Goal: Task Accomplishment & Management: Manage account settings

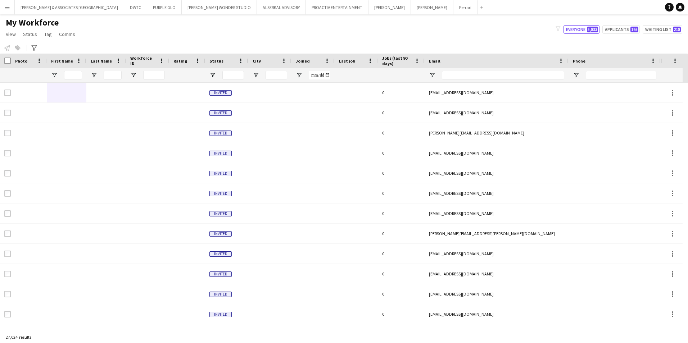
scroll to position [0, 119]
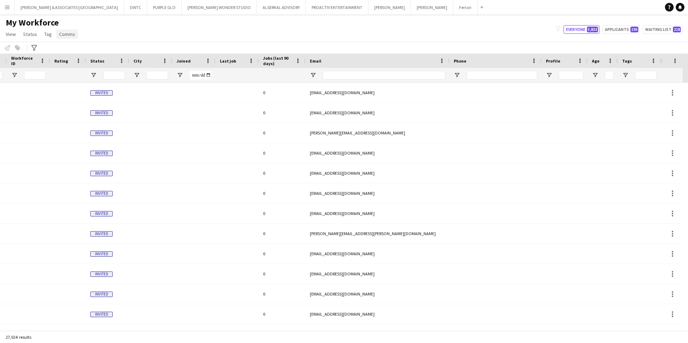
click at [68, 36] on span "Comms" at bounding box center [67, 34] width 16 height 6
click at [48, 33] on span "Tag" at bounding box center [48, 34] width 8 height 6
click at [95, 21] on div "My Workforce View Views Default view [PERSON_NAME] New view Update view Delete …" at bounding box center [344, 29] width 688 height 24
click at [49, 33] on span "Tag" at bounding box center [48, 34] width 8 height 6
click at [134, 27] on div "My Workforce View Views Default view [PERSON_NAME] New view Update view Delete …" at bounding box center [344, 29] width 688 height 24
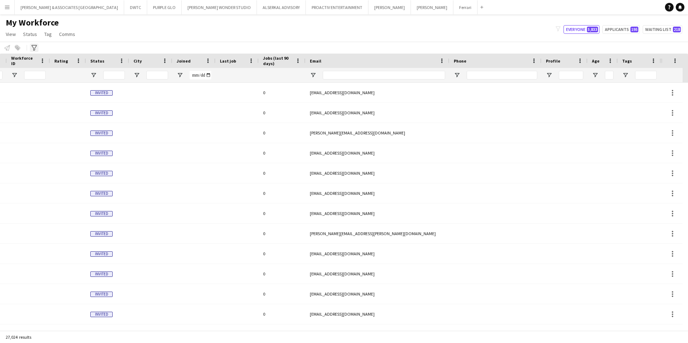
click at [32, 44] on div "Advanced filters" at bounding box center [34, 48] width 9 height 9
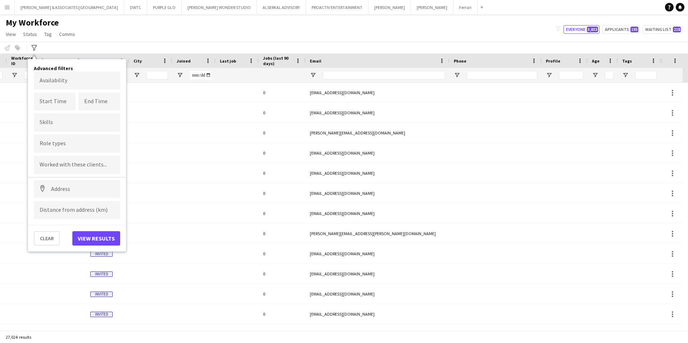
click at [72, 144] on input "Type to search role types..." at bounding box center [77, 144] width 75 height 6
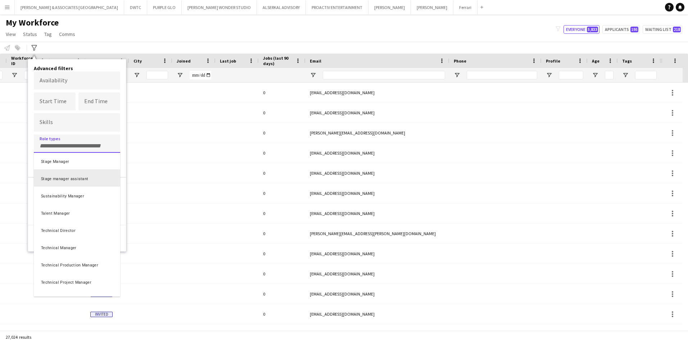
scroll to position [2212, 0]
click at [69, 142] on div at bounding box center [344, 171] width 688 height 343
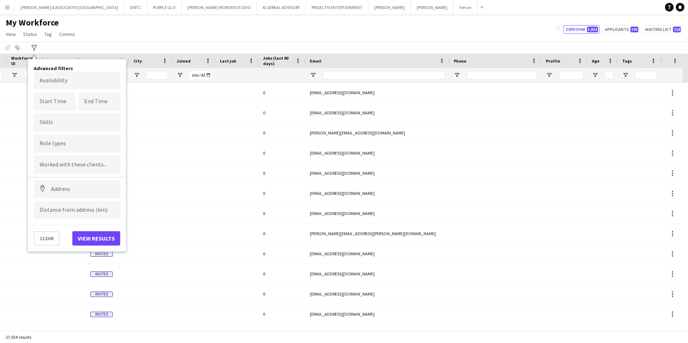
click at [72, 143] on input "Type to search role types..." at bounding box center [77, 144] width 75 height 6
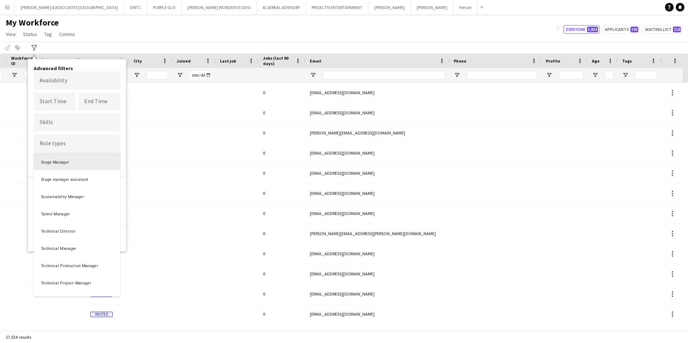
click at [69, 123] on div at bounding box center [344, 171] width 688 height 343
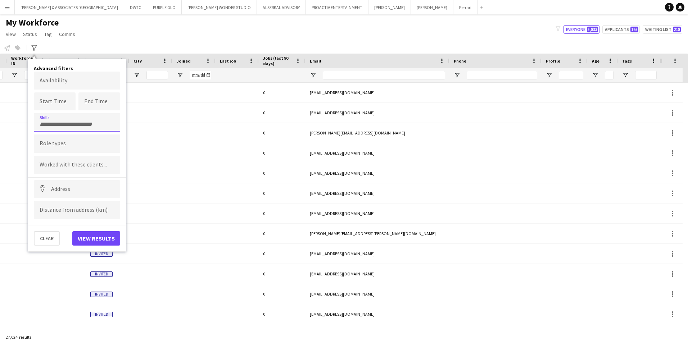
click at [69, 123] on input "Type to search skills..." at bounding box center [77, 124] width 75 height 6
type input "*"
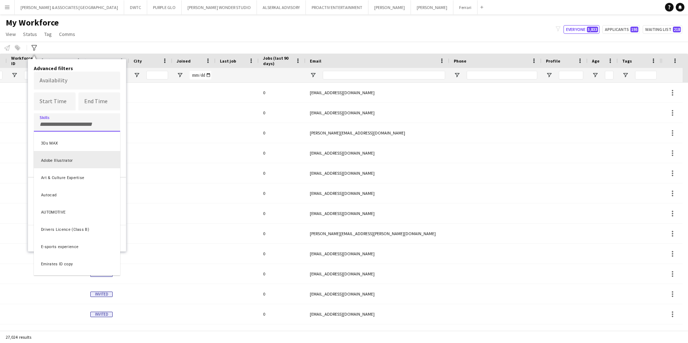
scroll to position [100, 0]
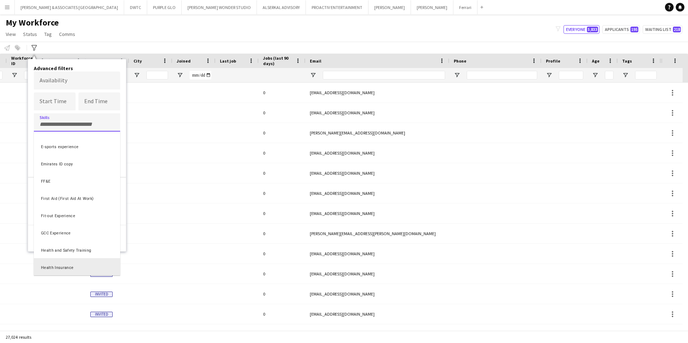
click at [126, 148] on div at bounding box center [344, 171] width 688 height 343
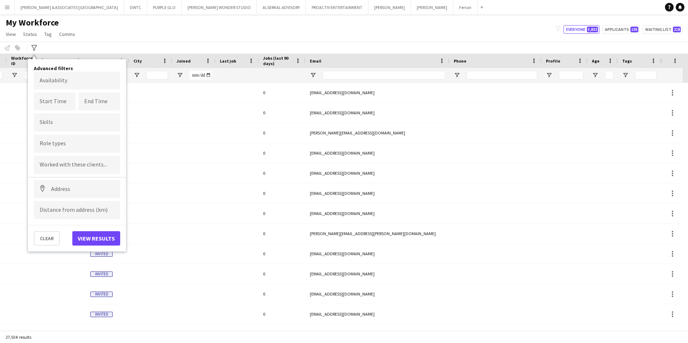
click at [65, 145] on input "Type to search role types..." at bounding box center [77, 144] width 75 height 6
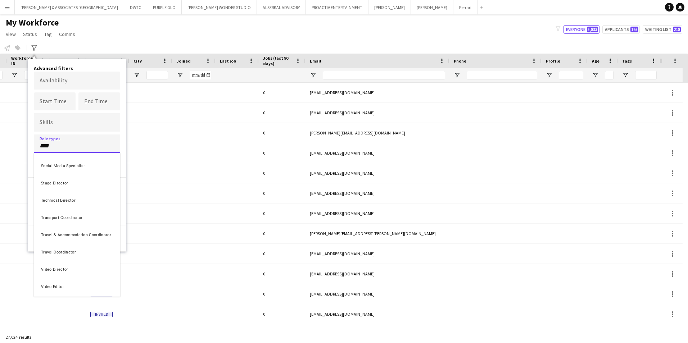
scroll to position [119, 0]
type input "********"
click at [77, 210] on div "Project Director" at bounding box center [77, 213] width 86 height 17
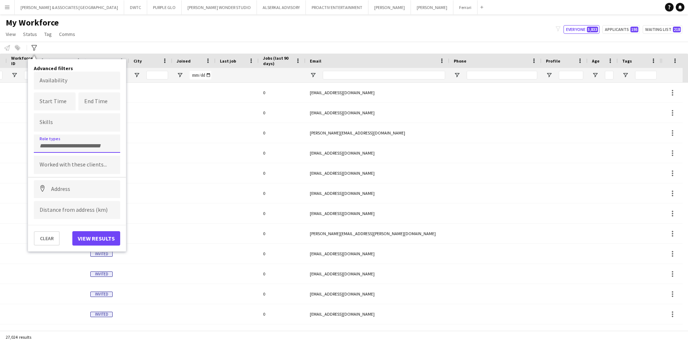
scroll to position [0, 0]
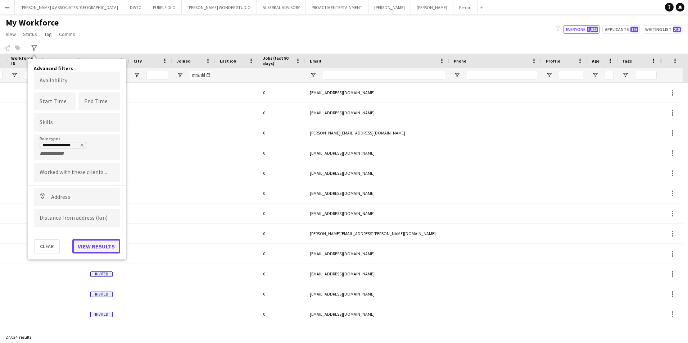
click at [90, 250] on button "View results" at bounding box center [96, 246] width 48 height 14
type input "**********"
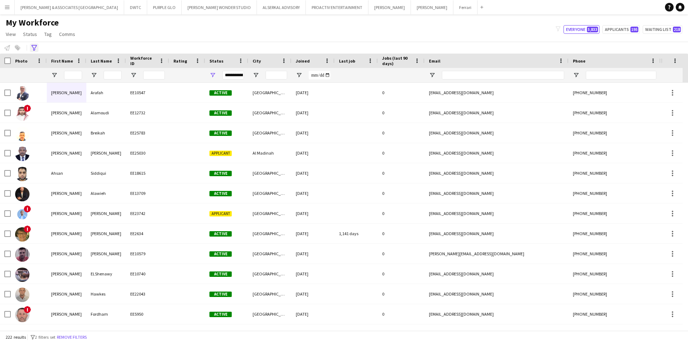
click at [35, 49] on icon "Advanced filters" at bounding box center [34, 48] width 6 height 6
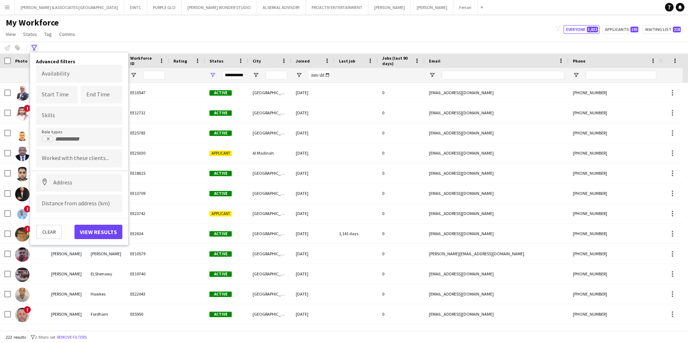
click at [35, 49] on icon "Advanced filters" at bounding box center [34, 48] width 6 height 6
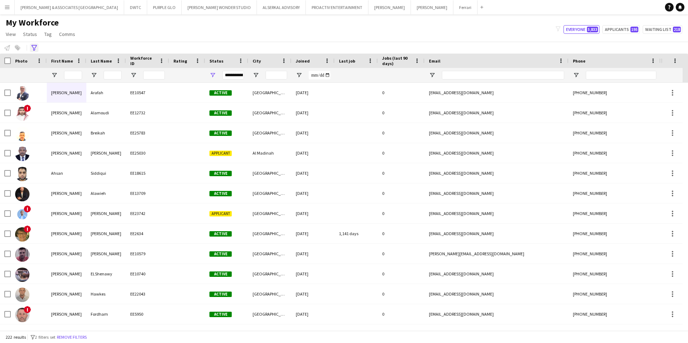
click at [35, 49] on icon "Advanced filters" at bounding box center [34, 48] width 6 height 6
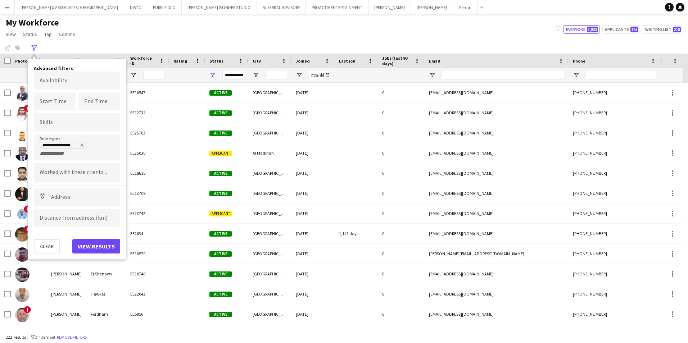
click at [64, 48] on div "Notify workforce Add to tag Select at least one crew to tag him or her. Advance…" at bounding box center [344, 48] width 688 height 12
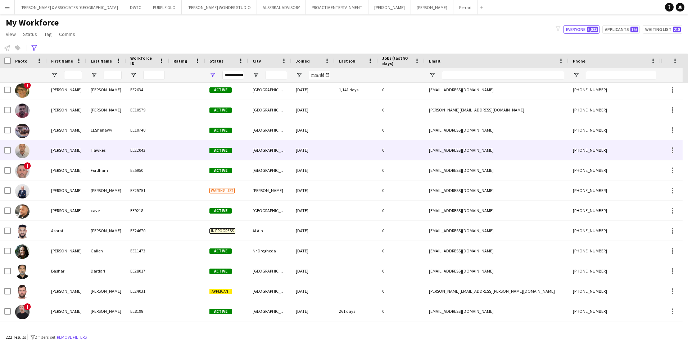
click at [72, 151] on div "[PERSON_NAME]" at bounding box center [67, 150] width 40 height 20
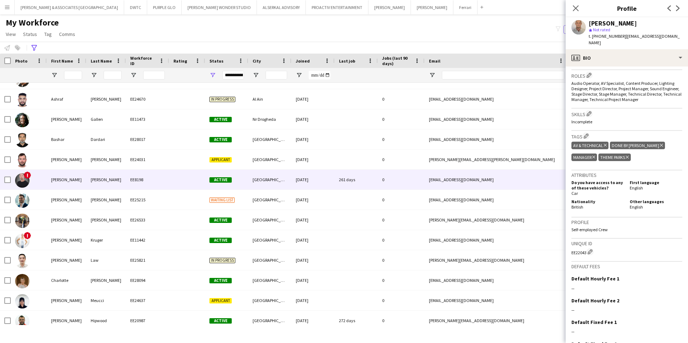
scroll to position [288, 0]
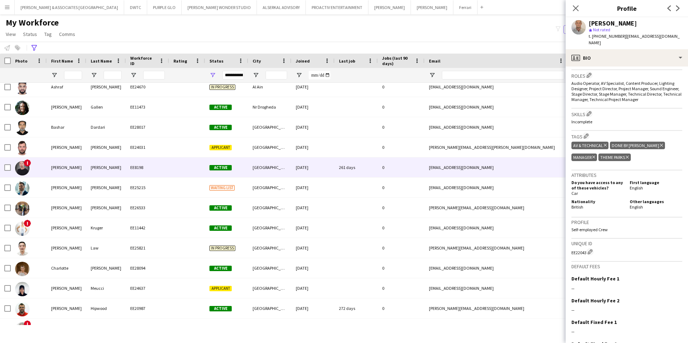
click at [45, 167] on div "!" at bounding box center [29, 168] width 36 height 20
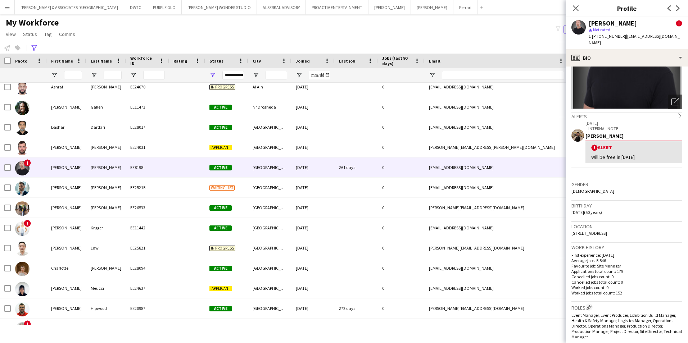
scroll to position [72, 0]
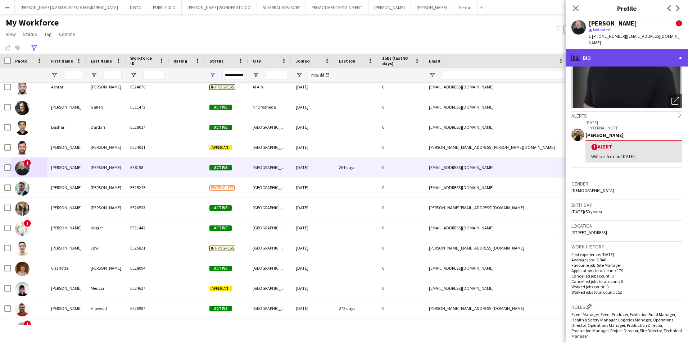
click at [624, 49] on div "profile Bio" at bounding box center [626, 57] width 122 height 17
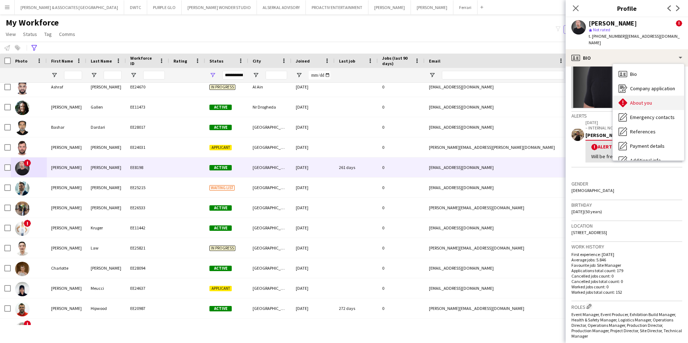
click at [637, 100] on span "About you" at bounding box center [641, 103] width 22 height 6
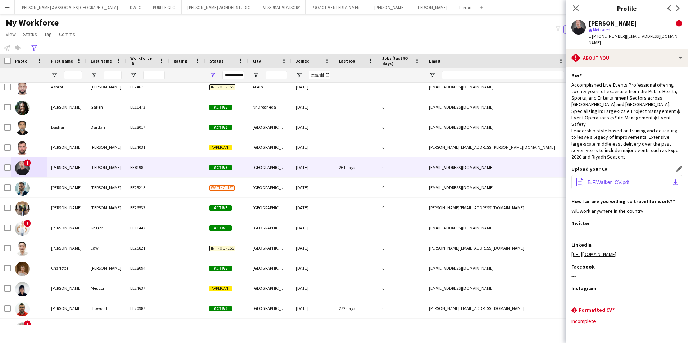
click at [615, 179] on span "B.F.Walker_CV.pdf" at bounding box center [608, 182] width 42 height 6
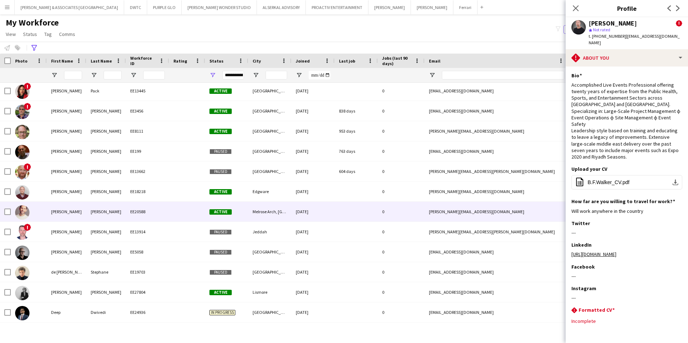
scroll to position [611, 0]
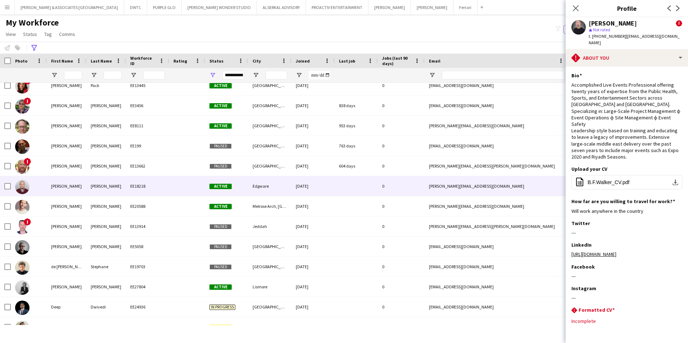
click at [99, 191] on div "[PERSON_NAME]" at bounding box center [106, 186] width 40 height 20
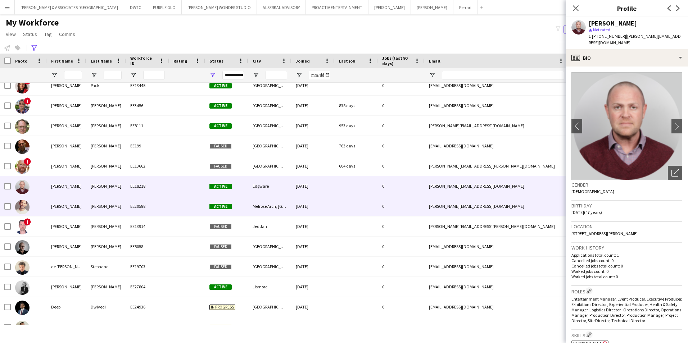
click at [106, 214] on div "[PERSON_NAME]" at bounding box center [106, 206] width 40 height 20
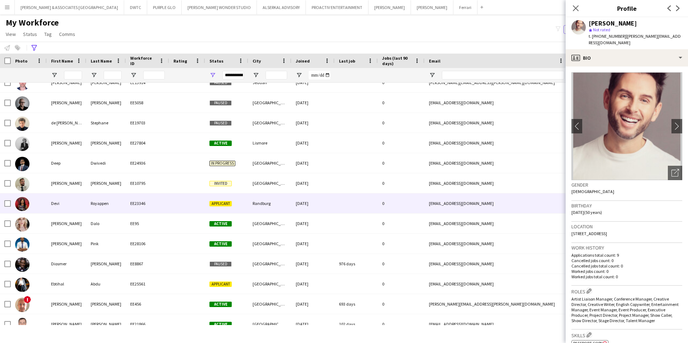
scroll to position [778, 0]
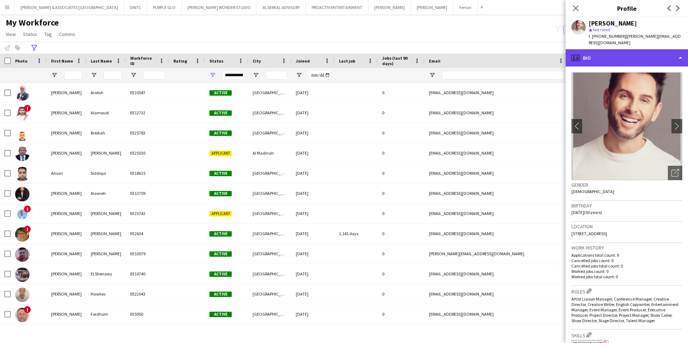
click at [613, 58] on div "profile Bio" at bounding box center [626, 57] width 122 height 17
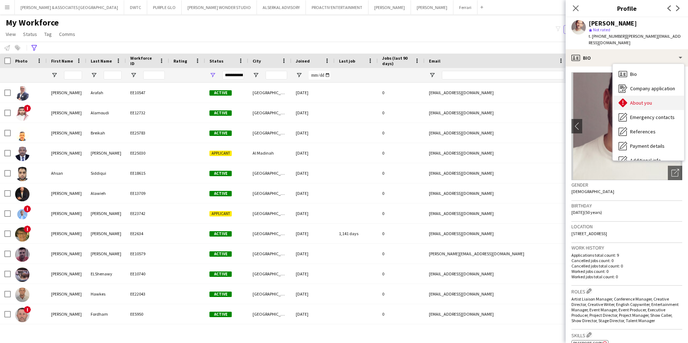
click at [633, 102] on div "About you About you" at bounding box center [647, 103] width 71 height 14
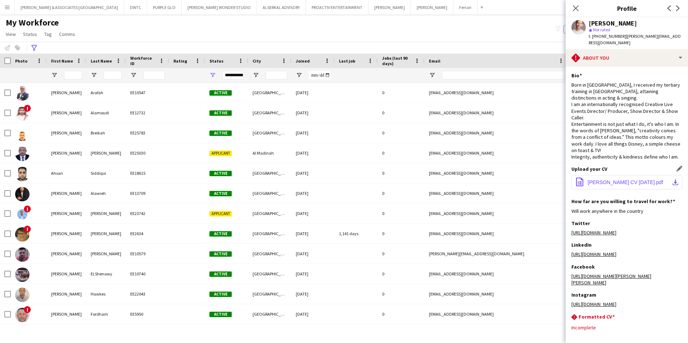
click at [634, 179] on button "office-file-sheet [PERSON_NAME] CV [DATE].pdf download-bottom" at bounding box center [626, 182] width 111 height 14
click at [515, 27] on div "My Workforce View Views Default view [PERSON_NAME] New view Update view Delete …" at bounding box center [344, 29] width 688 height 24
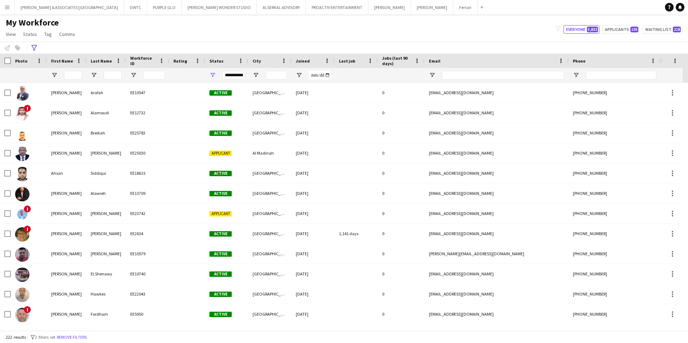
click at [9, 9] on app-icon "Menu" at bounding box center [7, 7] width 6 height 6
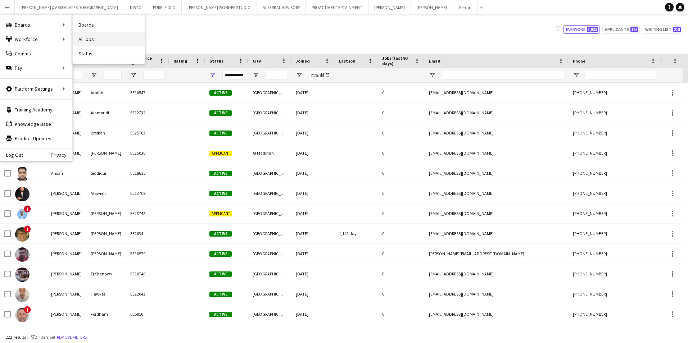
click at [91, 33] on link "All jobs" at bounding box center [109, 39] width 72 height 14
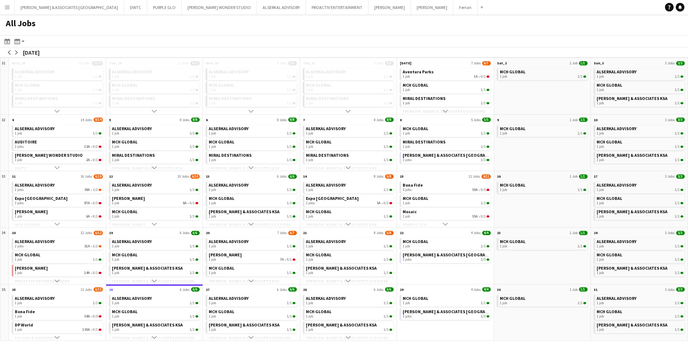
click at [9, 5] on app-icon "Menu" at bounding box center [7, 7] width 6 height 6
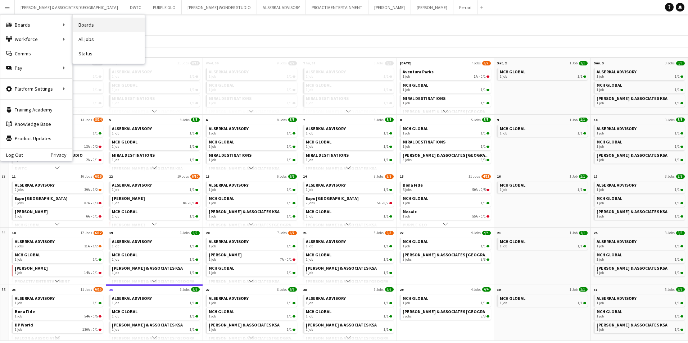
click at [110, 30] on link "Boards" at bounding box center [109, 25] width 72 height 14
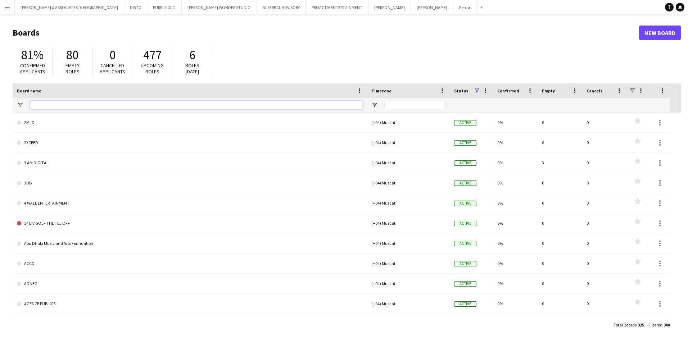
click at [55, 103] on input "Board name Filter Input" at bounding box center [196, 105] width 333 height 9
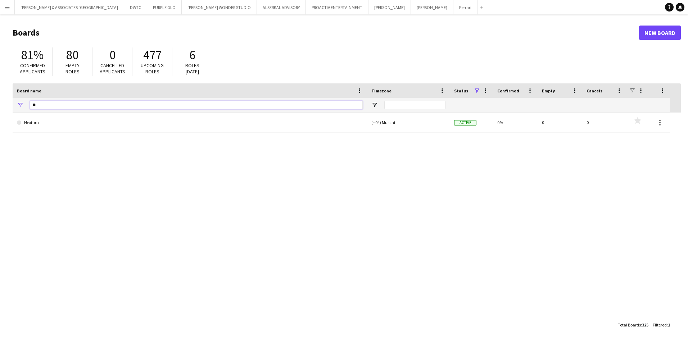
type input "*"
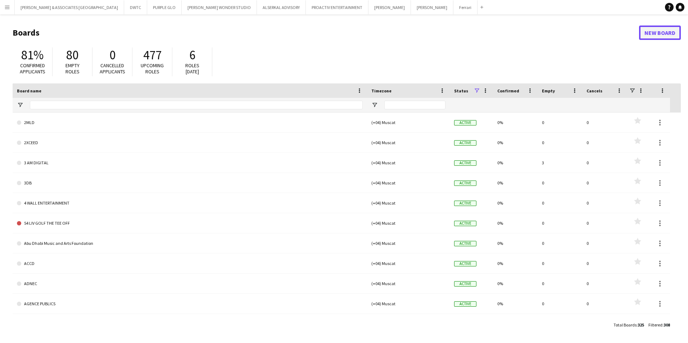
click at [650, 34] on link "New Board" at bounding box center [660, 33] width 42 height 14
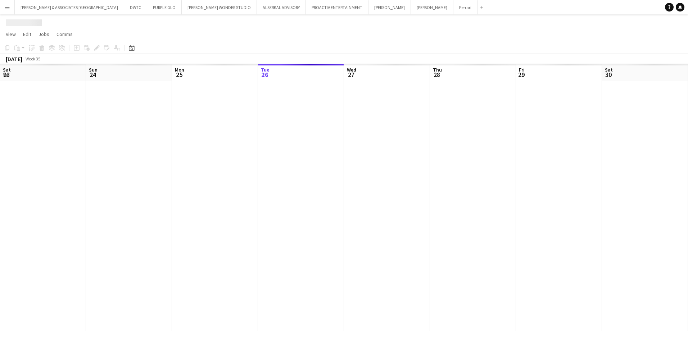
scroll to position [0, 172]
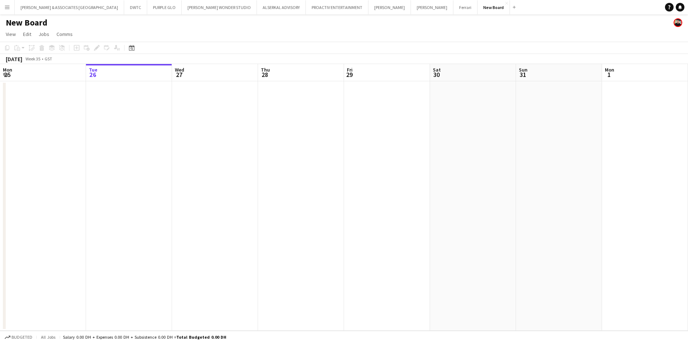
click at [36, 23] on h1 "New Board" at bounding box center [27, 22] width 42 height 11
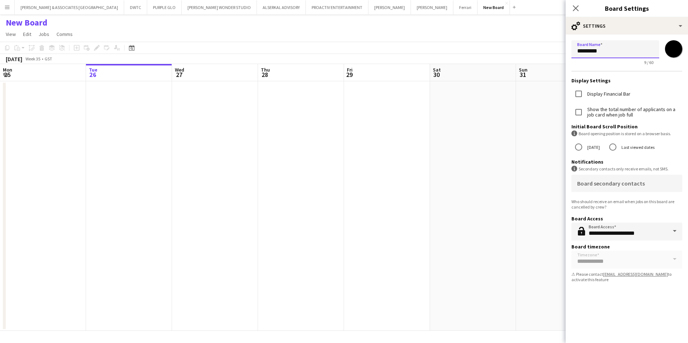
drag, startPoint x: 617, startPoint y: 50, endPoint x: 527, endPoint y: 48, distance: 89.9
click at [527, 48] on body "Menu Boards Boards Boards All jobs Status Workforce Workforce My Workforce Recr…" at bounding box center [344, 171] width 688 height 343
type input "********"
click at [666, 98] on div "Display Financial Bar" at bounding box center [626, 94] width 111 height 15
click at [323, 30] on app-page-menu "View Day view expanded Day view collapsed Month view Date picker Jump to [DATE]…" at bounding box center [344, 35] width 688 height 14
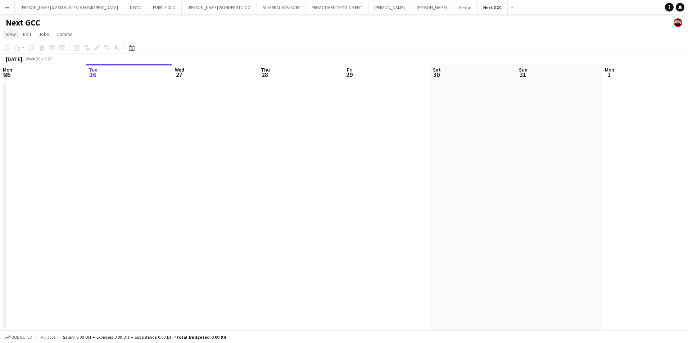
click at [10, 37] on span "View" at bounding box center [11, 34] width 10 height 6
click at [30, 82] on span "Month view" at bounding box center [21, 80] width 24 height 6
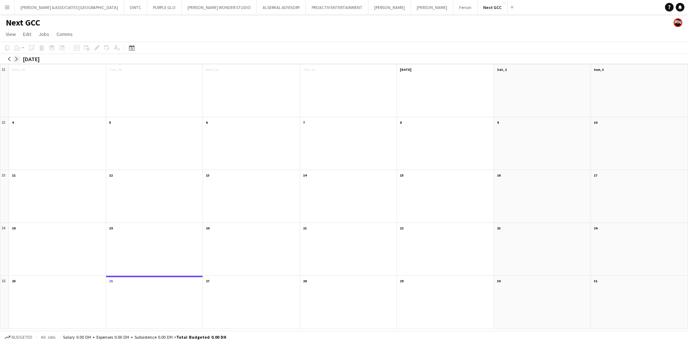
click at [15, 56] on button "arrow-right" at bounding box center [16, 58] width 7 height 7
click at [33, 81] on div at bounding box center [57, 95] width 97 height 44
click at [36, 75] on div at bounding box center [57, 95] width 97 height 44
click at [36, 72] on app-month-view-date-header "[DATE]" at bounding box center [57, 68] width 97 height 9
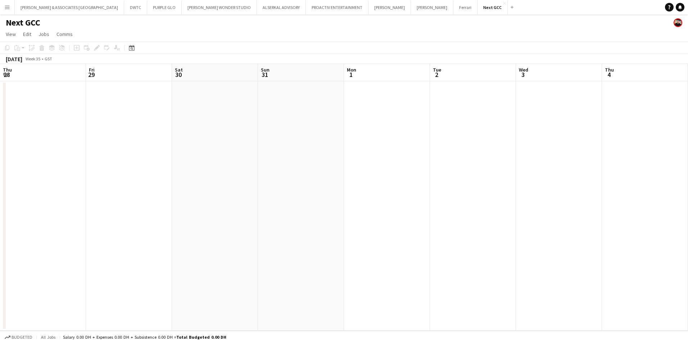
scroll to position [0, 247]
click at [140, 76] on app-board-header-date "Mon 1" at bounding box center [139, 72] width 86 height 17
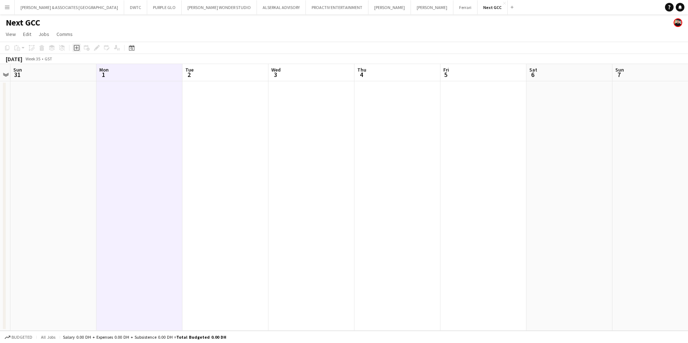
click at [74, 49] on icon at bounding box center [77, 48] width 6 height 6
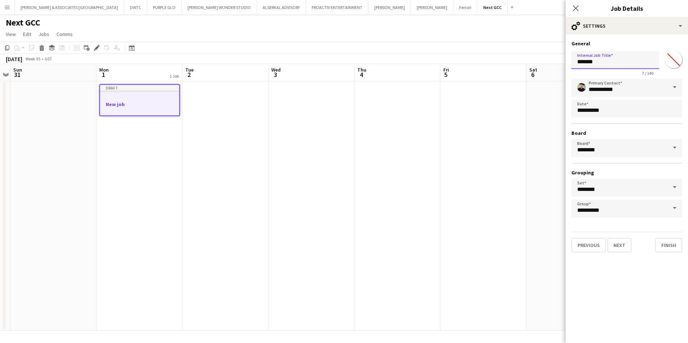
drag, startPoint x: 602, startPoint y: 60, endPoint x: 501, endPoint y: 53, distance: 101.3
click at [501, 53] on body "Menu Boards Boards Boards All jobs Status Workforce Workforce My Workforce Recr…" at bounding box center [344, 171] width 688 height 343
type input "**********"
click at [626, 246] on button "Next" at bounding box center [619, 245] width 24 height 14
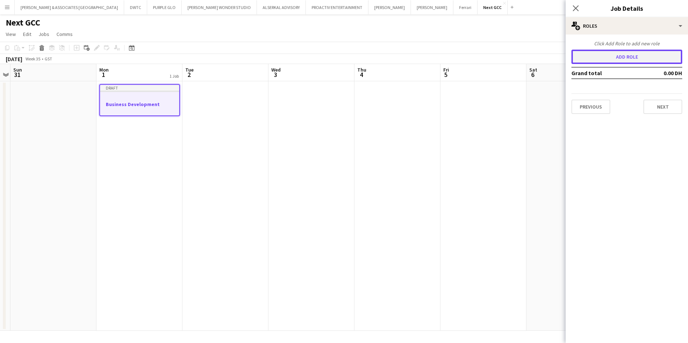
click at [611, 51] on button "Add role" at bounding box center [626, 57] width 111 height 14
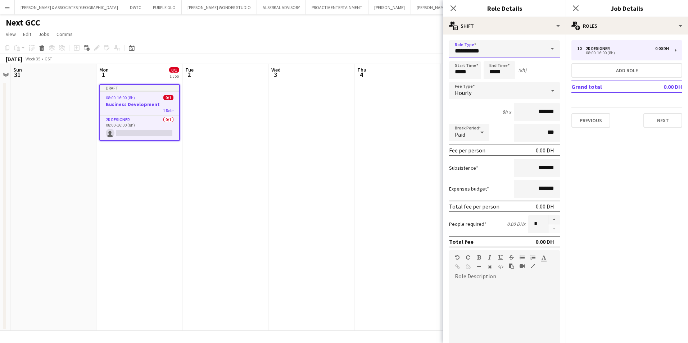
click at [480, 45] on input "**********" at bounding box center [504, 49] width 111 height 18
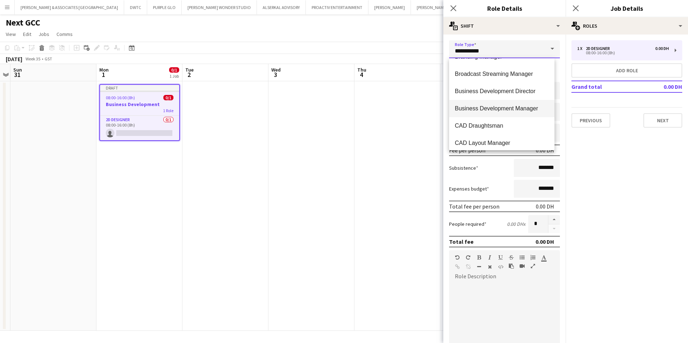
scroll to position [288, 0]
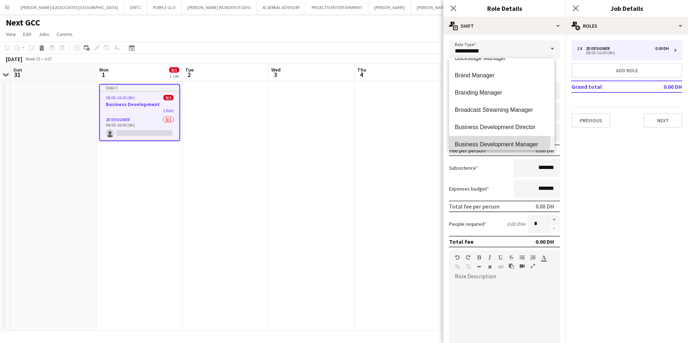
click at [497, 140] on mat-option "Business Development Manager" at bounding box center [501, 144] width 105 height 17
type input "**********"
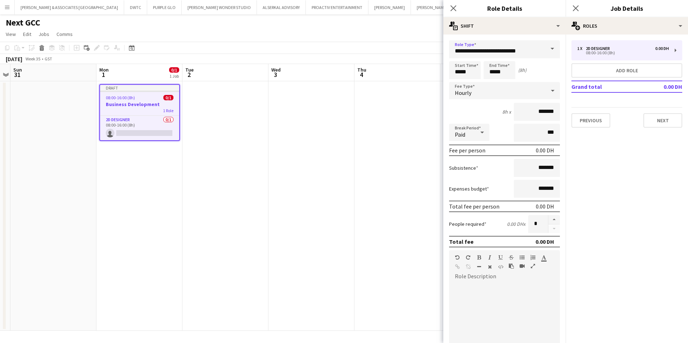
click at [491, 86] on div "Hourly" at bounding box center [497, 90] width 96 height 17
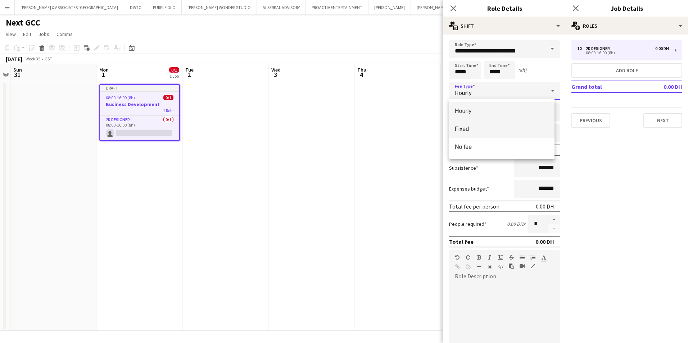
click at [487, 132] on span "Fixed" at bounding box center [502, 129] width 94 height 7
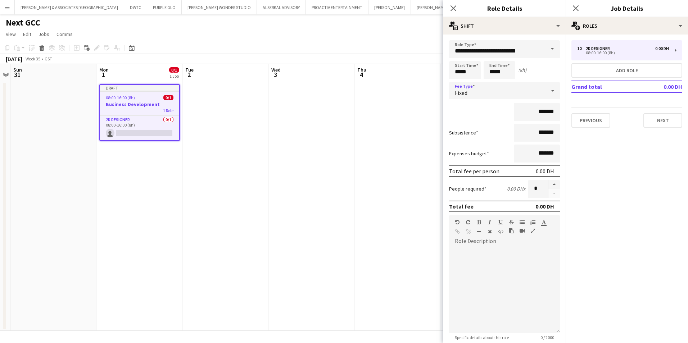
click at [480, 94] on div "Fixed" at bounding box center [497, 90] width 96 height 17
click at [514, 286] on div at bounding box center [344, 171] width 688 height 343
click at [471, 234] on div at bounding box center [471, 233] width 32 height 9
drag, startPoint x: 517, startPoint y: 249, endPoint x: 448, endPoint y: 248, distance: 68.3
click at [448, 248] on form "**********" at bounding box center [504, 227] width 122 height 375
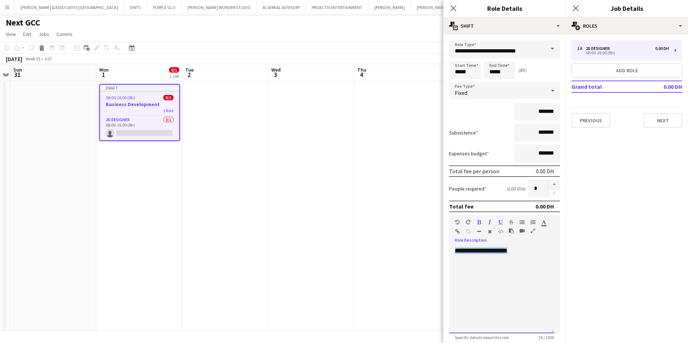
click at [526, 249] on div "**********" at bounding box center [501, 290] width 105 height 86
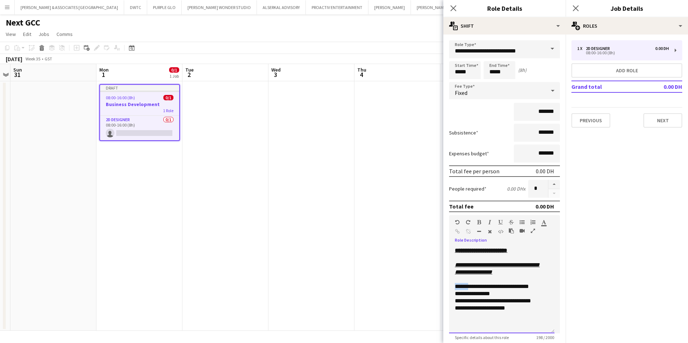
drag, startPoint x: 468, startPoint y: 287, endPoint x: 455, endPoint y: 286, distance: 12.6
click at [455, 286] on div "**********" at bounding box center [502, 286] width 94 height 7
drag, startPoint x: 476, startPoint y: 293, endPoint x: 455, endPoint y: 294, distance: 21.2
click at [455, 294] on div "**********" at bounding box center [502, 293] width 94 height 7
drag, startPoint x: 480, startPoint y: 302, endPoint x: 454, endPoint y: 300, distance: 26.0
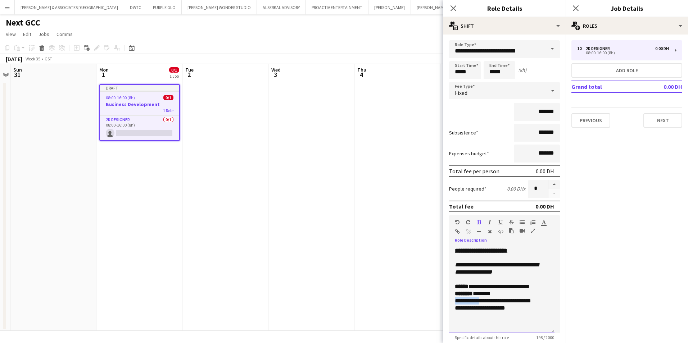
click at [454, 300] on div "**********" at bounding box center [501, 290] width 105 height 86
drag, startPoint x: 471, startPoint y: 309, endPoint x: 452, endPoint y: 309, distance: 19.4
click at [452, 309] on div "**********" at bounding box center [501, 290] width 105 height 86
click at [533, 310] on div "**********" at bounding box center [502, 308] width 94 height 7
click at [499, 321] on div "**********" at bounding box center [501, 290] width 105 height 86
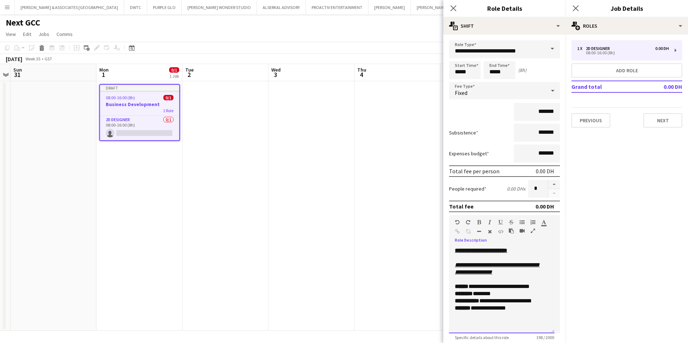
click at [538, 313] on div "**********" at bounding box center [501, 290] width 105 height 86
drag, startPoint x: 494, startPoint y: 323, endPoint x: 451, endPoint y: 325, distance: 43.6
click at [451, 325] on div "**********" at bounding box center [501, 290] width 105 height 86
click at [504, 325] on div "**********" at bounding box center [502, 322] width 94 height 7
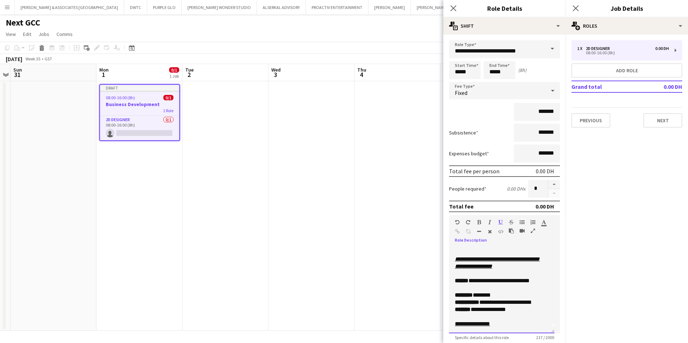
scroll to position [8, 0]
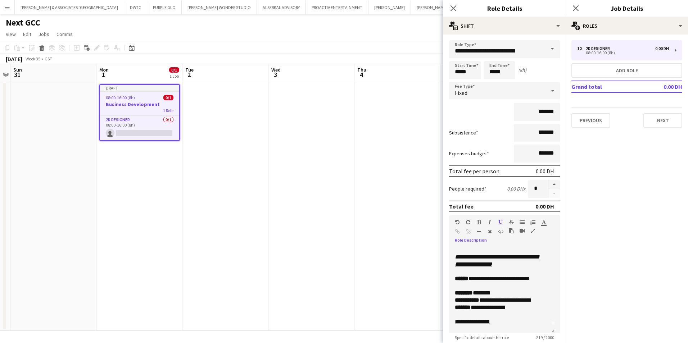
click at [499, 221] on icon "button" at bounding box center [500, 222] width 4 height 5
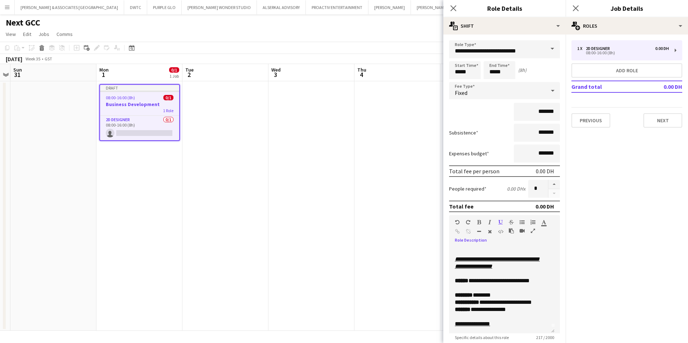
click at [498, 222] on icon "button" at bounding box center [500, 222] width 4 height 5
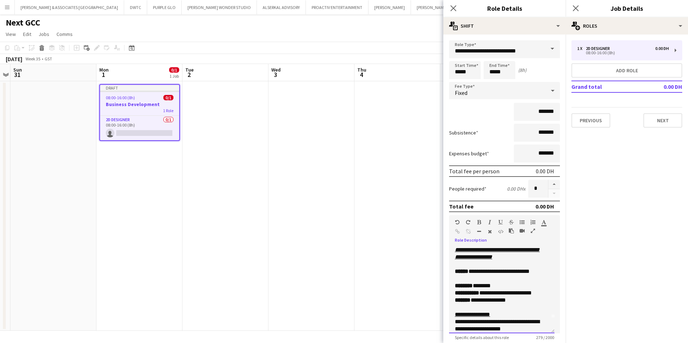
scroll to position [20, 0]
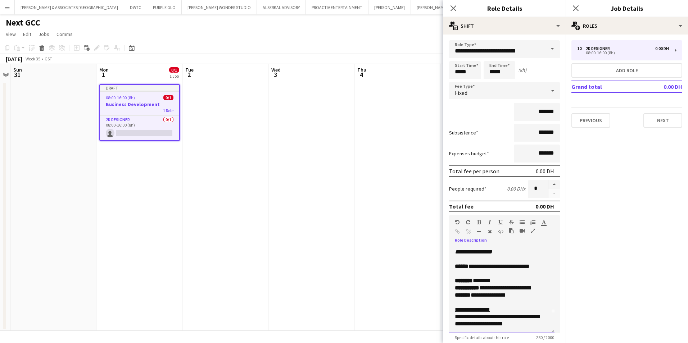
click at [529, 322] on div "**********" at bounding box center [499, 320] width 88 height 14
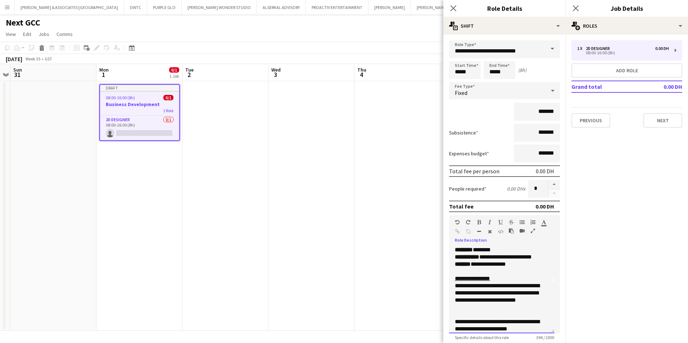
scroll to position [58, 0]
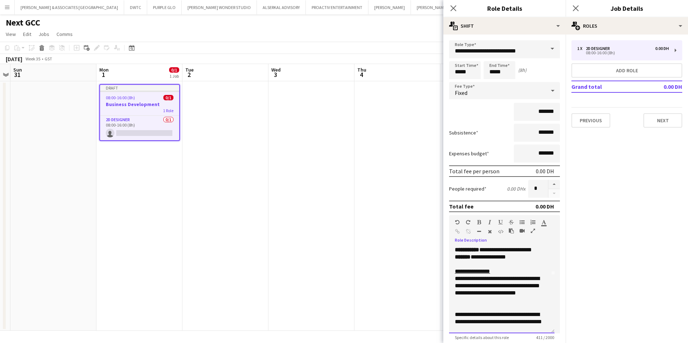
click at [526, 326] on div "**********" at bounding box center [499, 322] width 88 height 22
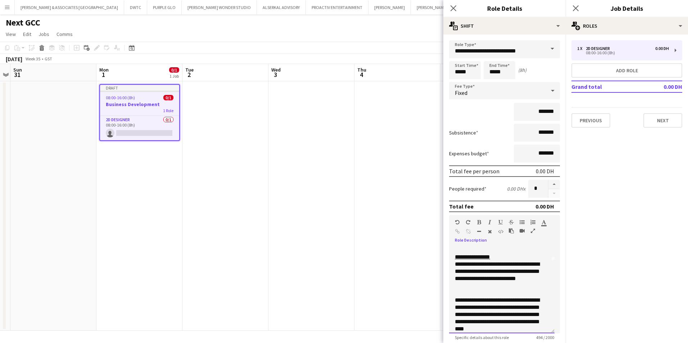
scroll to position [80, 0]
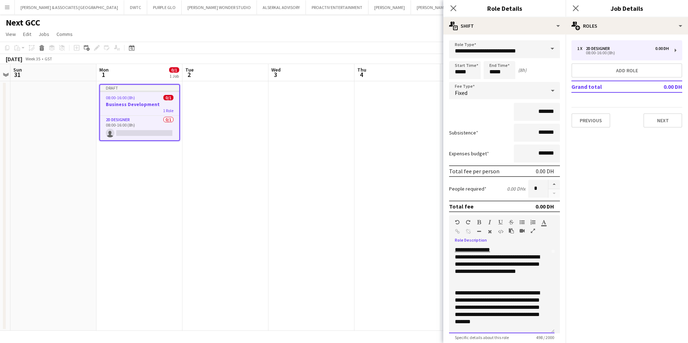
click at [491, 327] on div "**********" at bounding box center [499, 311] width 88 height 43
click at [77, 10] on button "[PERSON_NAME] & ASSOCIATES UAE Close" at bounding box center [69, 7] width 109 height 14
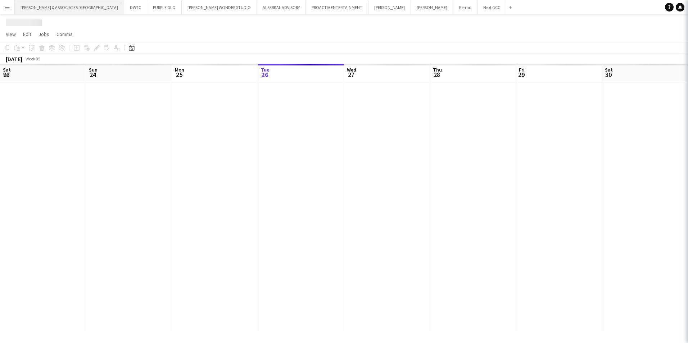
scroll to position [0, 172]
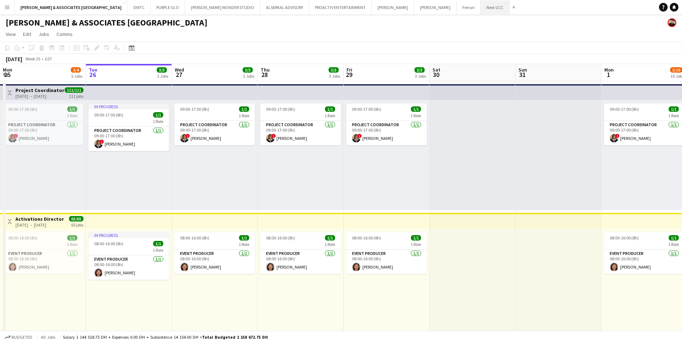
click at [481, 10] on button "Next GCC Close" at bounding box center [495, 7] width 29 height 14
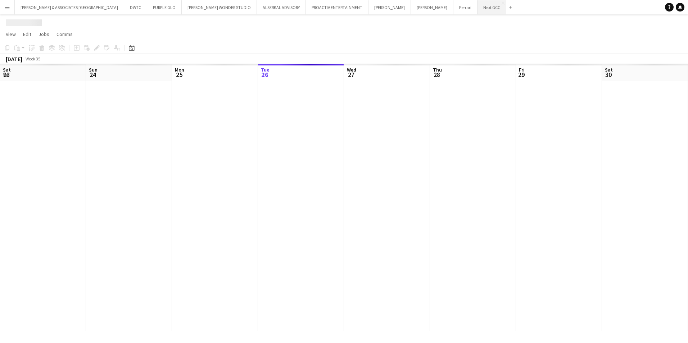
scroll to position [0, 172]
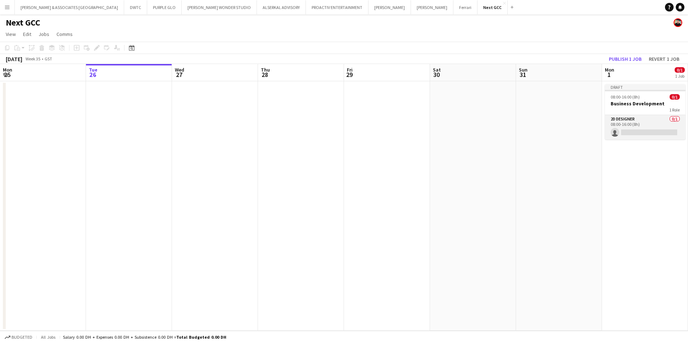
click at [634, 118] on app-card-role "2D Designer 0/1 08:00-16:00 (8h) single-neutral-actions" at bounding box center [645, 127] width 81 height 24
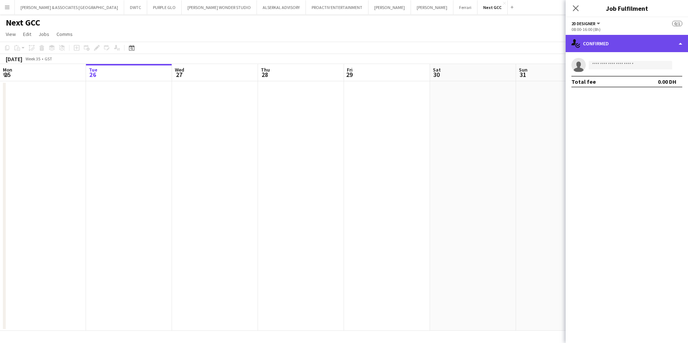
click at [614, 49] on div "single-neutral-actions-check-2 Confirmed" at bounding box center [626, 43] width 122 height 17
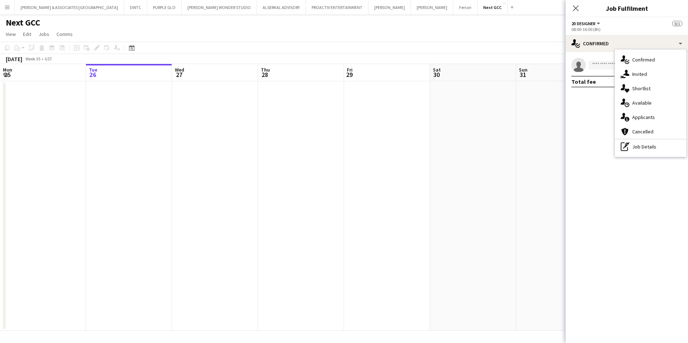
click at [600, 27] on div "08:00-16:00 (8h)" at bounding box center [626, 29] width 111 height 5
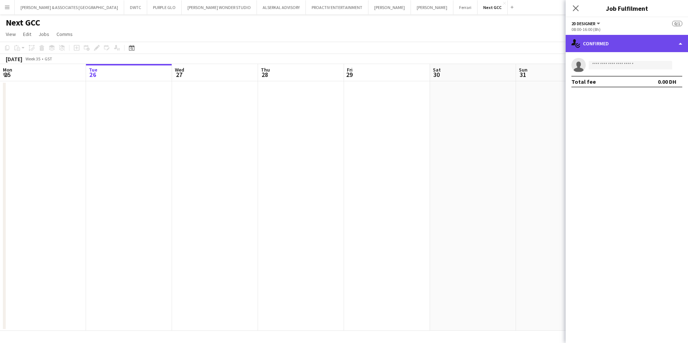
click at [605, 47] on div "single-neutral-actions-check-2 Confirmed" at bounding box center [626, 43] width 122 height 17
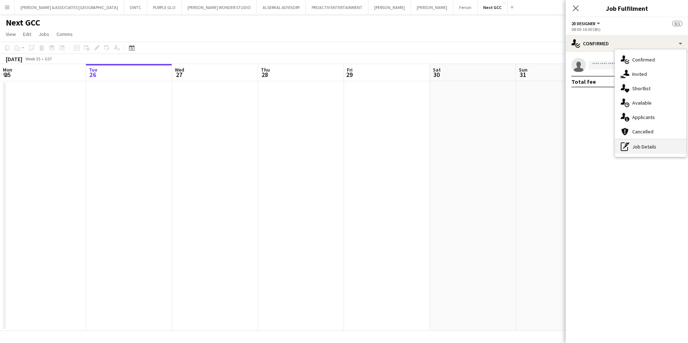
click at [651, 145] on div "pen-write Job Details" at bounding box center [650, 147] width 71 height 14
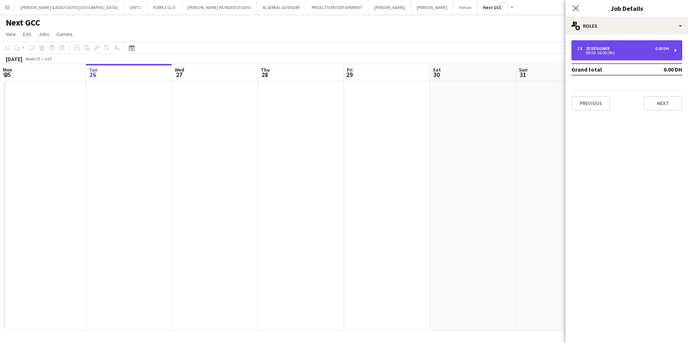
click at [629, 55] on div "1 x 2D Designer 0.00 DH 08:00-16:00 (8h)" at bounding box center [626, 50] width 111 height 20
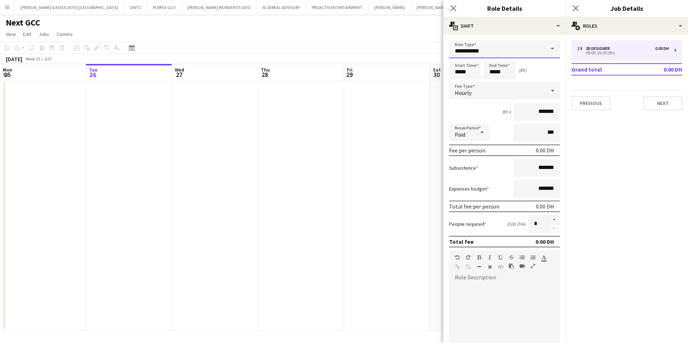
click at [501, 52] on input "**********" at bounding box center [504, 49] width 111 height 18
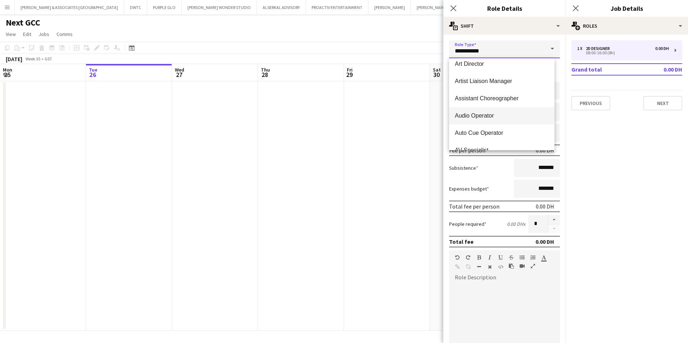
scroll to position [288, 0]
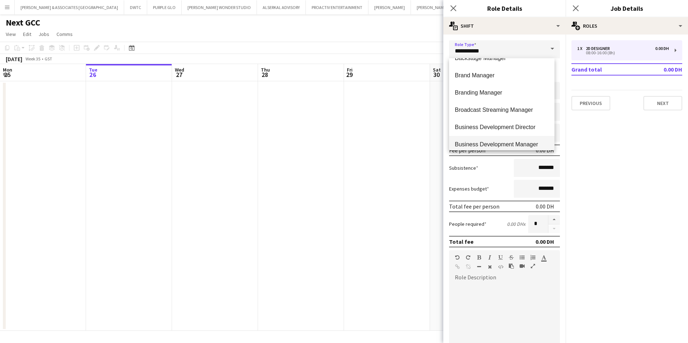
click at [503, 138] on mat-option "Business Development Manager" at bounding box center [501, 144] width 105 height 17
type input "**********"
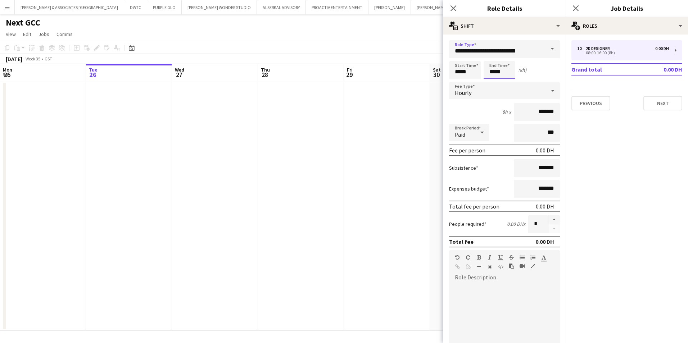
click at [486, 79] on input "*****" at bounding box center [499, 70] width 32 height 18
click at [478, 99] on mat-select "Hourly" at bounding box center [504, 91] width 111 height 18
click at [478, 93] on div "Hourly" at bounding box center [497, 90] width 96 height 17
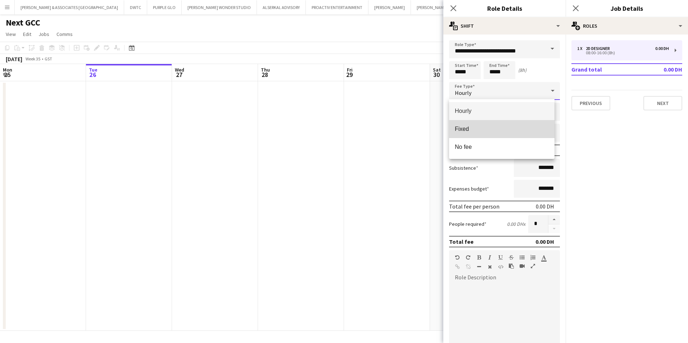
click at [481, 126] on span "Fixed" at bounding box center [502, 129] width 94 height 7
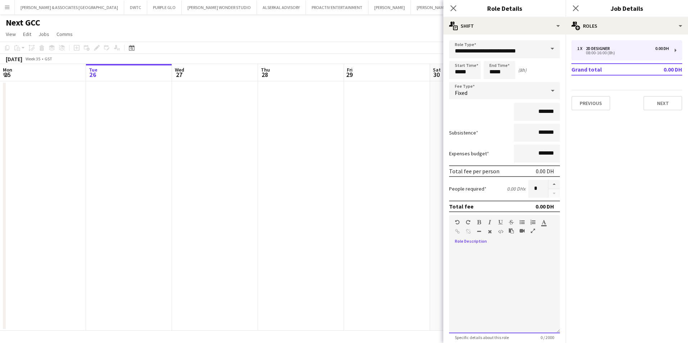
click at [487, 252] on div at bounding box center [504, 290] width 111 height 86
drag, startPoint x: 527, startPoint y: 263, endPoint x: 441, endPoint y: 247, distance: 87.7
click at [441, 247] on body "Menu Boards Boards Boards All jobs Status Workforce Workforce My Workforce Recr…" at bounding box center [344, 171] width 688 height 343
click at [501, 224] on icon "button" at bounding box center [500, 222] width 4 height 5
click at [520, 266] on div "**********" at bounding box center [501, 290] width 105 height 86
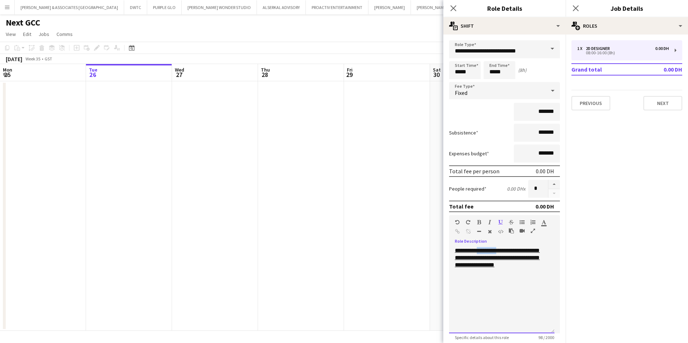
drag, startPoint x: 500, startPoint y: 249, endPoint x: 476, endPoint y: 253, distance: 24.7
click at [476, 253] on u "**********" at bounding box center [497, 258] width 85 height 20
click at [478, 221] on icon "button" at bounding box center [479, 222] width 4 height 5
drag, startPoint x: 480, startPoint y: 265, endPoint x: 455, endPoint y: 265, distance: 24.8
click at [455, 265] on u "**********" at bounding box center [498, 258] width 86 height 20
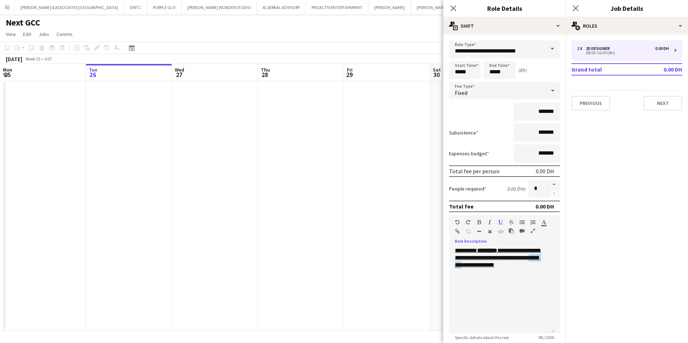
click at [479, 223] on icon "button" at bounding box center [479, 222] width 4 height 5
drag, startPoint x: 520, startPoint y: 269, endPoint x: 498, endPoint y: 268, distance: 21.7
click at [498, 268] on div "**********" at bounding box center [501, 290] width 105 height 86
click at [481, 220] on div at bounding box center [497, 223] width 43 height 9
click at [479, 220] on icon "button" at bounding box center [479, 222] width 4 height 5
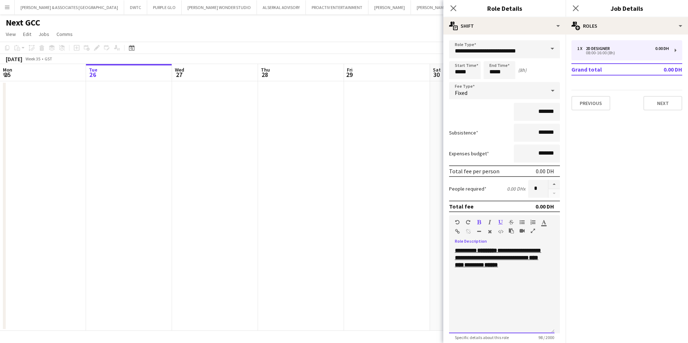
click at [525, 266] on div "**********" at bounding box center [501, 290] width 105 height 86
click at [514, 249] on u "**********" at bounding box center [498, 258] width 86 height 20
click at [480, 286] on div "**********" at bounding box center [501, 290] width 105 height 86
click at [498, 220] on button "button" at bounding box center [500, 222] width 5 height 6
click at [480, 221] on icon "button" at bounding box center [479, 222] width 4 height 5
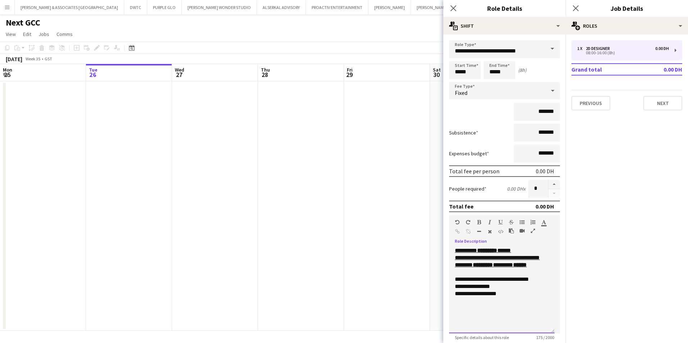
click at [506, 290] on div "**********" at bounding box center [502, 286] width 94 height 7
drag, startPoint x: 505, startPoint y: 301, endPoint x: 478, endPoint y: 303, distance: 26.3
click at [478, 297] on div "**********" at bounding box center [502, 293] width 94 height 7
click at [481, 224] on div at bounding box center [497, 223] width 43 height 9
click at [477, 222] on icon "button" at bounding box center [479, 222] width 4 height 5
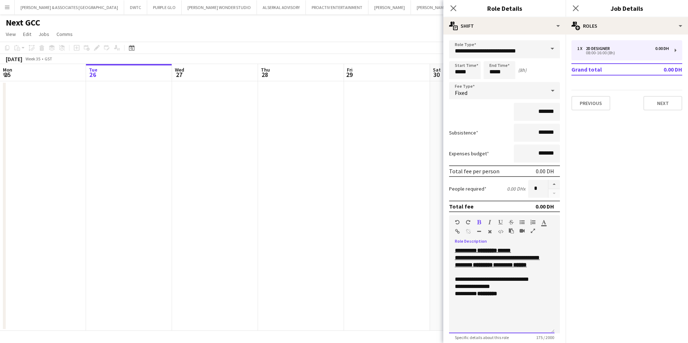
click at [505, 297] on div "********* *********" at bounding box center [502, 293] width 94 height 7
click at [480, 222] on icon "button" at bounding box center [479, 222] width 4 height 5
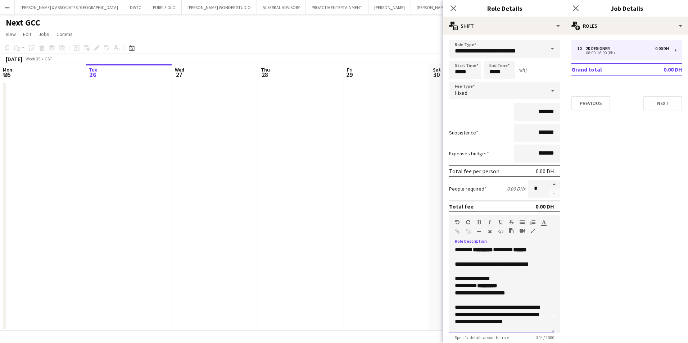
scroll to position [22, 0]
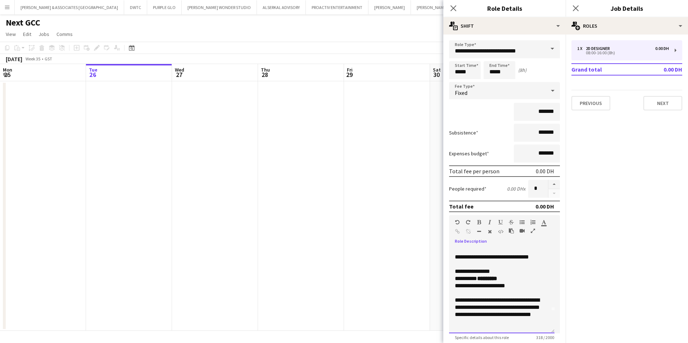
click at [521, 325] on div "**********" at bounding box center [499, 311] width 88 height 29
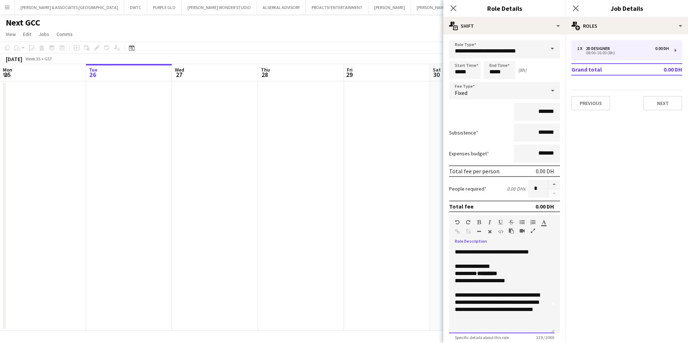
click at [509, 319] on div "**********" at bounding box center [499, 306] width 88 height 29
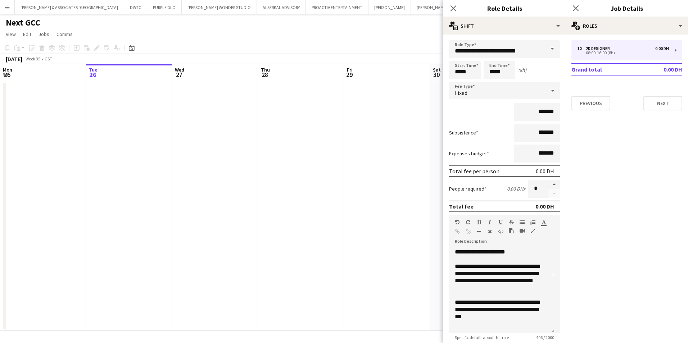
scroll to position [63, 0]
click at [518, 318] on div "**********" at bounding box center [499, 310] width 88 height 22
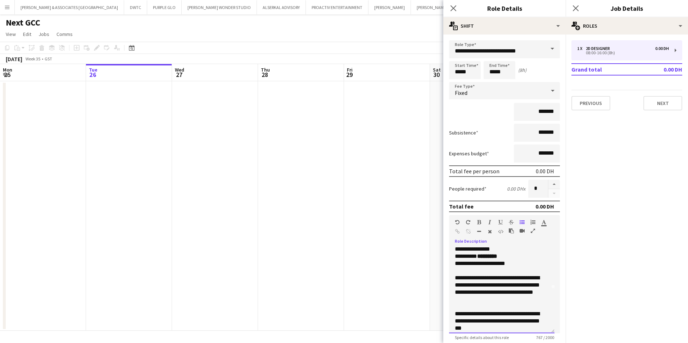
scroll to position [27, 0]
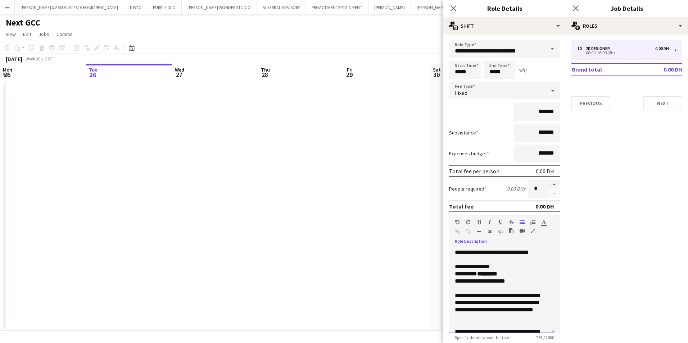
click at [482, 258] on div "**********" at bounding box center [499, 256] width 88 height 14
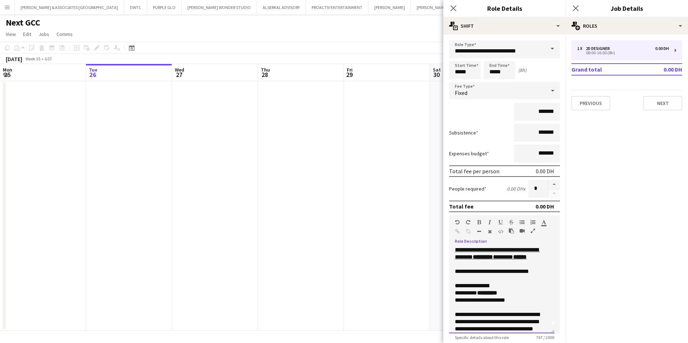
scroll to position [0, 0]
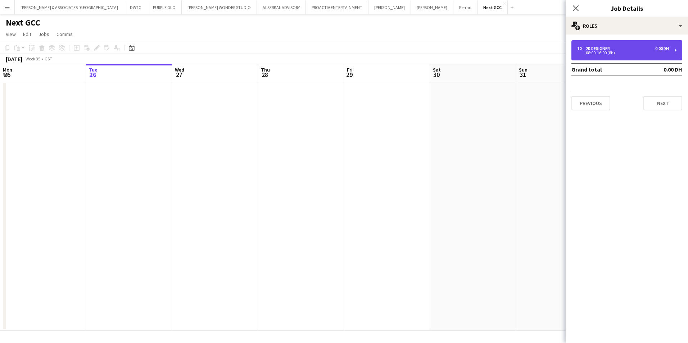
click at [586, 56] on div "1 x 2D Designer 0.00 DH 08:00-16:00 (8h)" at bounding box center [626, 50] width 111 height 20
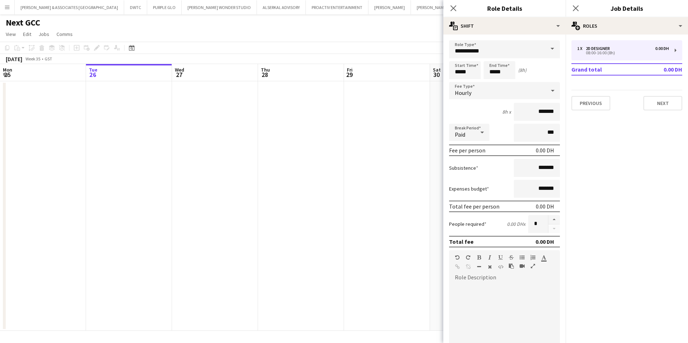
click at [502, 283] on div at bounding box center [504, 325] width 111 height 86
click at [483, 282] on div "**********" at bounding box center [504, 322] width 111 height 91
click at [495, 300] on div "**********" at bounding box center [501, 325] width 105 height 86
drag, startPoint x: 465, startPoint y: 301, endPoint x: 530, endPoint y: 295, distance: 65.3
click at [530, 295] on div "**********" at bounding box center [501, 325] width 105 height 86
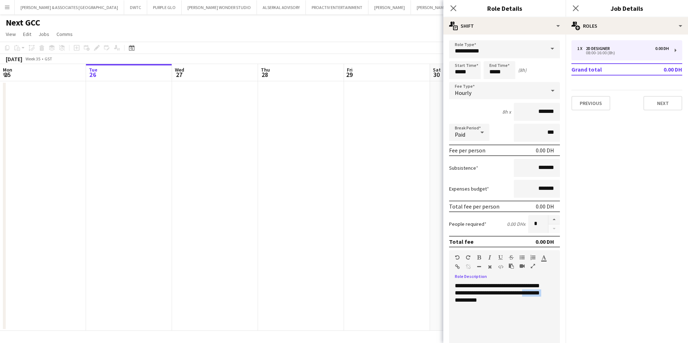
drag, startPoint x: 465, startPoint y: 300, endPoint x: 530, endPoint y: 295, distance: 65.3
click at [530, 295] on div "**********" at bounding box center [501, 325] width 105 height 86
drag, startPoint x: 500, startPoint y: 284, endPoint x: 473, endPoint y: 287, distance: 26.7
click at [473, 287] on div "**********" at bounding box center [501, 325] width 105 height 86
drag, startPoint x: 491, startPoint y: 296, endPoint x: 457, endPoint y: 284, distance: 35.5
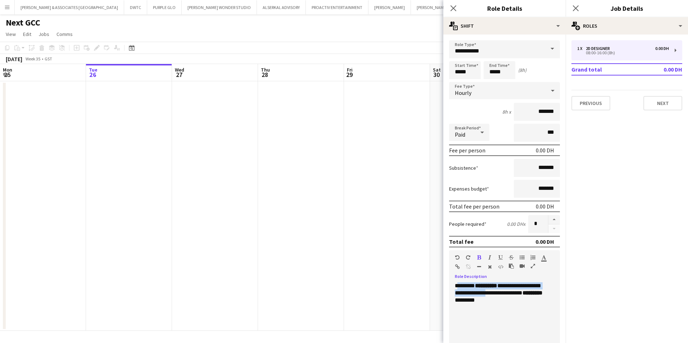
click at [457, 284] on div "**********" at bounding box center [501, 325] width 105 height 86
click at [497, 302] on div "**********" at bounding box center [501, 325] width 105 height 86
drag, startPoint x: 497, startPoint y: 301, endPoint x: 451, endPoint y: 289, distance: 47.4
click at [451, 289] on div "**********" at bounding box center [501, 325] width 105 height 86
click at [500, 256] on icon "button" at bounding box center [500, 257] width 4 height 5
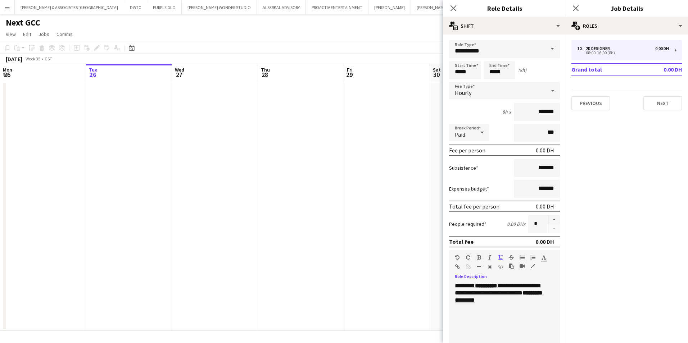
click at [497, 302] on div "**********" at bounding box center [501, 325] width 105 height 86
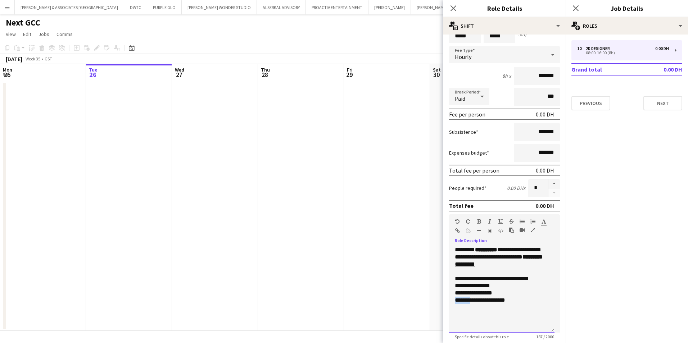
drag, startPoint x: 469, startPoint y: 300, endPoint x: 454, endPoint y: 300, distance: 15.1
click at [454, 300] on div "**********" at bounding box center [501, 289] width 105 height 86
drag, startPoint x: 472, startPoint y: 293, endPoint x: 454, endPoint y: 292, distance: 18.4
click at [454, 292] on div "**********" at bounding box center [501, 289] width 105 height 86
drag, startPoint x: 478, startPoint y: 286, endPoint x: 454, endPoint y: 287, distance: 24.1
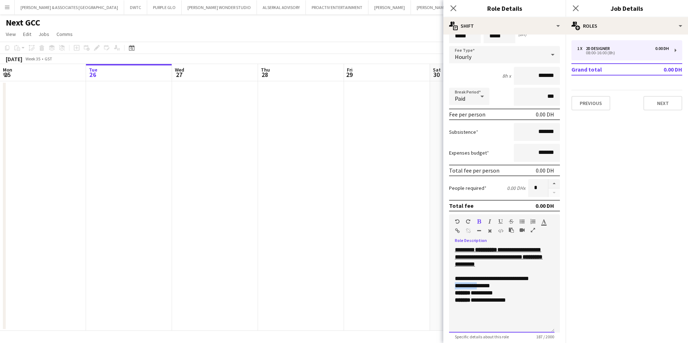
click at [454, 287] on div "**********" at bounding box center [501, 289] width 105 height 86
drag, startPoint x: 467, startPoint y: 278, endPoint x: 454, endPoint y: 278, distance: 13.0
click at [454, 278] on div "**********" at bounding box center [501, 289] width 105 height 86
click at [512, 301] on div "**********" at bounding box center [502, 300] width 94 height 7
click at [498, 320] on div "**********" at bounding box center [501, 289] width 105 height 86
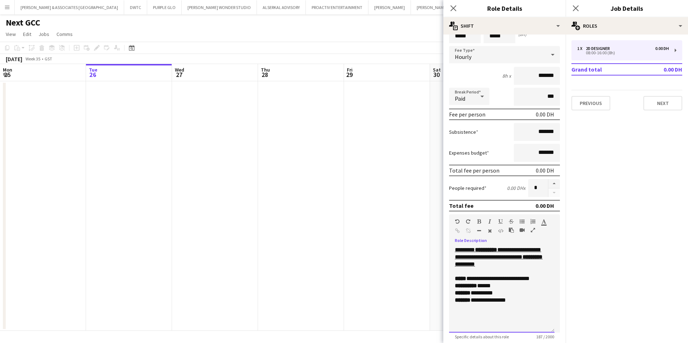
click at [462, 315] on div "**********" at bounding box center [501, 289] width 105 height 86
click at [532, 295] on div "******* *********" at bounding box center [502, 293] width 94 height 7
click at [516, 305] on div "**********" at bounding box center [501, 289] width 105 height 86
click at [490, 318] on div "*****" at bounding box center [502, 314] width 94 height 7
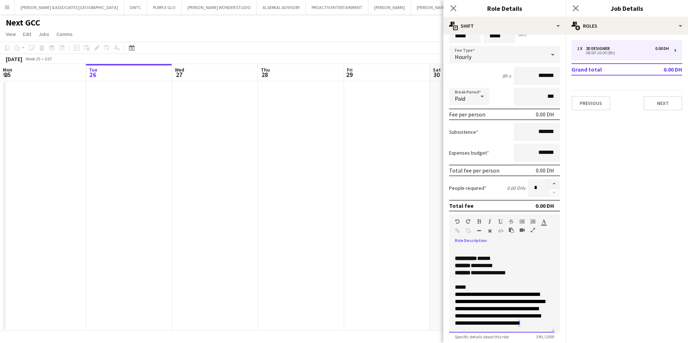
scroll to position [44, 0]
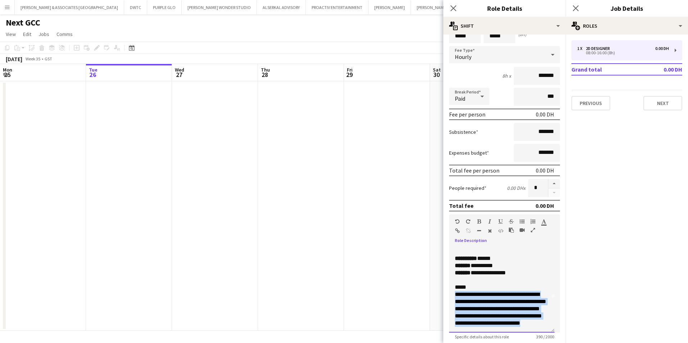
drag, startPoint x: 523, startPoint y: 330, endPoint x: 453, endPoint y: 288, distance: 80.9
click at [453, 288] on div "**********" at bounding box center [501, 289] width 105 height 86
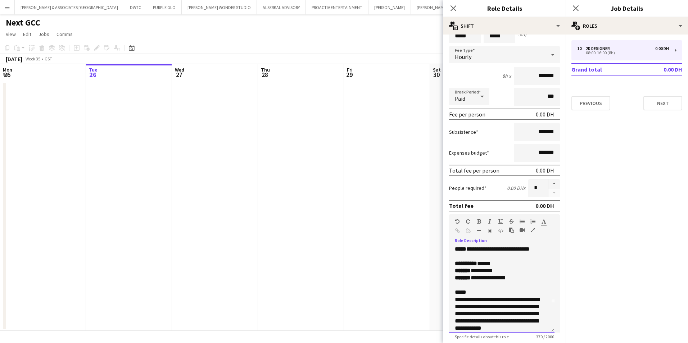
scroll to position [37, 0]
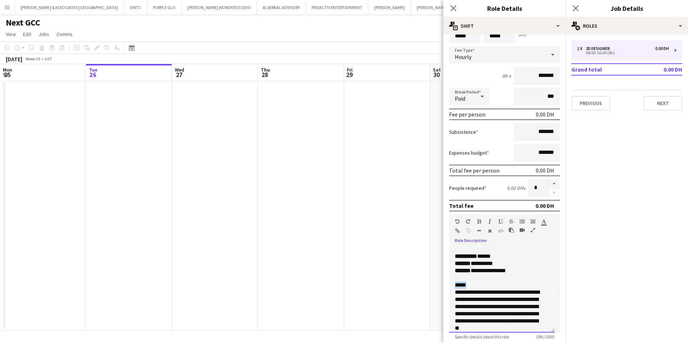
drag, startPoint x: 470, startPoint y: 284, endPoint x: 453, endPoint y: 285, distance: 16.6
click at [453, 285] on div "**********" at bounding box center [501, 289] width 105 height 86
click at [529, 330] on div "**********" at bounding box center [499, 310] width 88 height 43
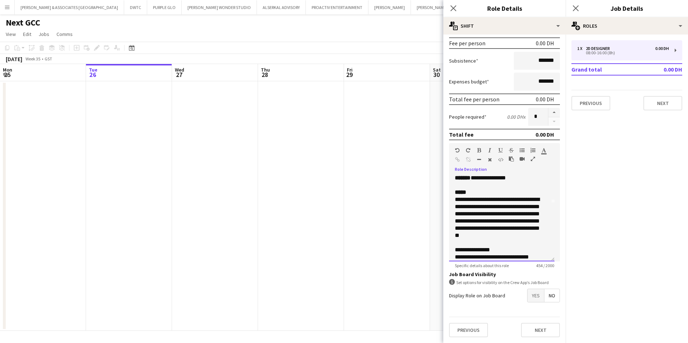
scroll to position [65, 0]
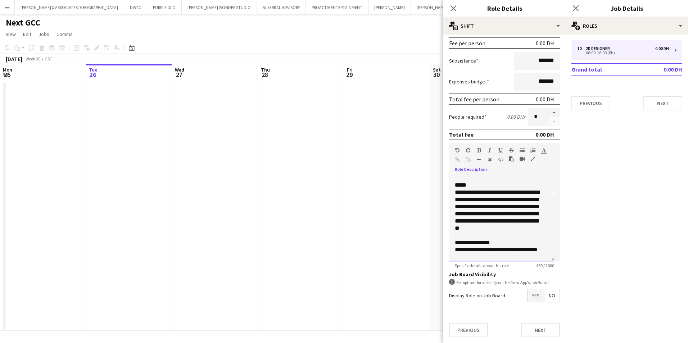
click at [491, 255] on div "**********" at bounding box center [499, 253] width 88 height 14
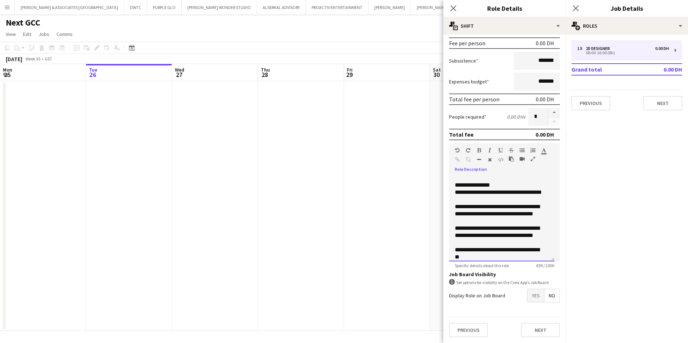
scroll to position [130, 0]
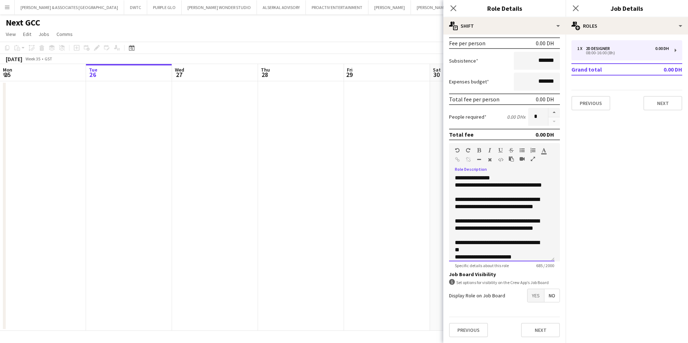
click at [526, 259] on div "**********" at bounding box center [499, 257] width 88 height 7
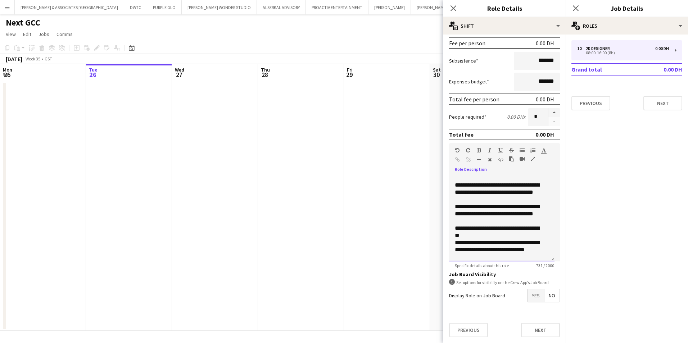
scroll to position [73, 0]
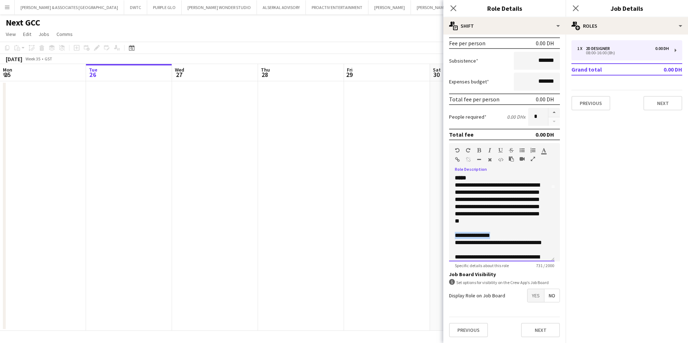
drag, startPoint x: 498, startPoint y: 235, endPoint x: 454, endPoint y: 236, distance: 44.6
click at [454, 236] on div "**********" at bounding box center [501, 218] width 105 height 86
click at [476, 147] on div at bounding box center [497, 151] width 43 height 9
click at [477, 149] on icon "button" at bounding box center [479, 150] width 4 height 5
click at [506, 236] on div "**********" at bounding box center [499, 235] width 88 height 7
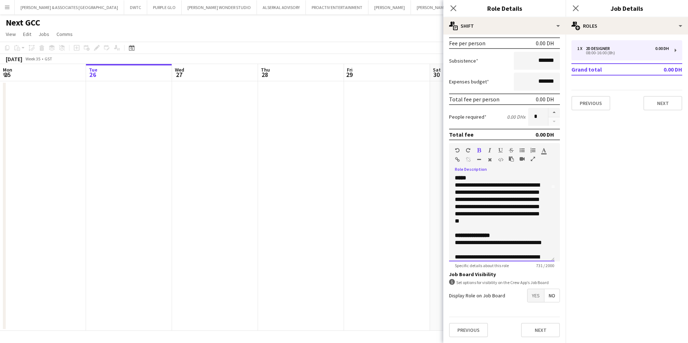
click at [499, 236] on div "**********" at bounding box center [499, 235] width 88 height 7
click at [480, 148] on icon "button" at bounding box center [479, 150] width 4 height 5
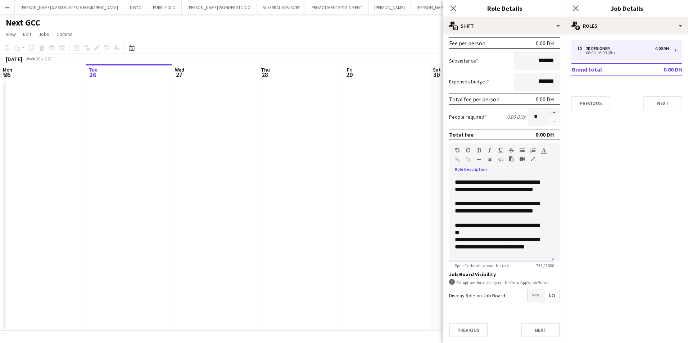
scroll to position [150, 0]
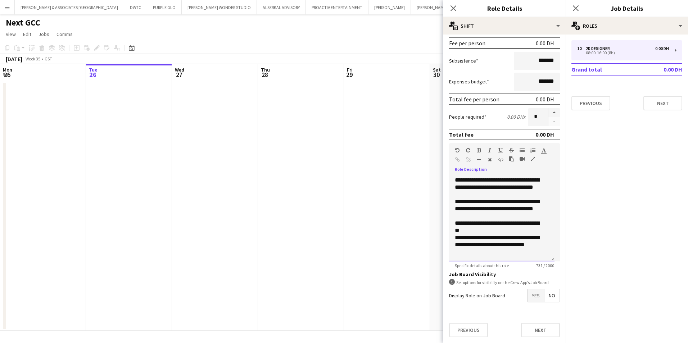
click at [503, 255] on div "**********" at bounding box center [499, 245] width 88 height 22
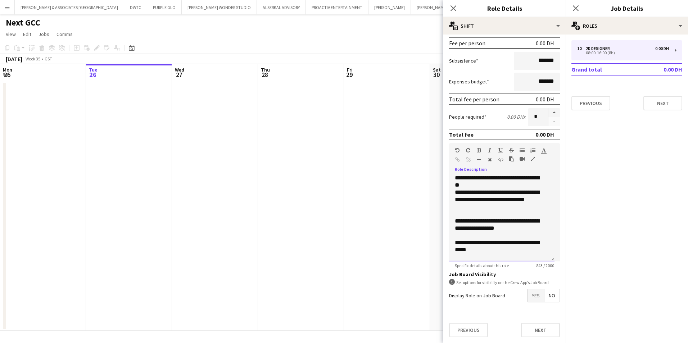
scroll to position [202, 0]
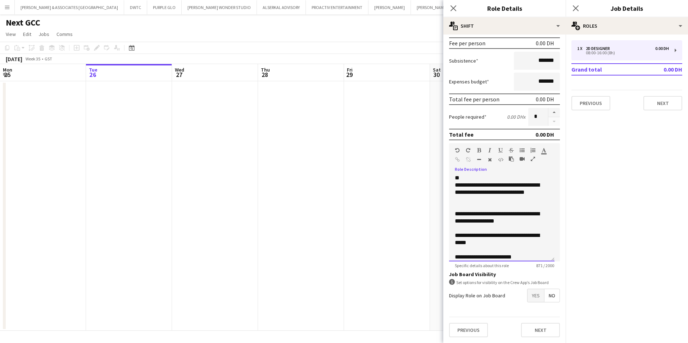
click at [517, 239] on div "**********" at bounding box center [499, 239] width 88 height 14
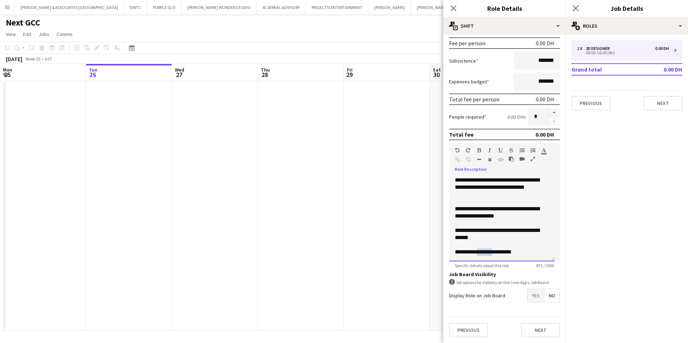
drag, startPoint x: 498, startPoint y: 255, endPoint x: 478, endPoint y: 251, distance: 20.5
click at [478, 251] on div "**********" at bounding box center [499, 252] width 88 height 7
drag, startPoint x: 525, startPoint y: 252, endPoint x: 505, endPoint y: 252, distance: 19.4
click at [505, 252] on div "********* ******* ********" at bounding box center [499, 252] width 88 height 7
click at [528, 298] on span "Yes" at bounding box center [535, 295] width 17 height 13
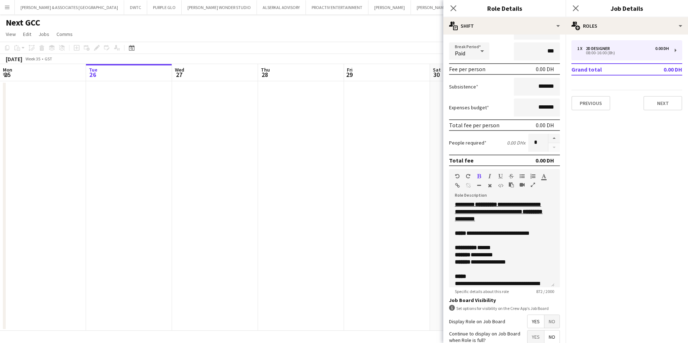
scroll to position [144, 0]
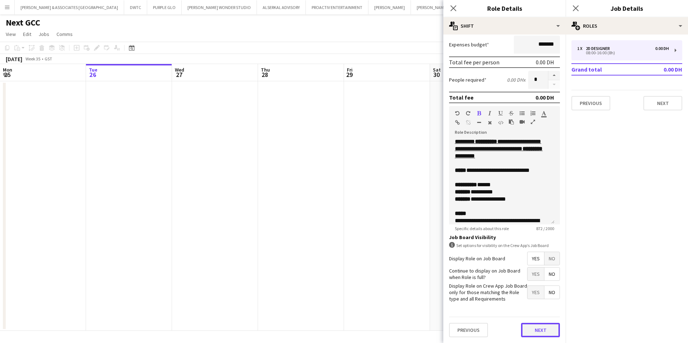
click at [525, 330] on button "Next" at bounding box center [540, 330] width 39 height 14
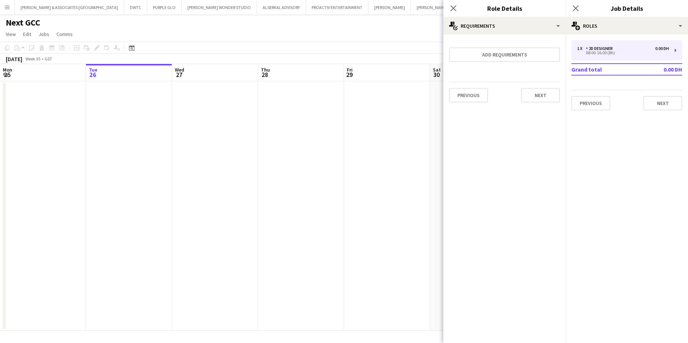
scroll to position [0, 0]
click at [522, 54] on button "Add requirements" at bounding box center [504, 54] width 111 height 14
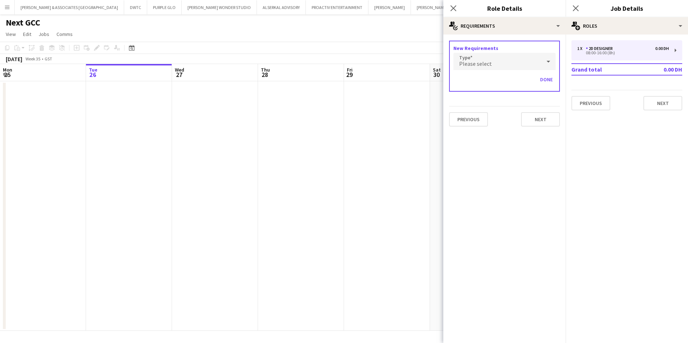
click at [515, 59] on div "Please select" at bounding box center [497, 61] width 88 height 17
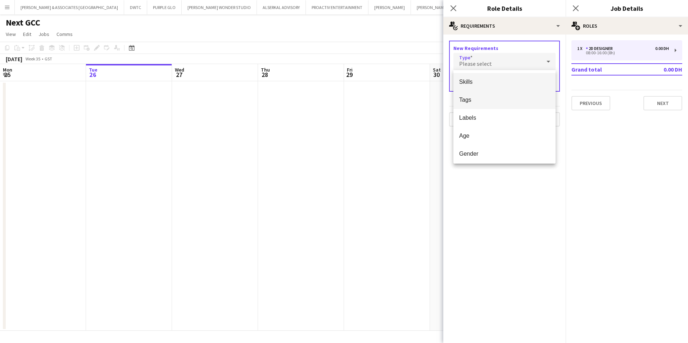
click at [486, 94] on mat-option "Tags" at bounding box center [504, 100] width 102 height 18
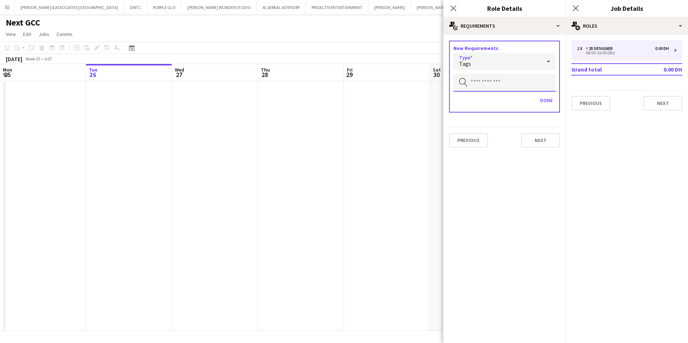
click at [485, 80] on input "text" at bounding box center [504, 83] width 102 height 18
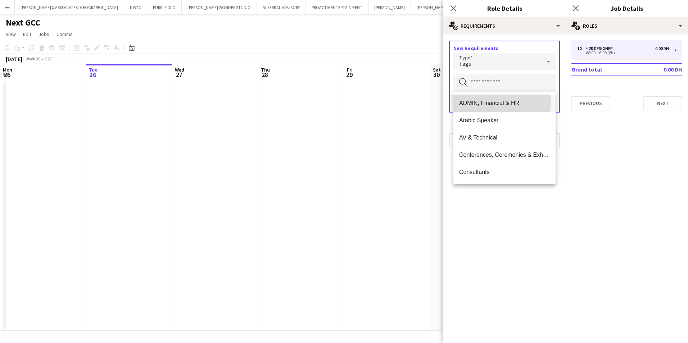
click at [500, 102] on span "ADMIN, Financial & HR" at bounding box center [504, 103] width 91 height 7
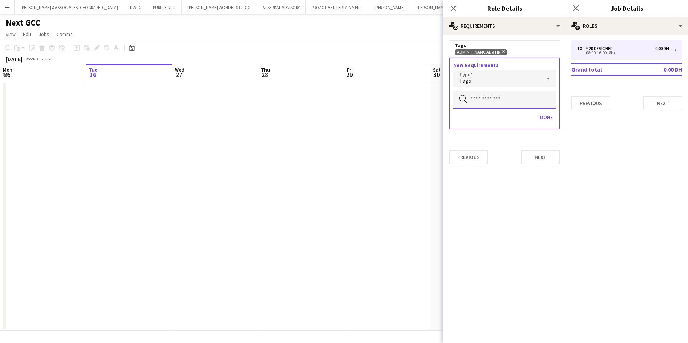
click at [500, 94] on input "text" at bounding box center [504, 100] width 102 height 18
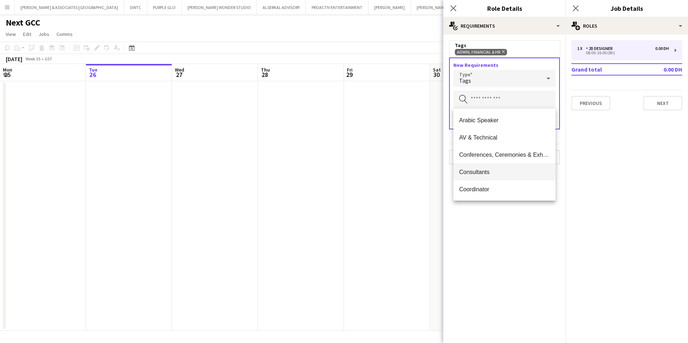
click at [514, 169] on span "Consultants" at bounding box center [504, 172] width 91 height 7
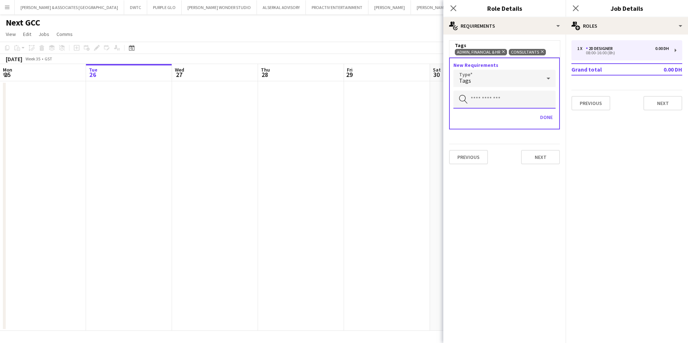
click at [514, 95] on input "text" at bounding box center [504, 100] width 102 height 18
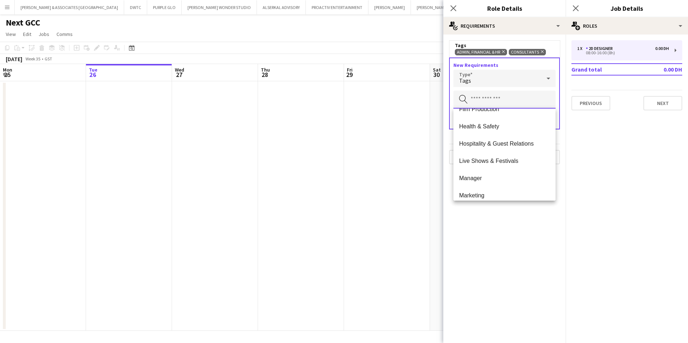
scroll to position [324, 0]
click at [493, 176] on span "Manager" at bounding box center [504, 176] width 91 height 7
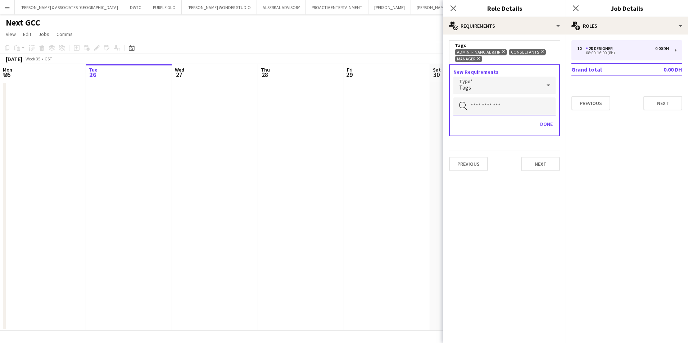
click at [492, 105] on input "text" at bounding box center [504, 106] width 102 height 18
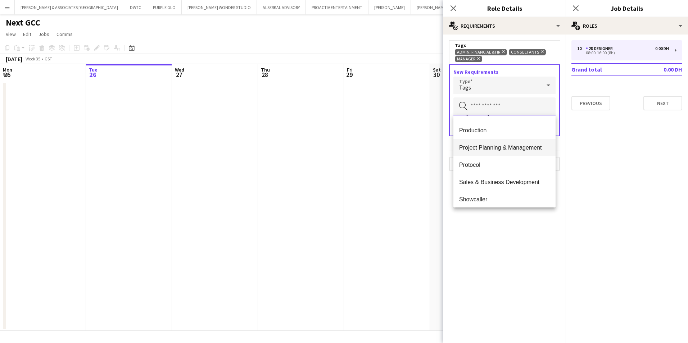
scroll to position [436, 0]
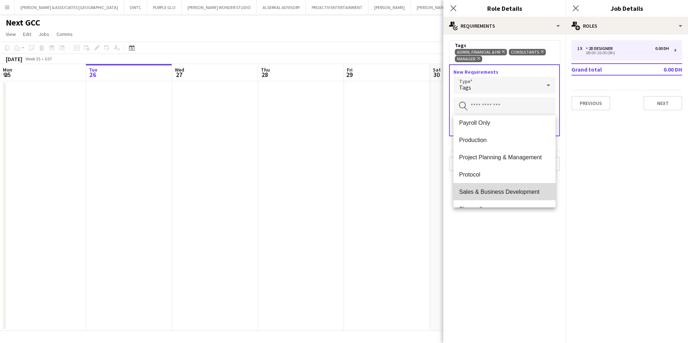
click at [505, 195] on span "Sales & Business Development" at bounding box center [504, 191] width 91 height 7
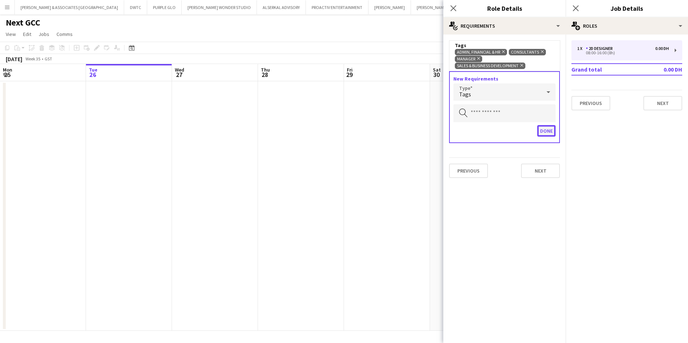
click at [545, 130] on button "Done" at bounding box center [546, 131] width 18 height 12
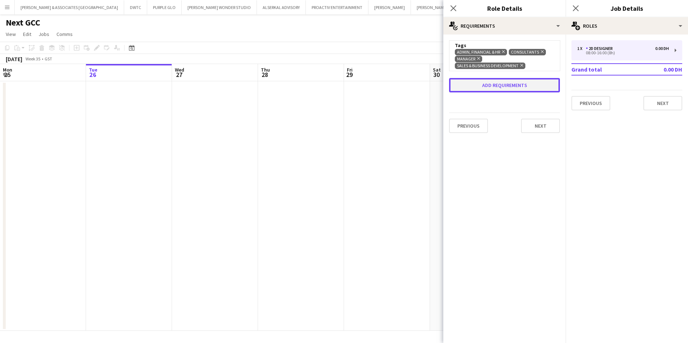
click at [517, 91] on button "Add requirements" at bounding box center [504, 85] width 111 height 14
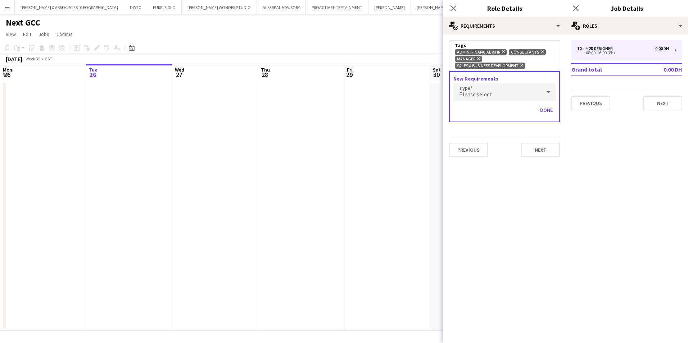
click at [515, 94] on div "Please select" at bounding box center [497, 91] width 88 height 17
click at [491, 113] on span "Skills" at bounding box center [504, 112] width 91 height 7
click at [491, 113] on input "text" at bounding box center [504, 113] width 102 height 18
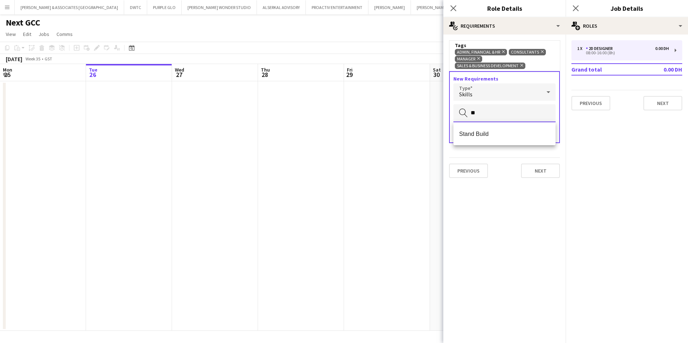
type input "*"
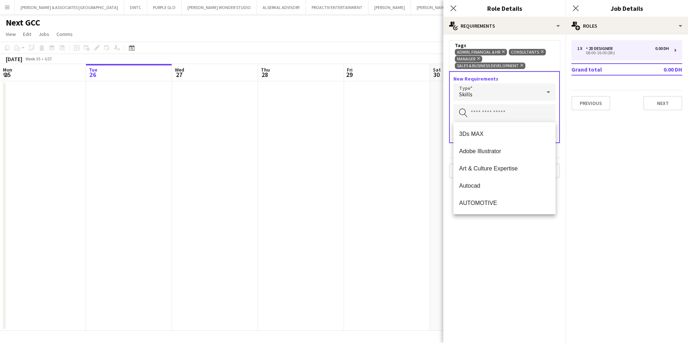
click at [516, 240] on mat-expansion-panel "medal-empty Requirements Tags ADMIN, Financial & HR Remove Consultants Remove M…" at bounding box center [504, 189] width 122 height 309
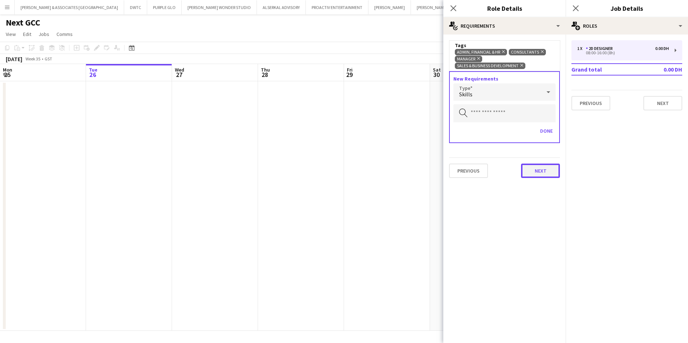
click at [541, 172] on button "Next" at bounding box center [540, 171] width 39 height 14
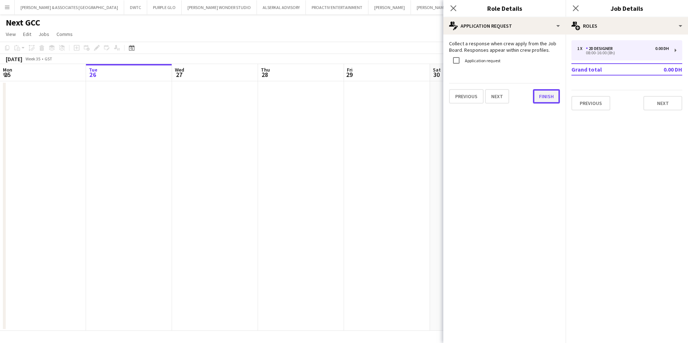
click at [544, 95] on button "Finish" at bounding box center [546, 96] width 27 height 14
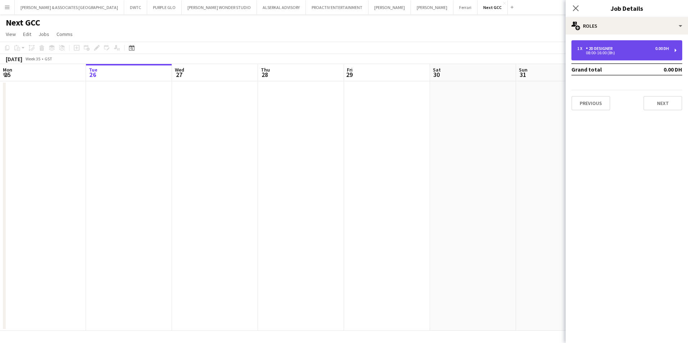
click at [628, 55] on div "1 x 2D Designer 0.00 DH 08:00-16:00 (8h)" at bounding box center [626, 50] width 111 height 20
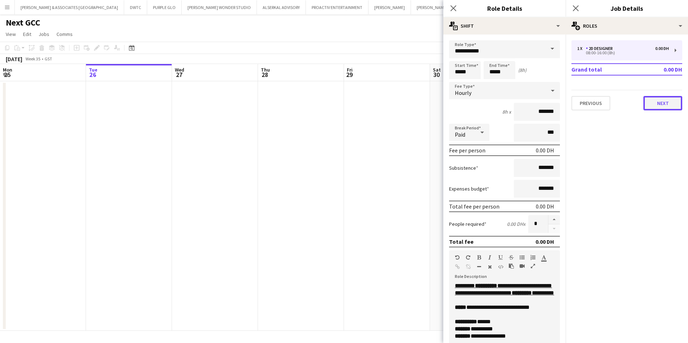
click at [655, 106] on button "Next" at bounding box center [662, 103] width 39 height 14
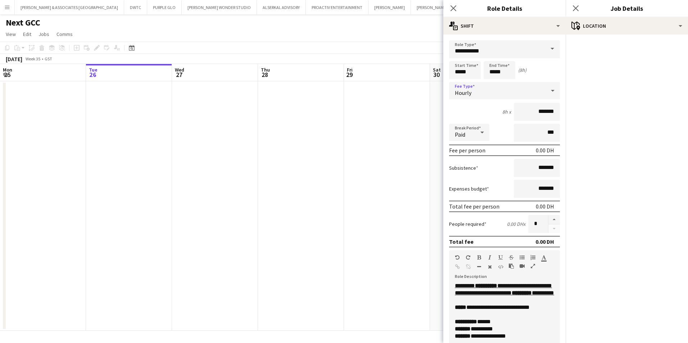
click at [514, 99] on mat-select "Hourly" at bounding box center [504, 91] width 111 height 18
click at [509, 90] on div "Hourly" at bounding box center [497, 90] width 96 height 17
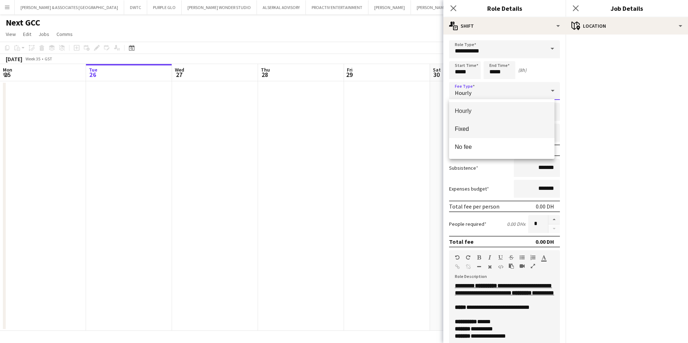
click at [497, 129] on span "Fixed" at bounding box center [502, 129] width 94 height 7
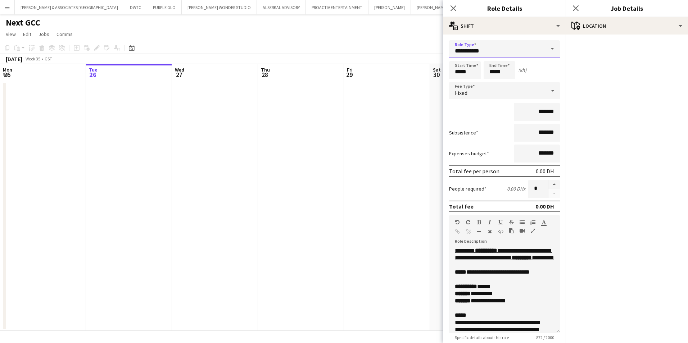
click at [479, 52] on input "**********" at bounding box center [504, 49] width 111 height 18
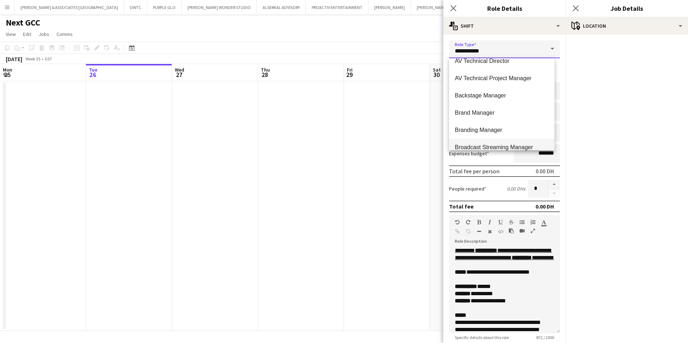
scroll to position [288, 0]
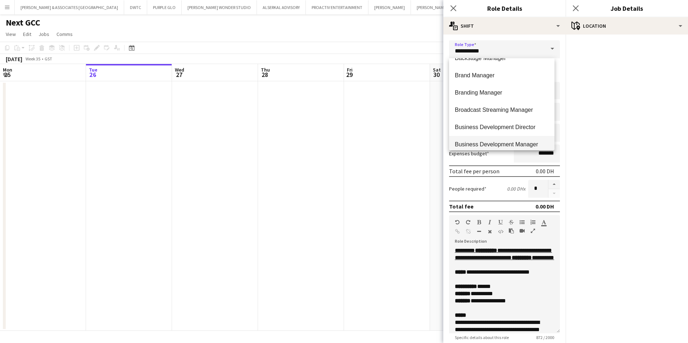
click at [493, 143] on span "Business Development Manager" at bounding box center [502, 144] width 94 height 7
type input "**********"
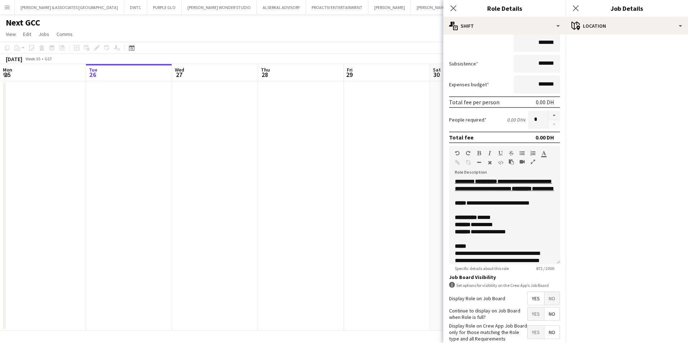
scroll to position [109, 0]
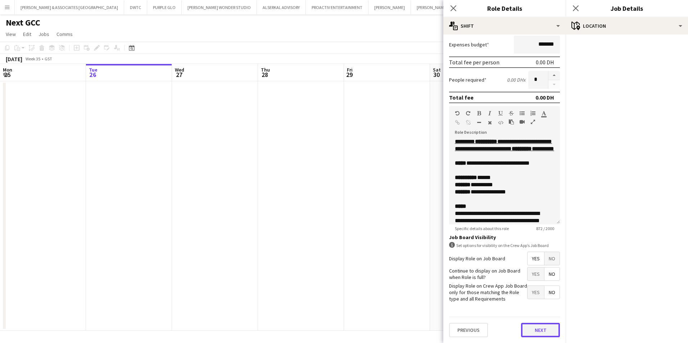
click at [534, 328] on button "Next" at bounding box center [540, 330] width 39 height 14
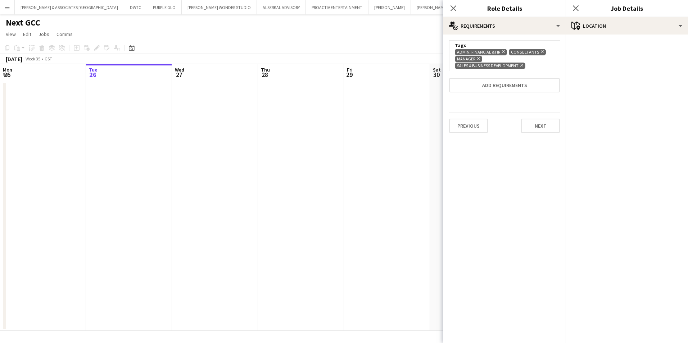
scroll to position [0, 0]
click at [552, 124] on button "Next" at bounding box center [540, 126] width 39 height 14
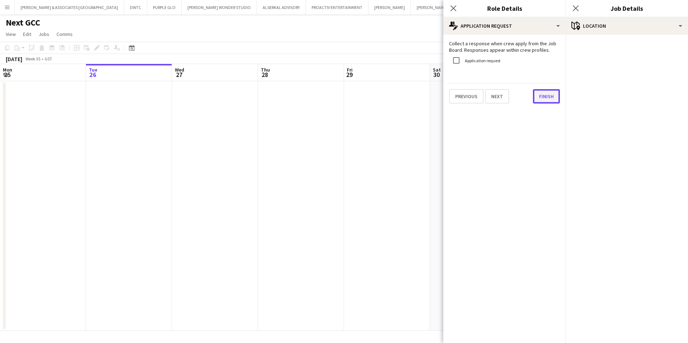
click at [545, 95] on button "Finish" at bounding box center [546, 96] width 27 height 14
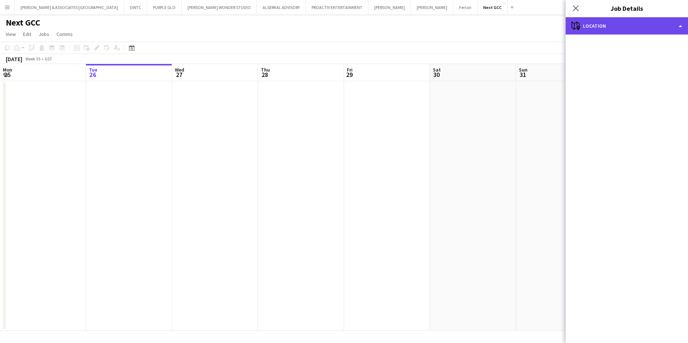
click at [586, 27] on div "maps-pin-1 Location" at bounding box center [626, 25] width 122 height 17
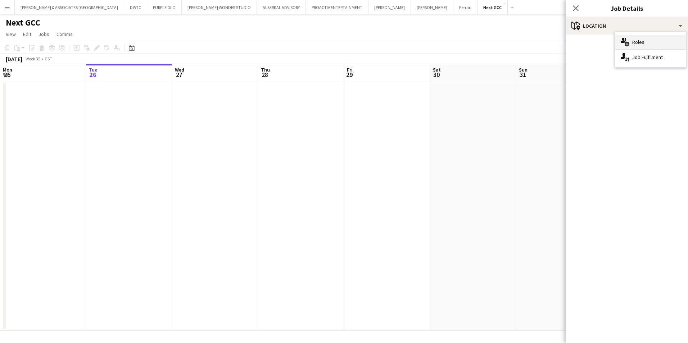
click at [651, 41] on div "multiple-users-add Roles" at bounding box center [650, 42] width 71 height 14
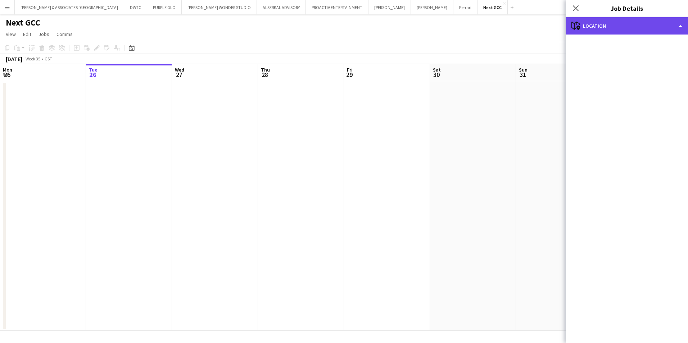
click at [631, 20] on div "maps-pin-1 Location" at bounding box center [626, 25] width 122 height 17
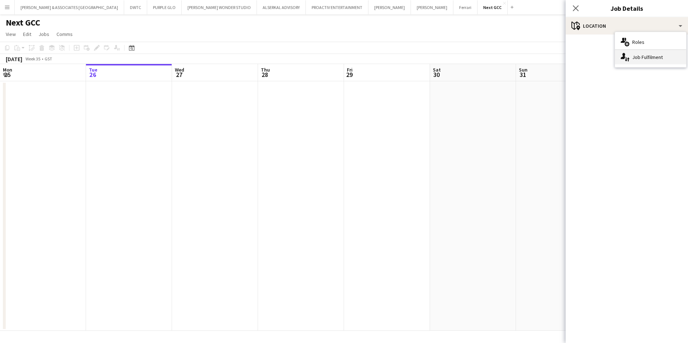
click at [653, 56] on div "single-neutral-actions-up-down Job Fulfilment" at bounding box center [650, 57] width 71 height 14
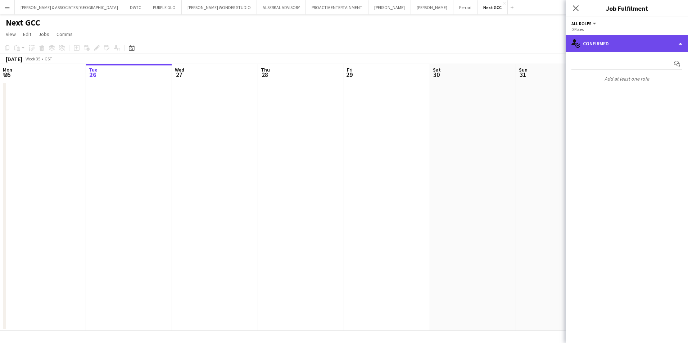
click at [612, 40] on div "single-neutral-actions-check-2 Confirmed" at bounding box center [626, 43] width 122 height 17
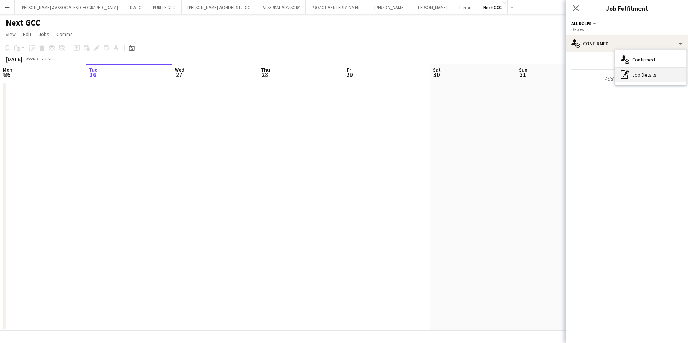
click at [639, 79] on div "pen-write Job Details" at bounding box center [650, 75] width 71 height 14
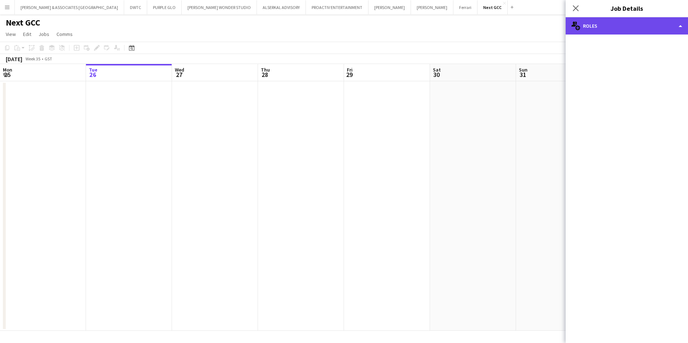
click at [598, 25] on div "multiple-users-add Roles" at bounding box center [626, 25] width 122 height 17
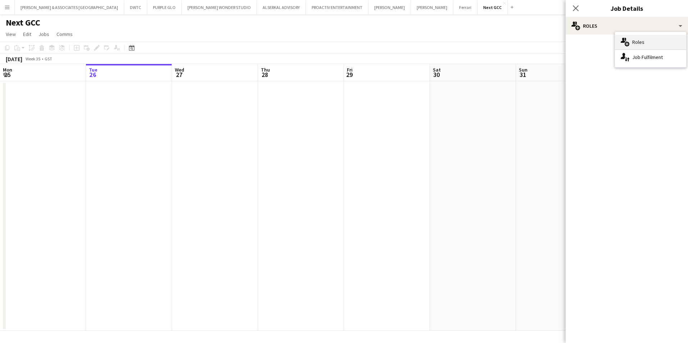
click at [635, 40] on div "multiple-users-add Roles" at bounding box center [650, 42] width 71 height 14
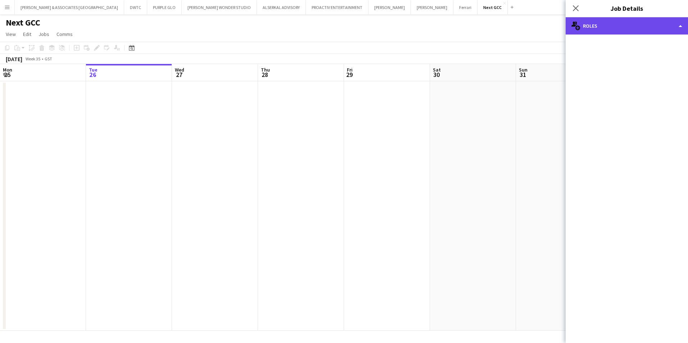
click at [606, 23] on div "multiple-users-add Roles" at bounding box center [626, 25] width 122 height 17
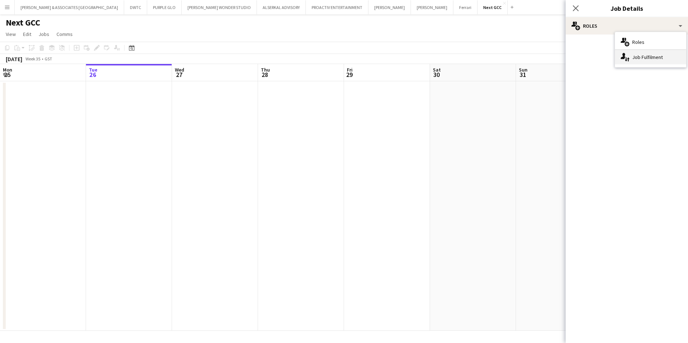
click at [677, 54] on div "single-neutral-actions-up-down Job Fulfilment" at bounding box center [650, 57] width 71 height 14
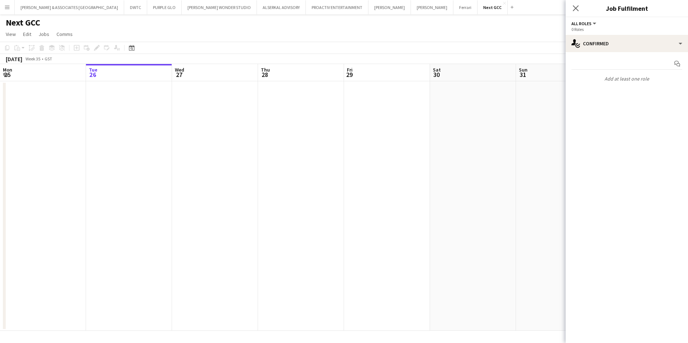
click at [593, 30] on div "0 Roles" at bounding box center [626, 29] width 111 height 5
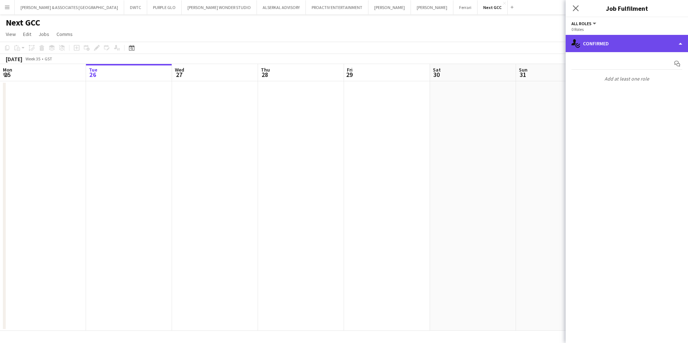
click at [612, 50] on div "single-neutral-actions-check-2 Confirmed" at bounding box center [626, 43] width 122 height 17
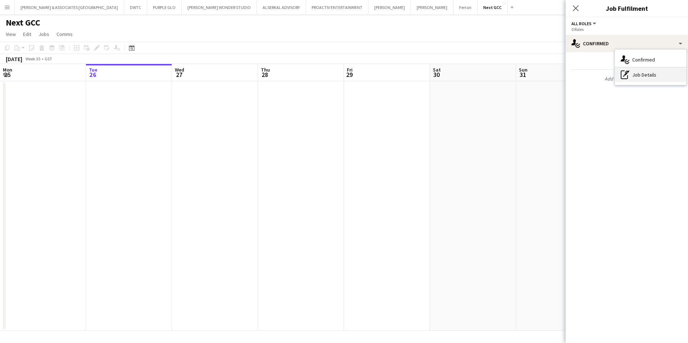
click at [647, 75] on div "pen-write Job Details" at bounding box center [650, 75] width 71 height 14
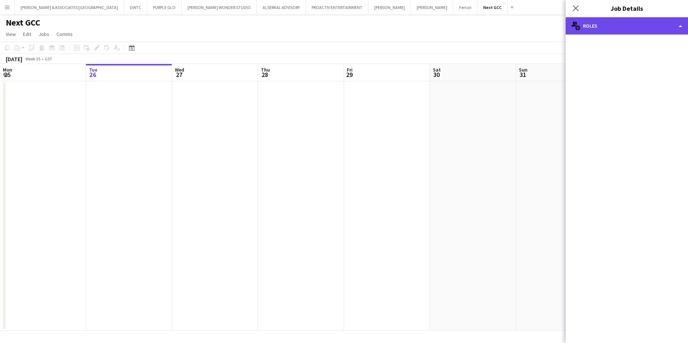
click at [646, 34] on div "multiple-users-add Roles" at bounding box center [626, 25] width 122 height 17
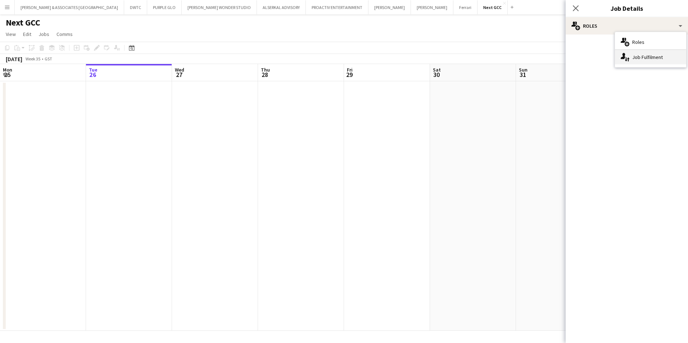
click at [648, 61] on div "single-neutral-actions-up-down Job Fulfilment" at bounding box center [650, 57] width 71 height 14
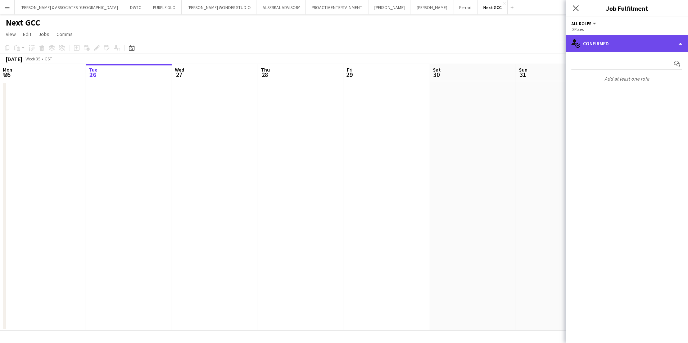
click at [636, 51] on div "single-neutral-actions-check-2 Confirmed" at bounding box center [626, 43] width 122 height 17
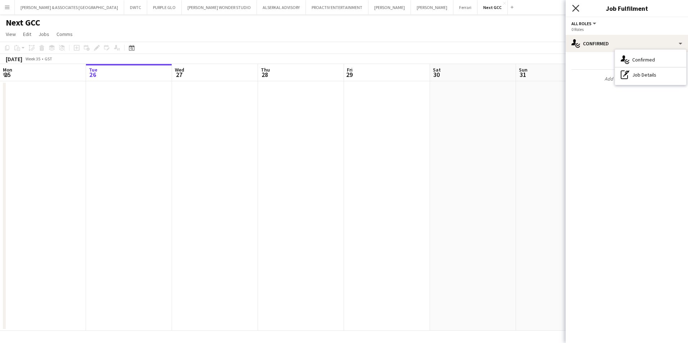
click at [576, 8] on icon "Close pop-in" at bounding box center [575, 8] width 7 height 7
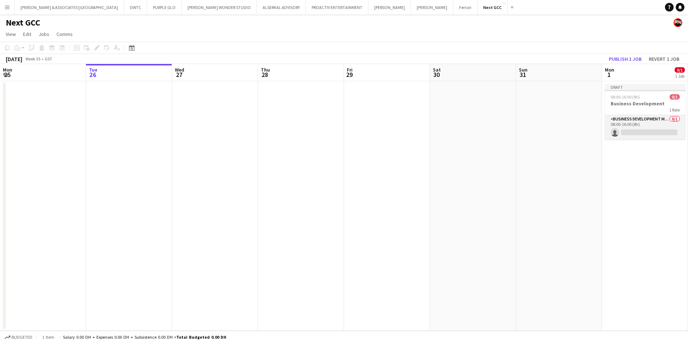
click at [648, 119] on app-card-role "Business Development Manager 0/1 08:00-16:00 (8h) single-neutral-actions" at bounding box center [645, 127] width 81 height 24
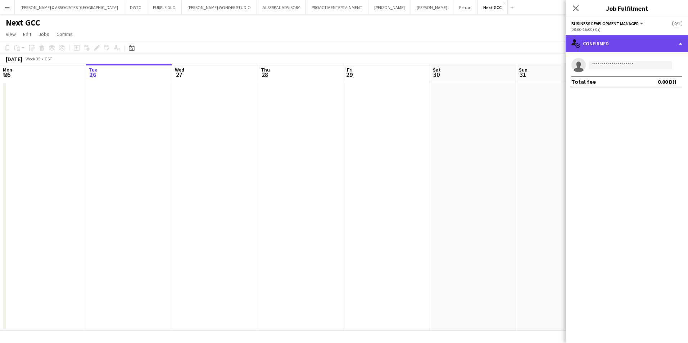
click at [624, 49] on div "single-neutral-actions-check-2 Confirmed" at bounding box center [626, 43] width 122 height 17
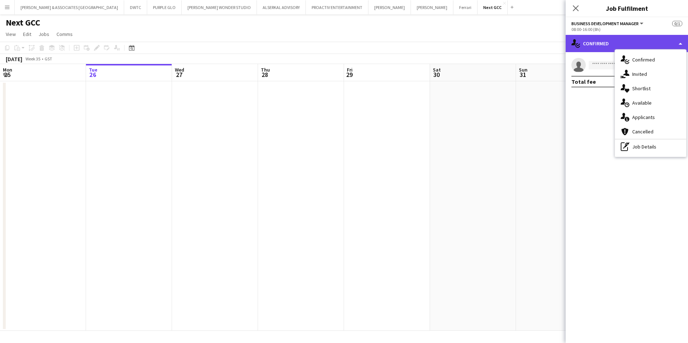
click at [624, 49] on div "single-neutral-actions-check-2 Confirmed" at bounding box center [626, 43] width 122 height 17
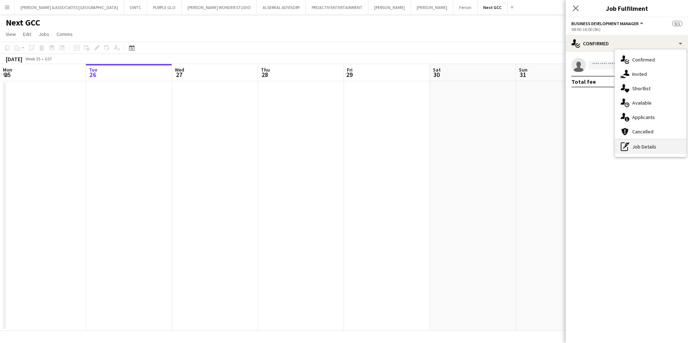
click at [655, 145] on div "pen-write Job Details" at bounding box center [650, 147] width 71 height 14
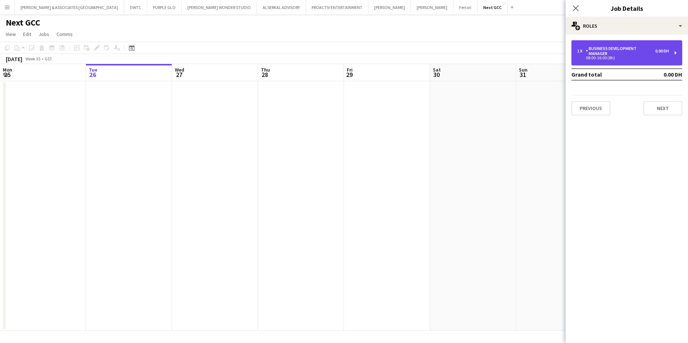
click at [634, 51] on div "Business Development Manager" at bounding box center [619, 51] width 69 height 10
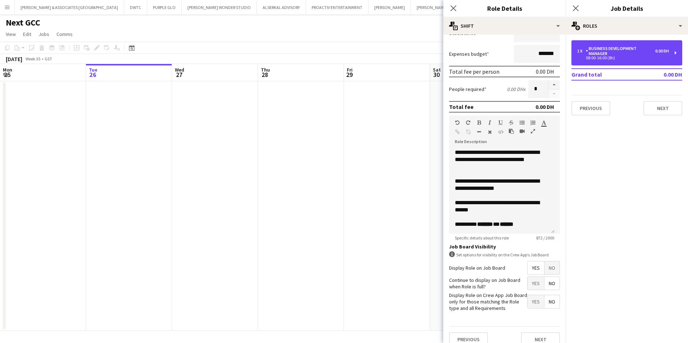
scroll to position [109, 0]
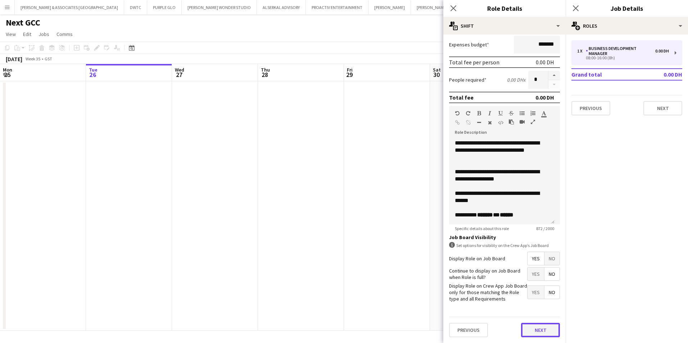
click at [543, 328] on button "Next" at bounding box center [540, 330] width 39 height 14
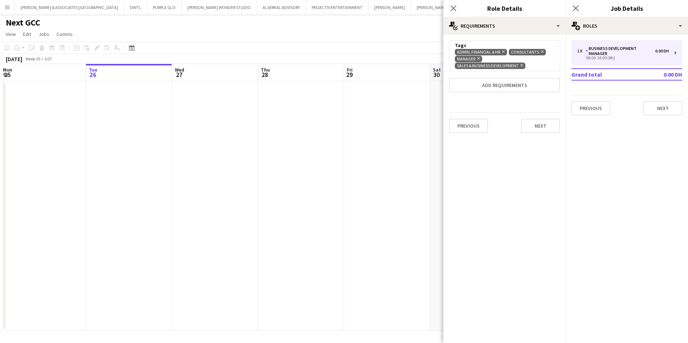
scroll to position [0, 0]
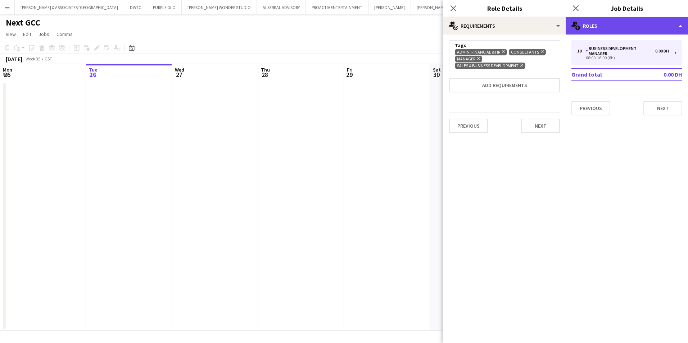
click at [601, 24] on div "multiple-users-add Roles" at bounding box center [626, 25] width 122 height 17
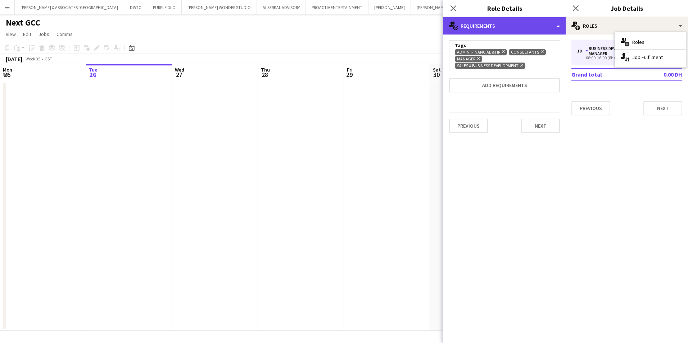
click at [532, 23] on div "multiple-actions-check-2 Requirements" at bounding box center [504, 25] width 122 height 17
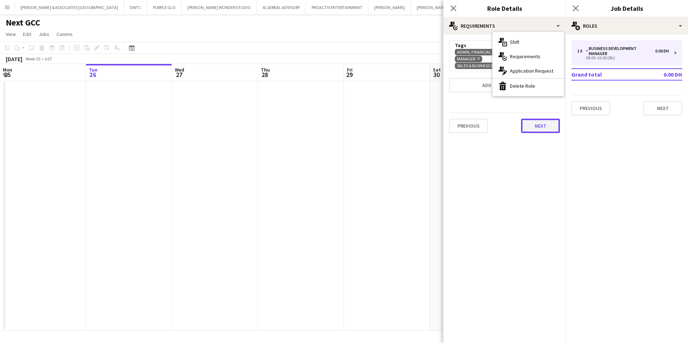
click at [536, 126] on button "Next" at bounding box center [540, 126] width 39 height 14
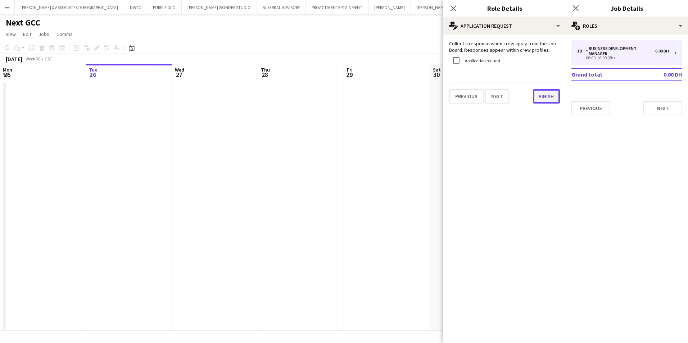
click at [542, 95] on button "Finish" at bounding box center [546, 96] width 27 height 14
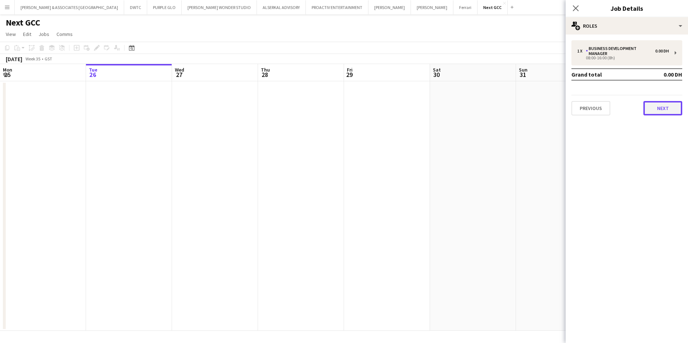
click at [681, 105] on button "Next" at bounding box center [662, 108] width 39 height 14
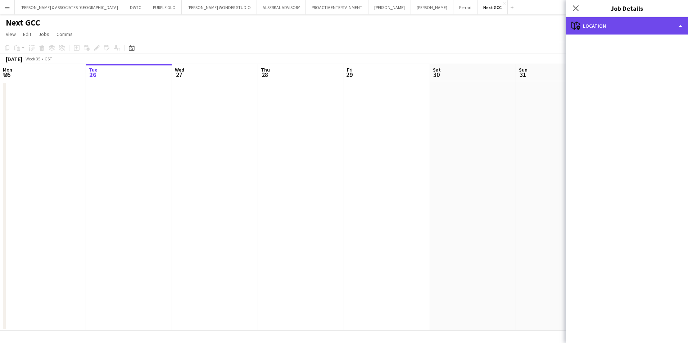
click at [615, 26] on div "maps-pin-1 Location" at bounding box center [626, 25] width 122 height 17
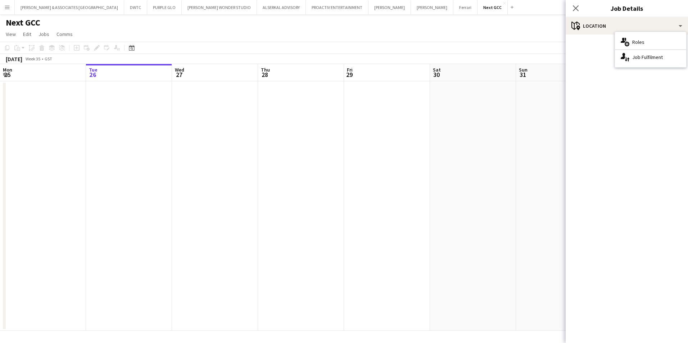
click at [621, 75] on mat-accordion "pencil3 General details 1 x Business Development Manager 0.00 DH 08:00-16:00 (8…" at bounding box center [626, 189] width 122 height 309
click at [628, 13] on h3 "Job Details" at bounding box center [626, 8] width 122 height 9
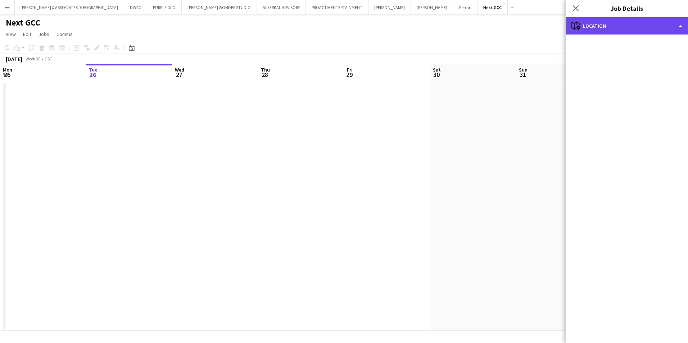
click at [661, 22] on div "maps-pin-1 Location" at bounding box center [626, 25] width 122 height 17
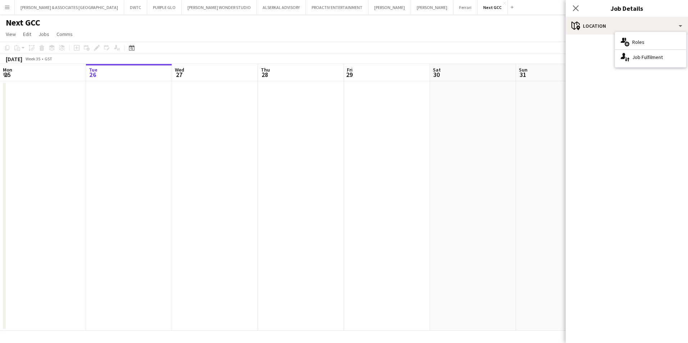
click at [592, 95] on mat-accordion "pencil3 General details 1 x Business Development Manager 0.00 DH 08:00-16:00 (8…" at bounding box center [626, 189] width 122 height 309
click at [540, 145] on app-date-cell at bounding box center [559, 206] width 86 height 250
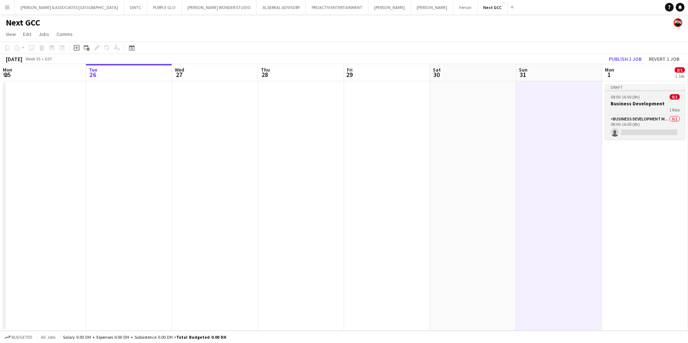
click at [612, 101] on h3 "Business Development" at bounding box center [645, 103] width 81 height 6
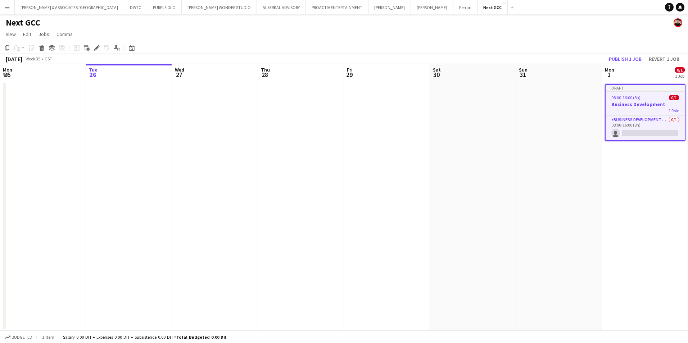
click at [612, 101] on h3 "Business Development" at bounding box center [644, 104] width 79 height 6
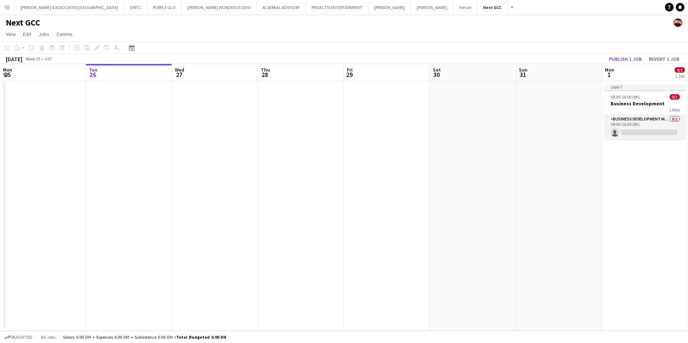
click at [622, 118] on app-card-role "Business Development Manager 0/1 08:00-16:00 (8h) single-neutral-actions" at bounding box center [645, 127] width 81 height 24
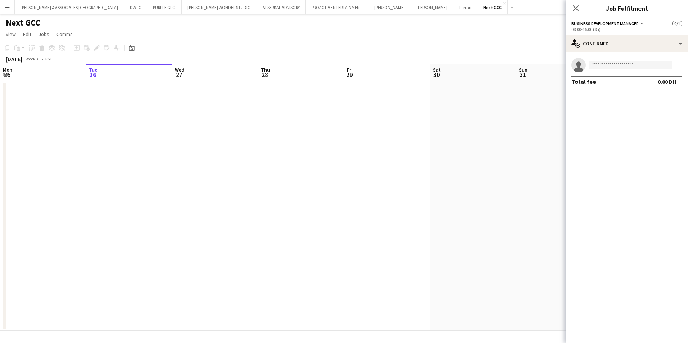
click at [610, 28] on div "08:00-16:00 (8h)" at bounding box center [626, 29] width 111 height 5
click at [616, 23] on span "Business Development Manager" at bounding box center [604, 23] width 67 height 5
click at [600, 47] on li "Business Development Manager" at bounding box center [611, 48] width 69 height 6
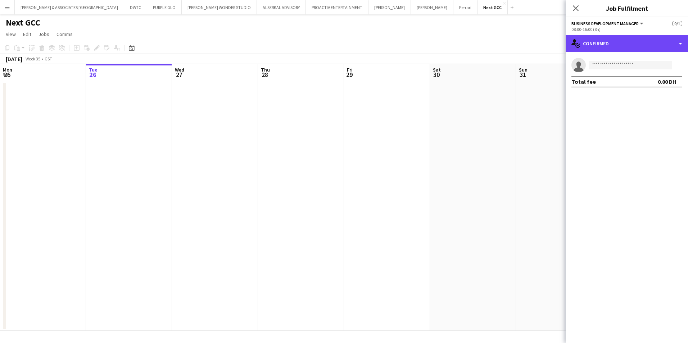
click at [600, 47] on div "single-neutral-actions-check-2 Confirmed" at bounding box center [626, 43] width 122 height 17
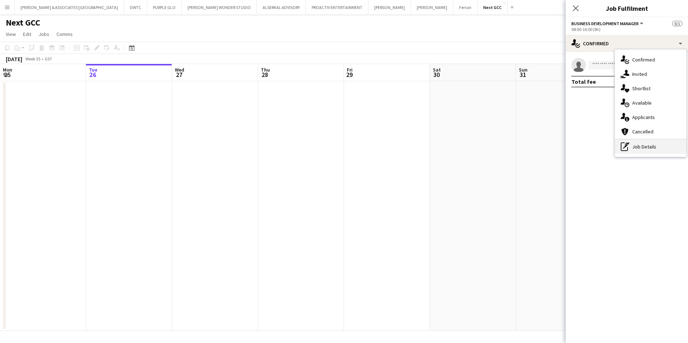
click at [658, 149] on div "pen-write Job Details" at bounding box center [650, 147] width 71 height 14
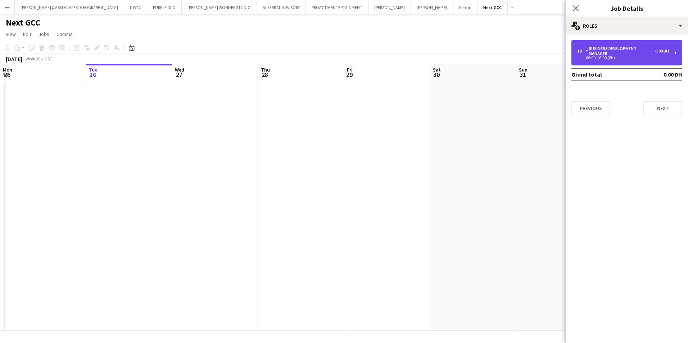
click at [653, 48] on div "Business Development Manager" at bounding box center [619, 51] width 69 height 10
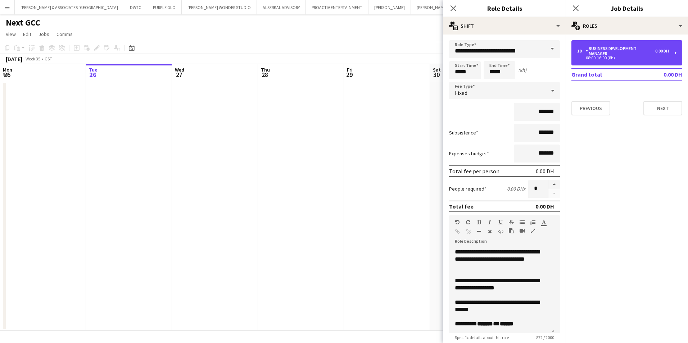
scroll to position [109, 0]
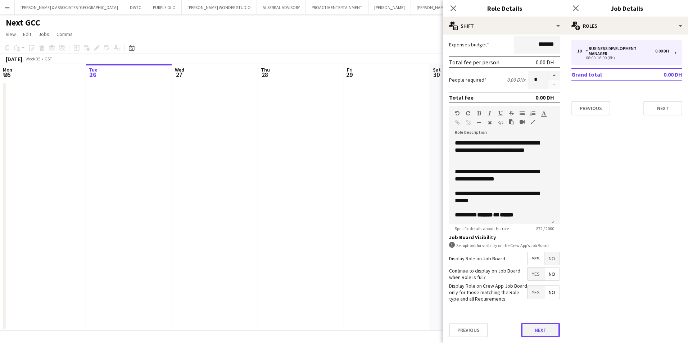
click at [534, 330] on button "Next" at bounding box center [540, 330] width 39 height 14
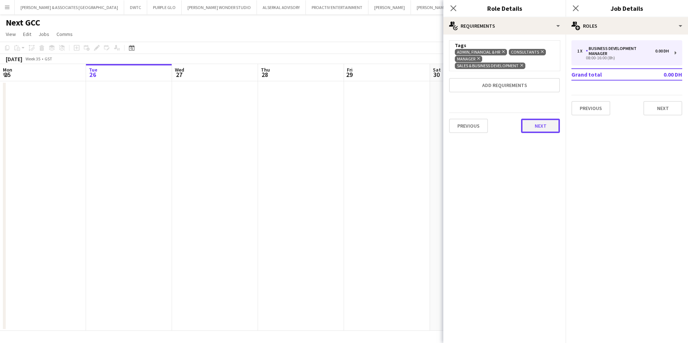
click at [532, 128] on button "Next" at bounding box center [540, 126] width 39 height 14
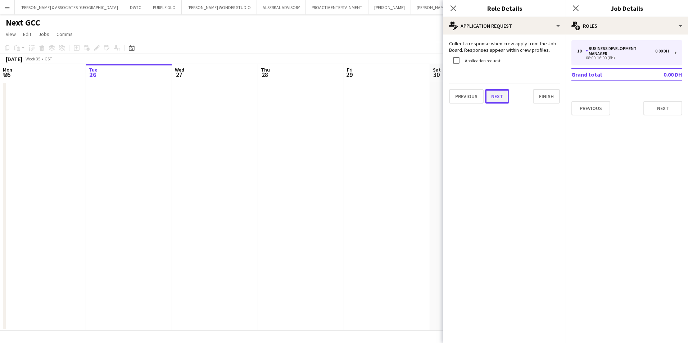
click at [491, 92] on button "Next" at bounding box center [497, 96] width 24 height 14
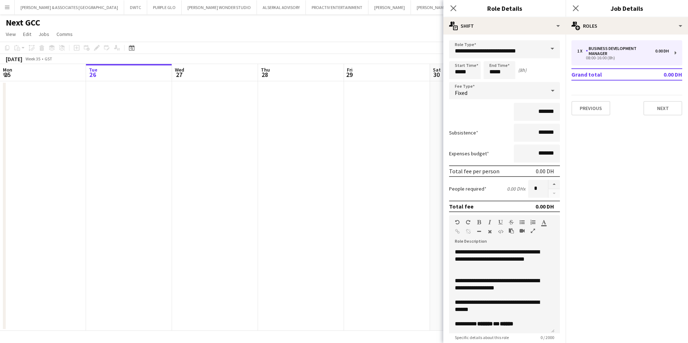
scroll to position [109, 0]
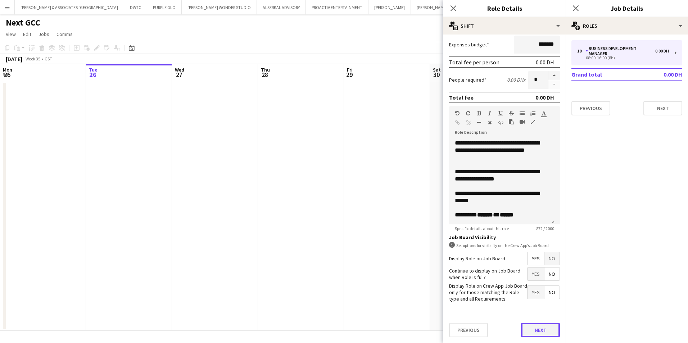
click at [534, 330] on button "Next" at bounding box center [540, 330] width 39 height 14
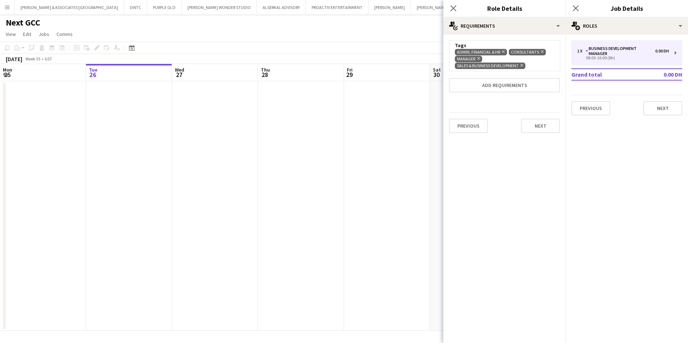
scroll to position [0, 0]
click at [551, 128] on button "Next" at bounding box center [540, 126] width 39 height 14
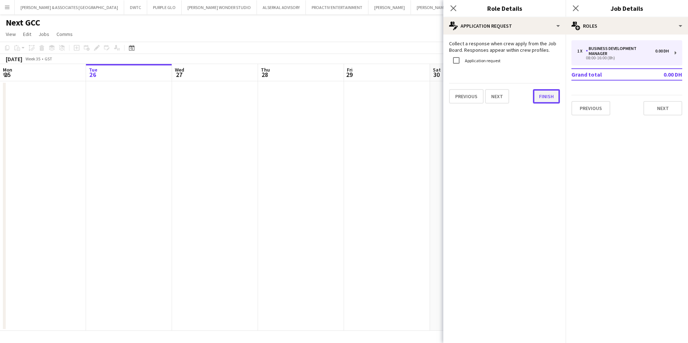
click at [549, 99] on button "Finish" at bounding box center [546, 96] width 27 height 14
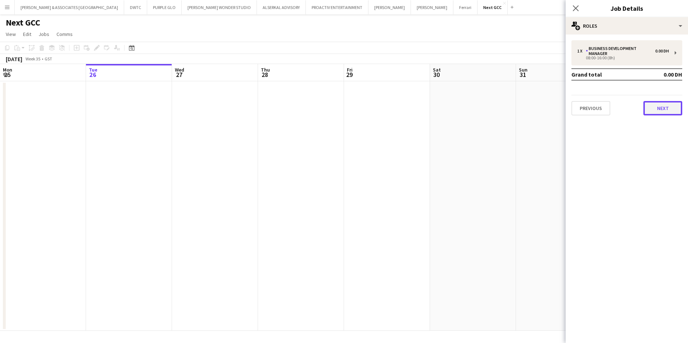
click at [663, 113] on button "Next" at bounding box center [662, 108] width 39 height 14
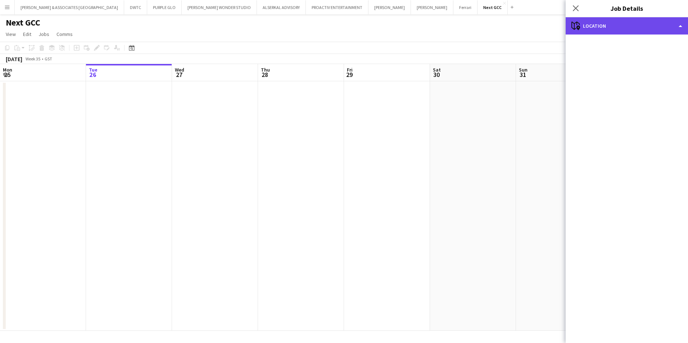
click at [681, 24] on div "maps-pin-1 Location" at bounding box center [626, 25] width 122 height 17
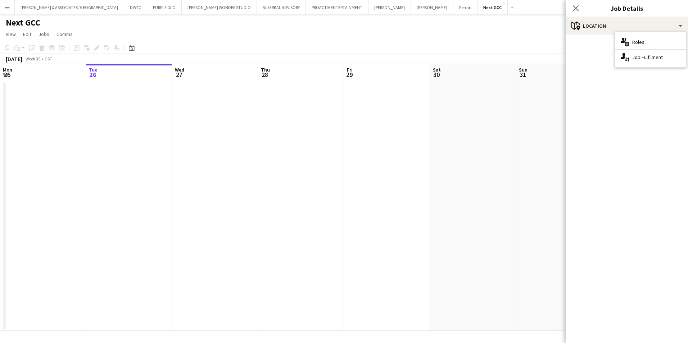
click at [643, 115] on mat-accordion "pencil3 General details 1 x Business Development Manager 0.00 DH 08:00-16:00 (8…" at bounding box center [626, 189] width 122 height 309
click at [575, 8] on icon at bounding box center [575, 8] width 7 height 7
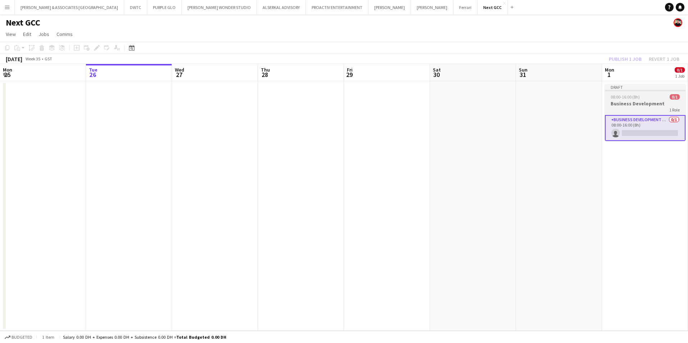
click at [631, 88] on div "Draft" at bounding box center [645, 87] width 81 height 6
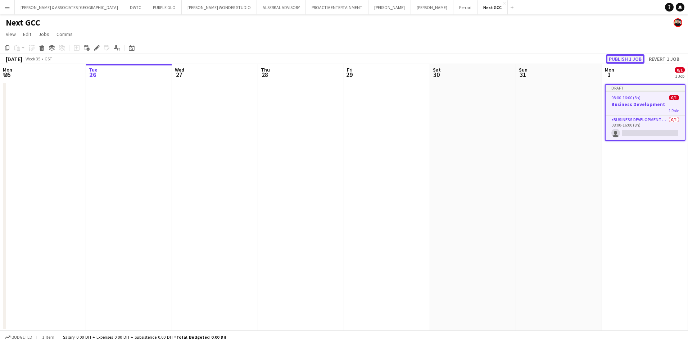
click at [633, 59] on button "Publish 1 job" at bounding box center [625, 58] width 38 height 9
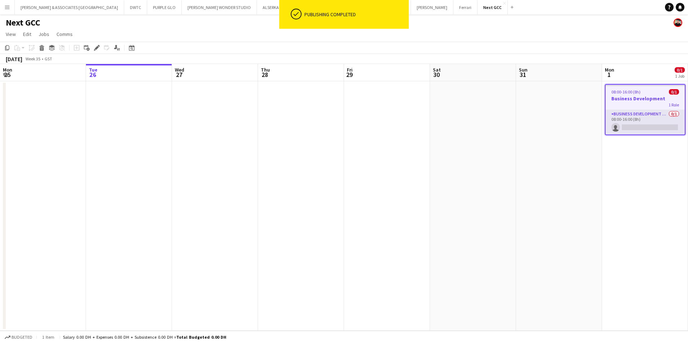
click at [639, 111] on app-card-role "Business Development Manager 0/1 08:00-16:00 (8h) single-neutral-actions" at bounding box center [644, 122] width 79 height 24
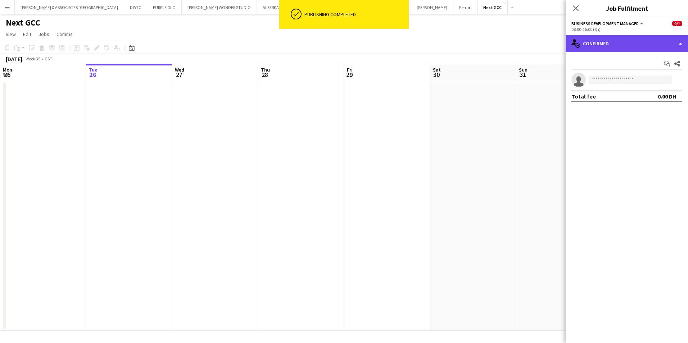
click at [643, 44] on div "single-neutral-actions-check-2 Confirmed" at bounding box center [626, 43] width 122 height 17
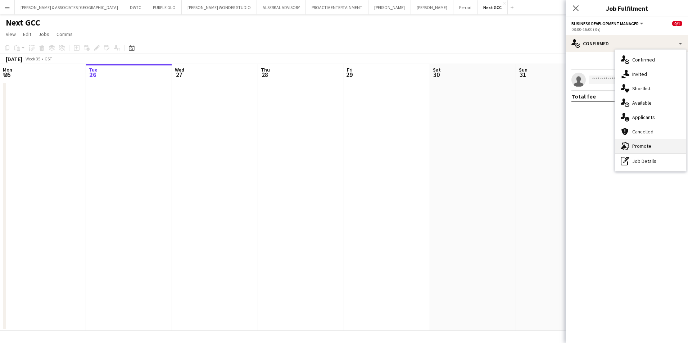
click at [658, 143] on div "advertising-megaphone Promote" at bounding box center [650, 146] width 71 height 14
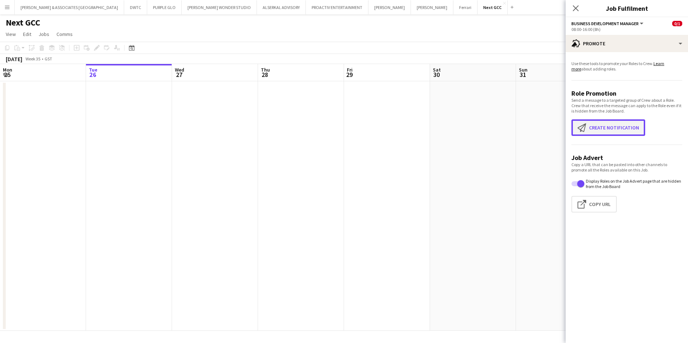
click at [627, 128] on button "Create notification Create notification" at bounding box center [608, 127] width 74 height 17
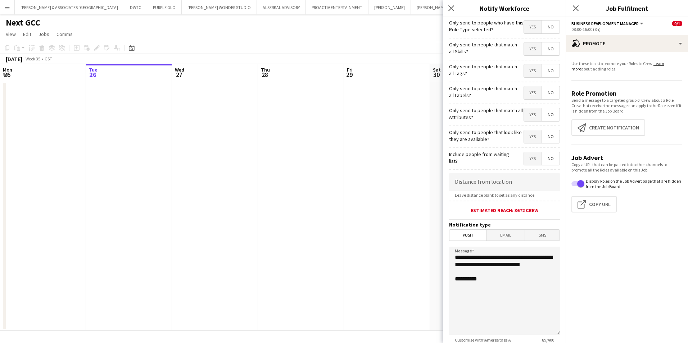
click at [525, 27] on span "Yes" at bounding box center [533, 26] width 18 height 13
click at [527, 48] on span "Yes" at bounding box center [533, 48] width 18 height 13
click at [527, 73] on span "Yes" at bounding box center [533, 70] width 18 height 13
click at [543, 70] on span "No" at bounding box center [551, 70] width 18 height 13
click at [529, 94] on span "Yes" at bounding box center [533, 92] width 18 height 13
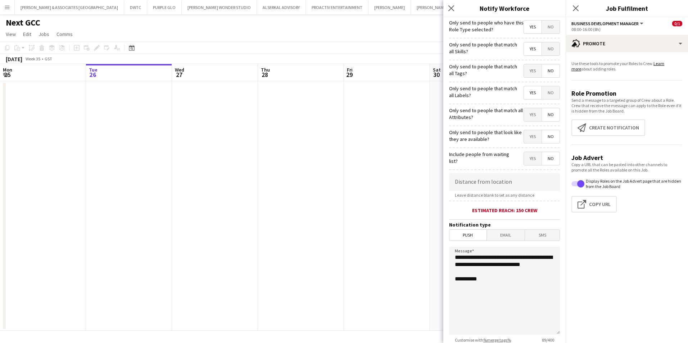
click at [527, 115] on span "Yes" at bounding box center [533, 114] width 18 height 13
click at [531, 138] on span "Yes" at bounding box center [533, 136] width 18 height 13
click at [527, 158] on span "Yes" at bounding box center [533, 158] width 18 height 13
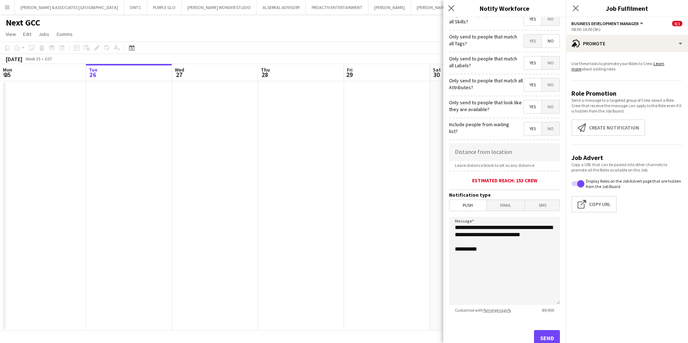
scroll to position [53, 0]
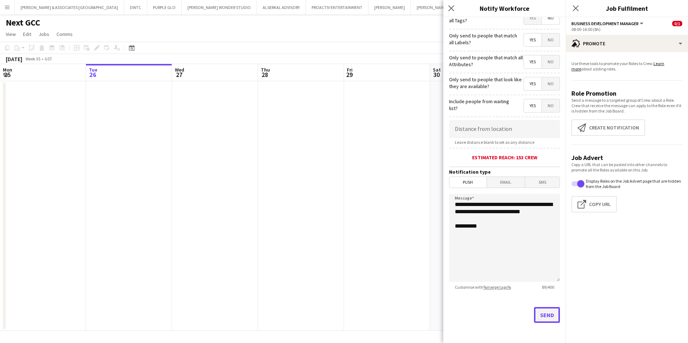
click at [543, 314] on button "Send" at bounding box center [547, 315] width 26 height 16
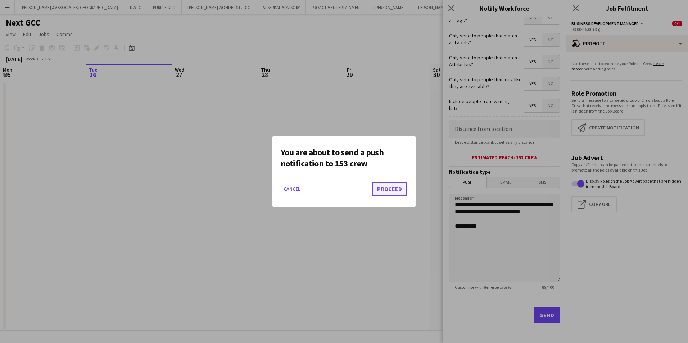
click at [395, 190] on button "Proceed" at bounding box center [389, 189] width 36 height 14
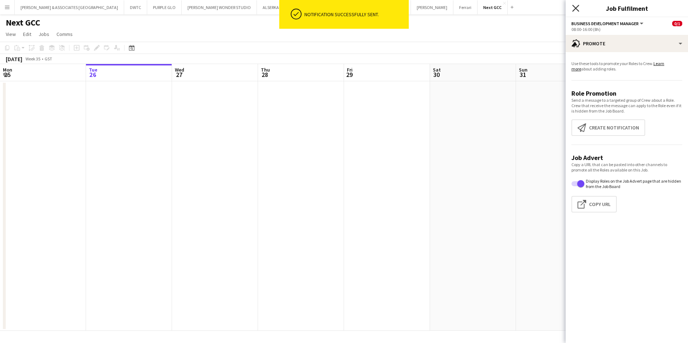
click at [575, 5] on icon "Close pop-in" at bounding box center [575, 8] width 7 height 7
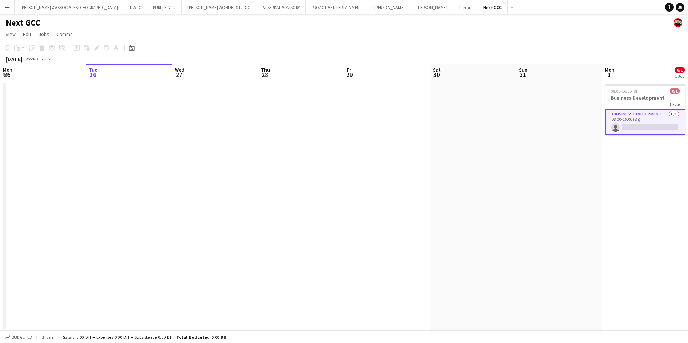
click at [619, 70] on app-board-header-date "Mon 1 0/1 1 Job" at bounding box center [645, 72] width 86 height 17
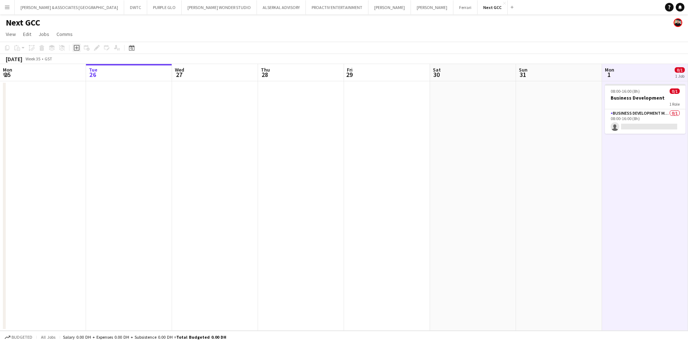
click at [75, 51] on icon at bounding box center [77, 48] width 6 height 6
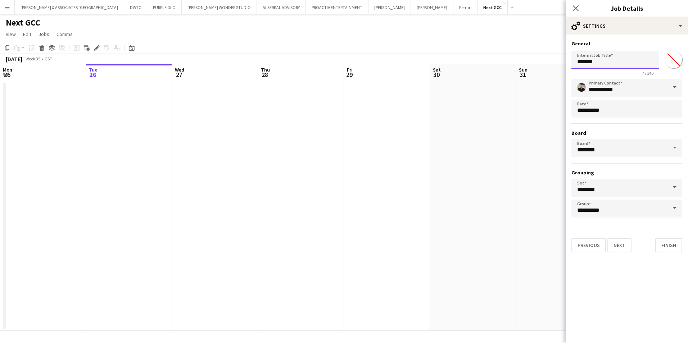
click at [609, 65] on input "*******" at bounding box center [615, 60] width 88 height 18
drag, startPoint x: 608, startPoint y: 62, endPoint x: 543, endPoint y: 65, distance: 65.2
click at [543, 65] on body "Menu Boards Boards Boards All jobs Status Workforce Workforce My Workforce Recr…" at bounding box center [344, 171] width 688 height 343
type input "**********"
click at [621, 246] on button "Next" at bounding box center [619, 245] width 24 height 14
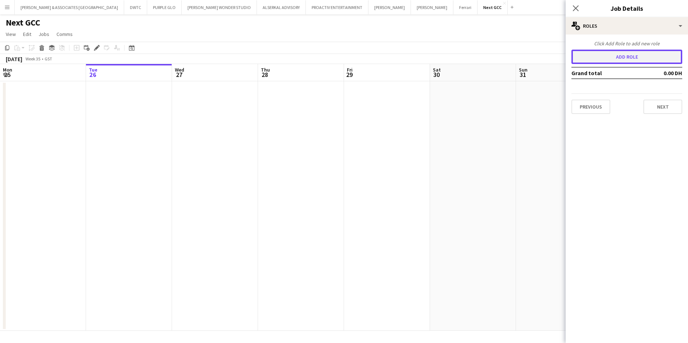
click at [621, 60] on button "Add role" at bounding box center [626, 57] width 111 height 14
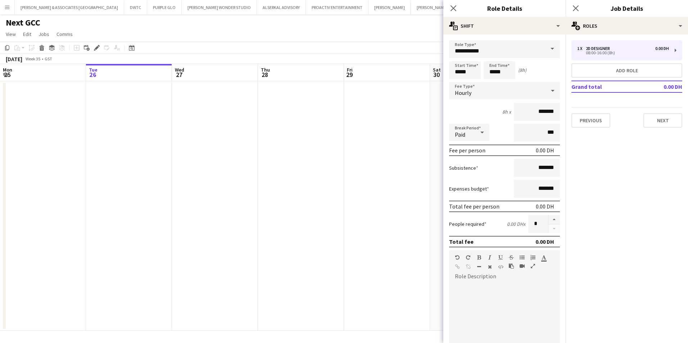
click at [552, 49] on span at bounding box center [551, 48] width 15 height 17
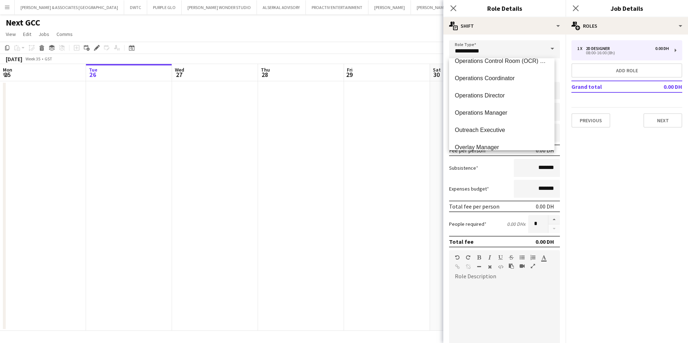
scroll to position [1474, 0]
click at [544, 51] on span at bounding box center [551, 48] width 15 height 17
click at [525, 53] on input "**********" at bounding box center [504, 49] width 111 height 18
click at [453, 9] on icon "Close pop-in" at bounding box center [453, 8] width 7 height 7
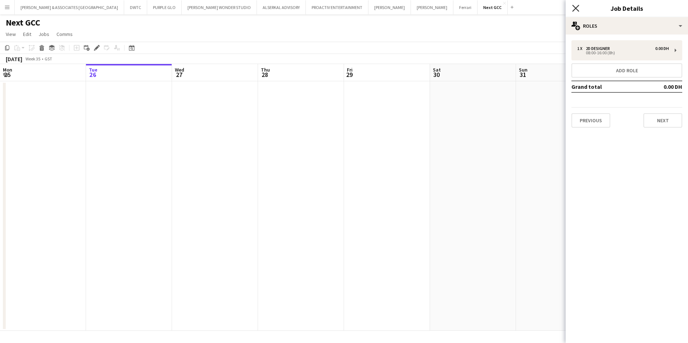
click at [574, 9] on icon "Close pop-in" at bounding box center [575, 8] width 7 height 7
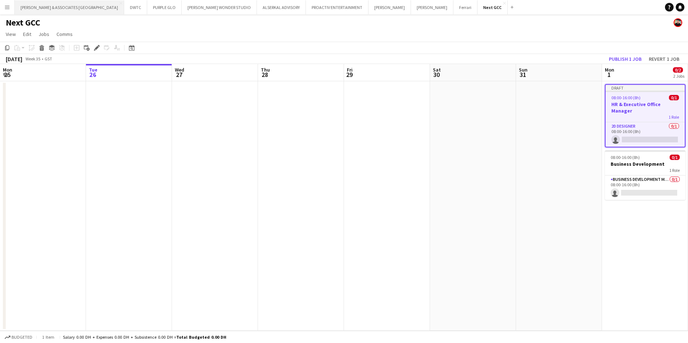
click at [44, 11] on button "[PERSON_NAME] & ASSOCIATES UAE Close" at bounding box center [69, 7] width 109 height 14
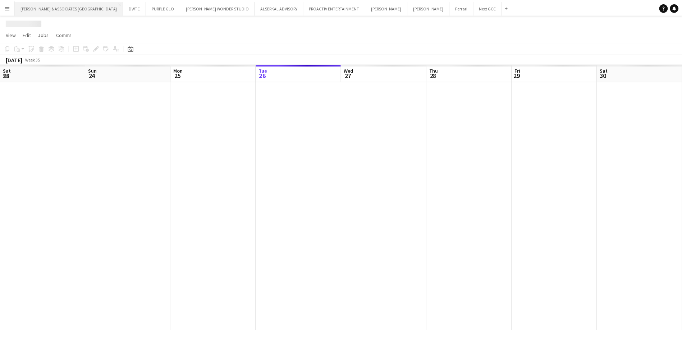
scroll to position [0, 172]
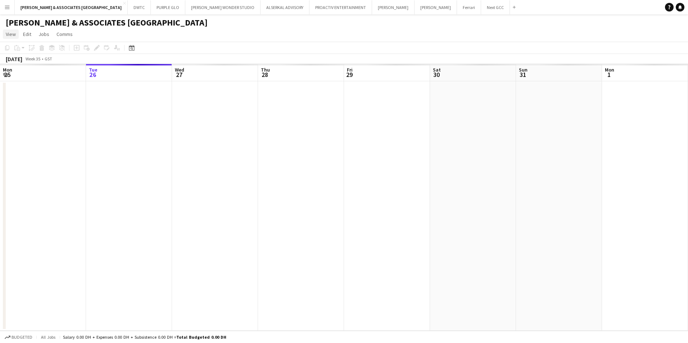
click at [9, 35] on span "View" at bounding box center [11, 34] width 10 height 6
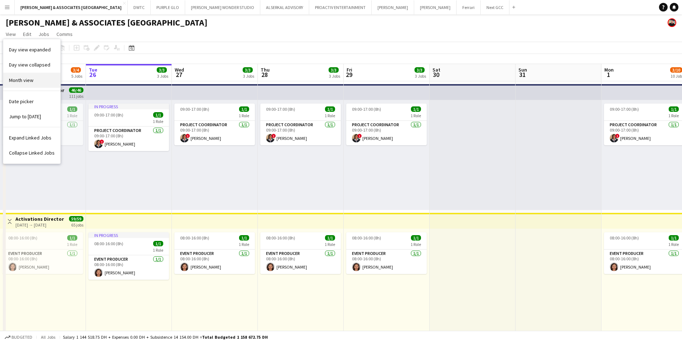
click at [28, 82] on span "Month view" at bounding box center [21, 80] width 24 height 6
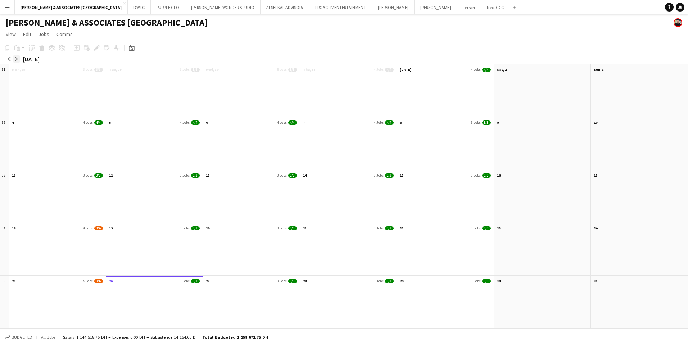
click at [15, 59] on app-icon "arrow-right" at bounding box center [16, 59] width 4 height 4
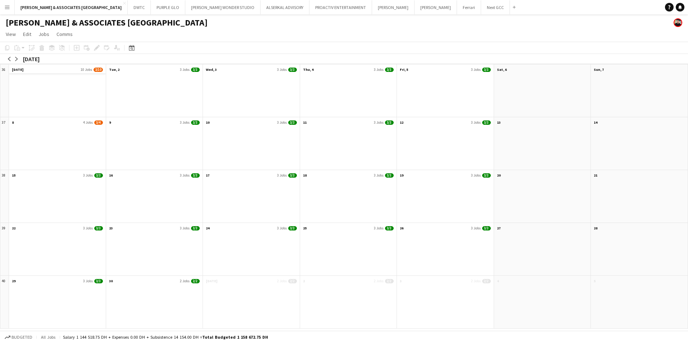
click at [35, 66] on app-month-view-date-header "[DATE] Jobs 3/10" at bounding box center [57, 68] width 97 height 9
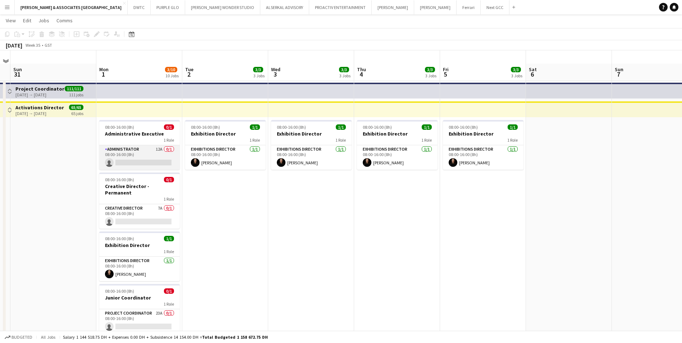
scroll to position [0, 0]
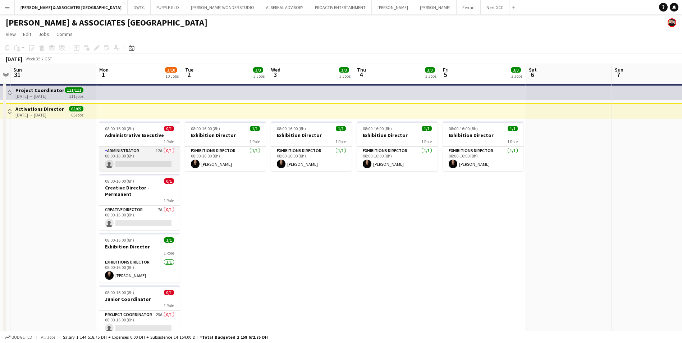
click at [149, 153] on app-card-role "Administrator 12A 0/1 08:00-16:00 (8h) single-neutral-actions" at bounding box center [139, 159] width 81 height 24
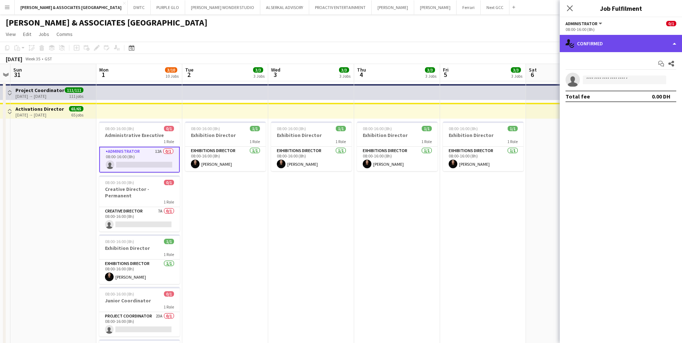
click at [626, 51] on div "single-neutral-actions-check-2 Confirmed" at bounding box center [621, 43] width 122 height 17
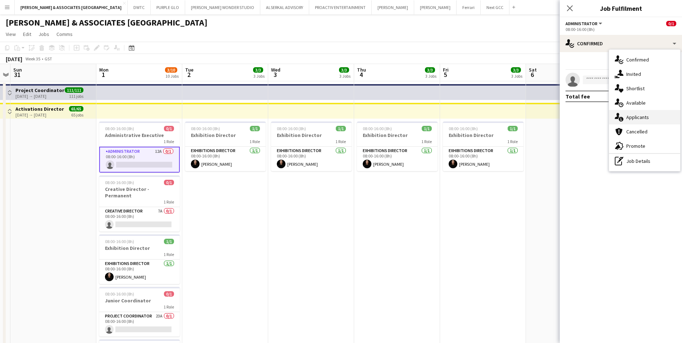
click at [655, 115] on div "single-neutral-actions-information Applicants" at bounding box center [644, 117] width 71 height 14
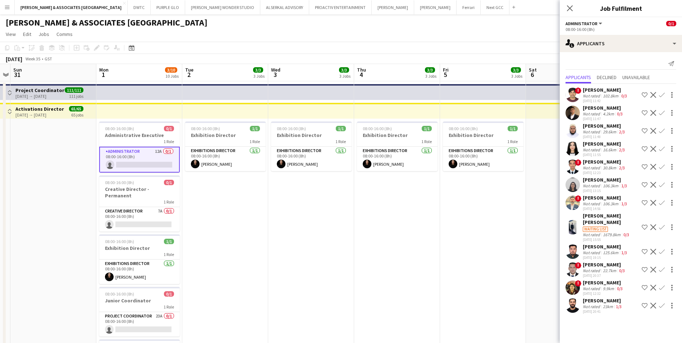
click at [590, 222] on div "[PERSON_NAME] [PERSON_NAME]" at bounding box center [611, 219] width 56 height 13
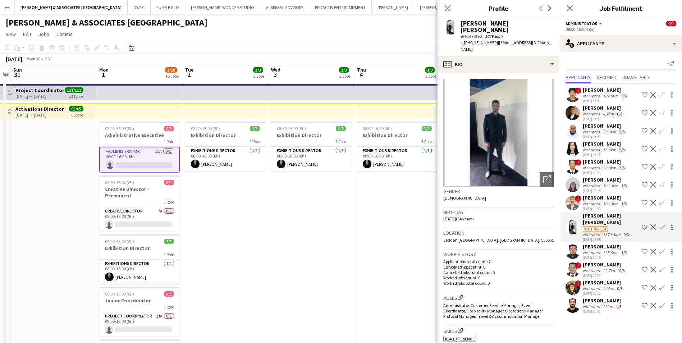
click at [652, 227] on app-icon "Decline" at bounding box center [654, 227] width 6 height 6
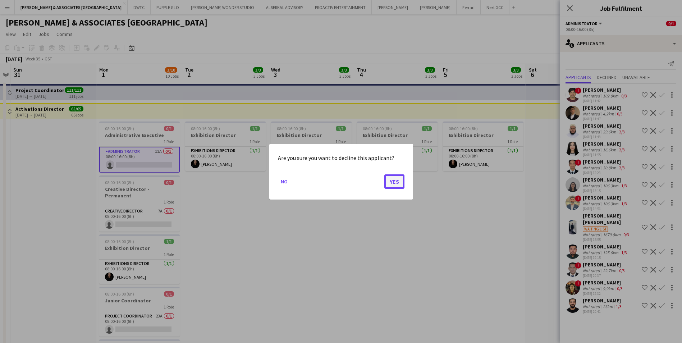
click at [386, 182] on button "Yes" at bounding box center [394, 181] width 20 height 14
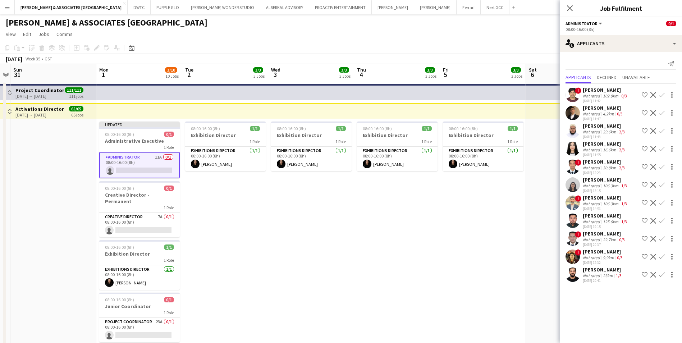
click at [597, 145] on div "[PERSON_NAME]" at bounding box center [605, 144] width 44 height 6
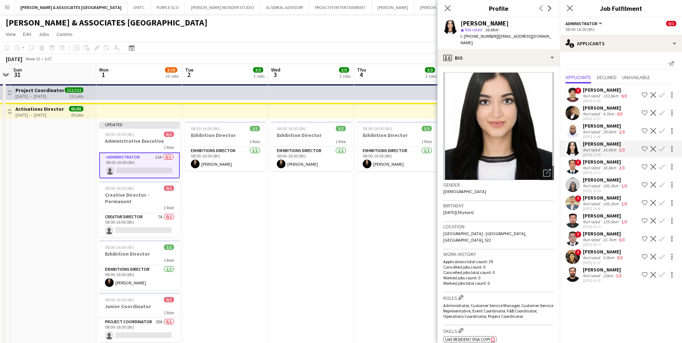
click at [652, 148] on app-icon "Decline" at bounding box center [654, 149] width 6 height 6
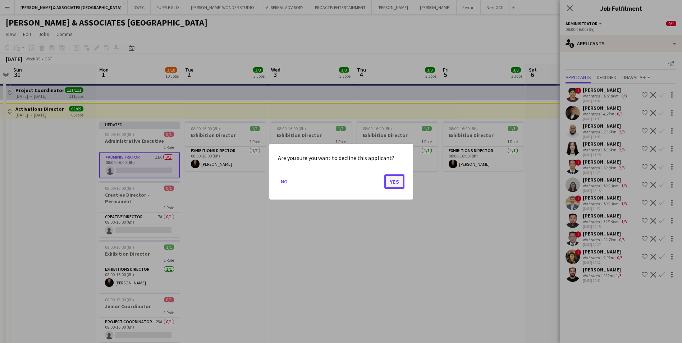
click at [397, 179] on button "Yes" at bounding box center [394, 181] width 20 height 14
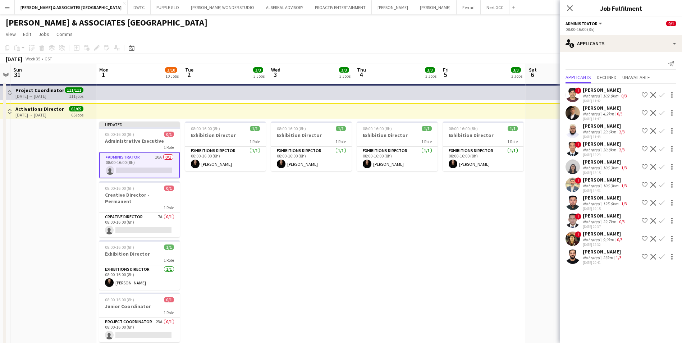
click at [606, 89] on div "[PERSON_NAME]" at bounding box center [606, 90] width 46 height 6
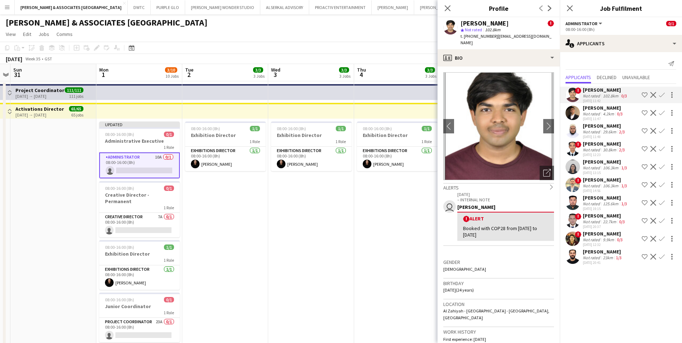
click at [614, 106] on div "[PERSON_NAME]" at bounding box center [603, 108] width 41 height 6
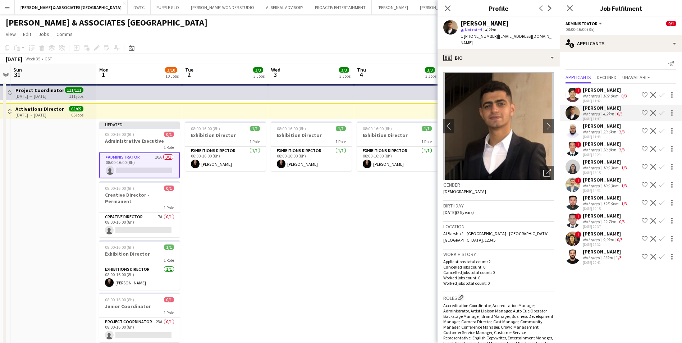
click at [599, 129] on div "Not rated" at bounding box center [592, 131] width 19 height 5
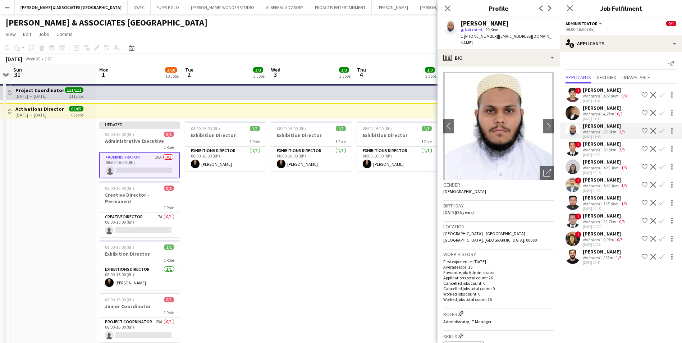
click at [592, 146] on div "[PERSON_NAME]" at bounding box center [605, 144] width 44 height 6
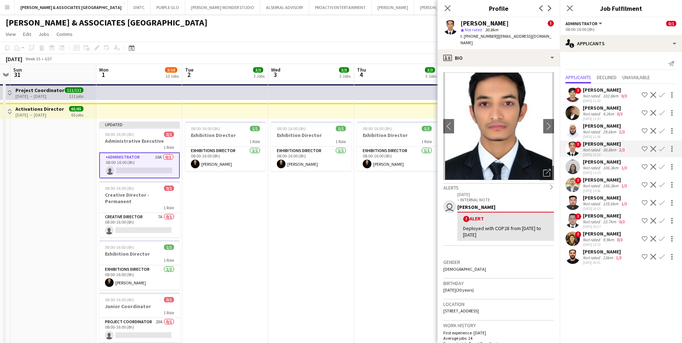
click at [595, 163] on div "[PERSON_NAME]" at bounding box center [606, 162] width 46 height 6
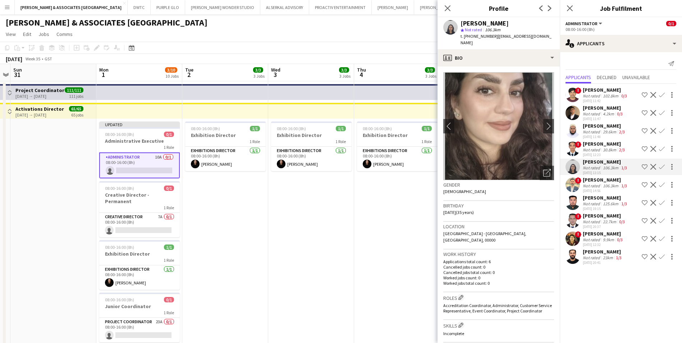
click at [600, 252] on div "[PERSON_NAME]" at bounding box center [603, 252] width 40 height 6
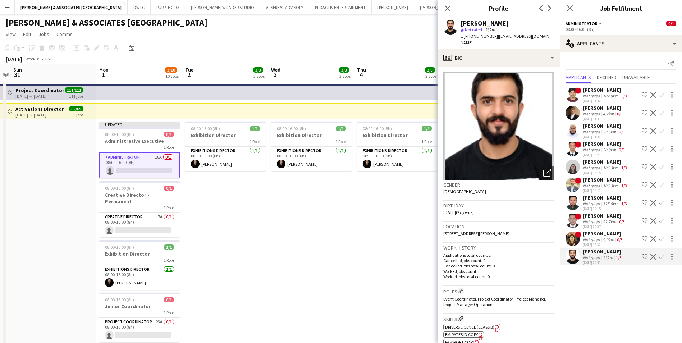
click at [605, 217] on div "[PERSON_NAME]" at bounding box center [605, 216] width 44 height 6
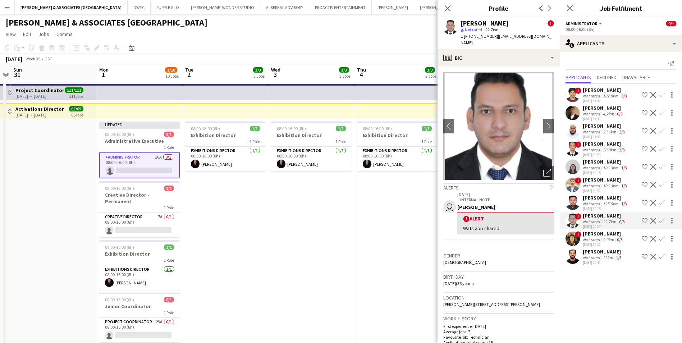
click at [592, 201] on div "Not rated" at bounding box center [592, 203] width 19 height 5
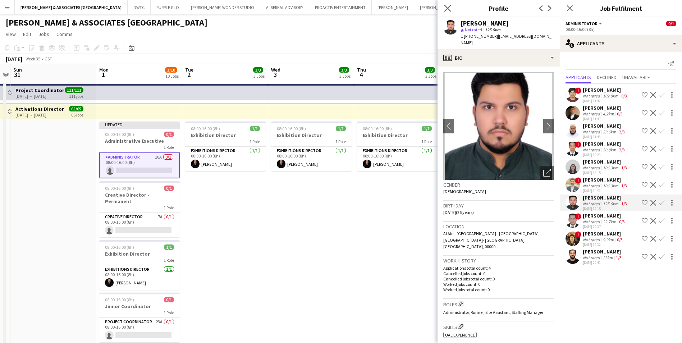
click at [444, 5] on icon "Close pop-in" at bounding box center [447, 8] width 7 height 7
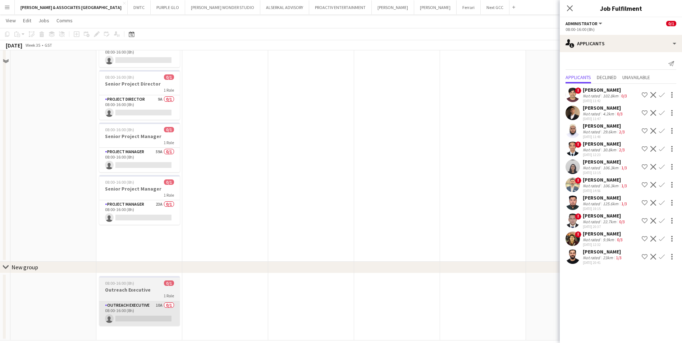
scroll to position [284, 0]
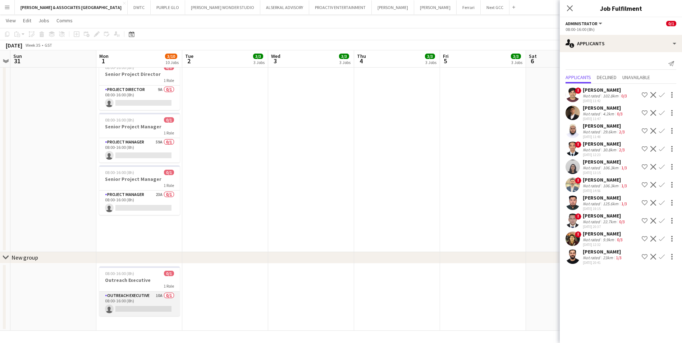
click at [144, 295] on app-card-role "Outreach Executive 10A 0/1 08:00-16:00 (8h) single-neutral-actions" at bounding box center [139, 304] width 81 height 24
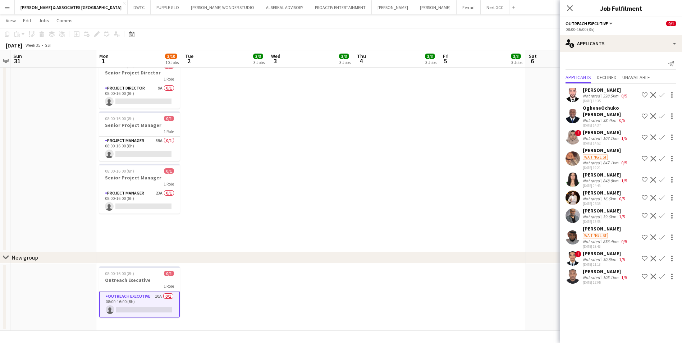
click at [600, 130] on div "[PERSON_NAME]" at bounding box center [606, 132] width 46 height 6
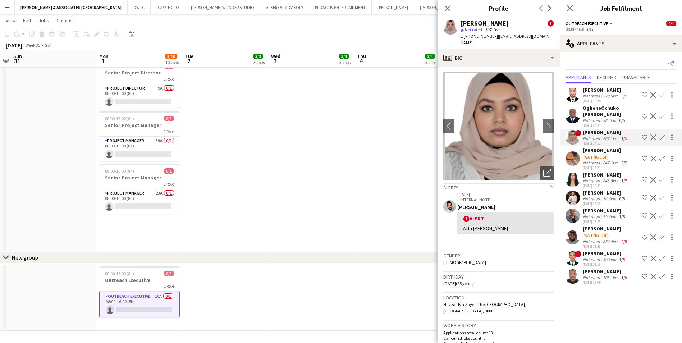
click at [600, 112] on div "OgheneOchuko [PERSON_NAME]" at bounding box center [611, 111] width 56 height 13
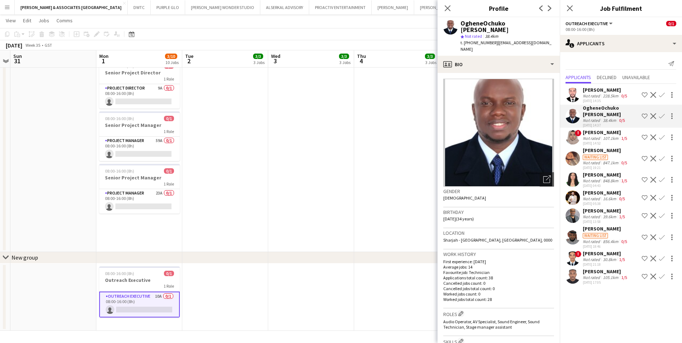
click at [607, 85] on div "[PERSON_NAME] Not rated 228.5km 0/5 [DATE] 14:35 Shortlist crew Decline Confirm…" at bounding box center [621, 185] width 122 height 202
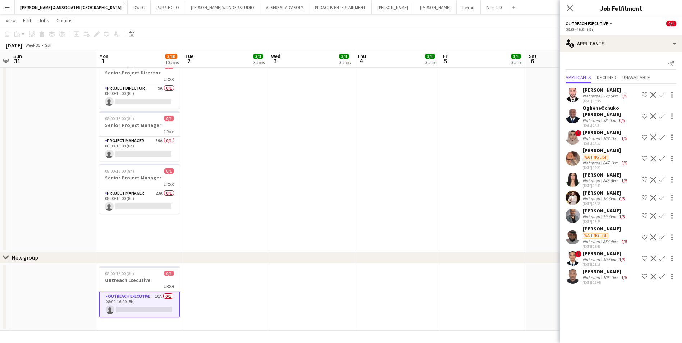
click at [605, 89] on div "[PERSON_NAME]" at bounding box center [606, 90] width 46 height 6
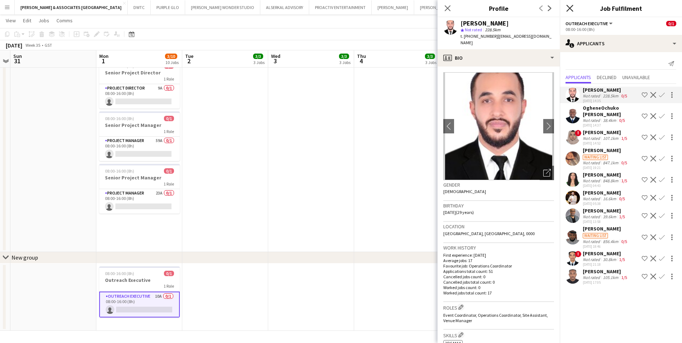
click at [567, 7] on icon "Close pop-in" at bounding box center [569, 8] width 7 height 7
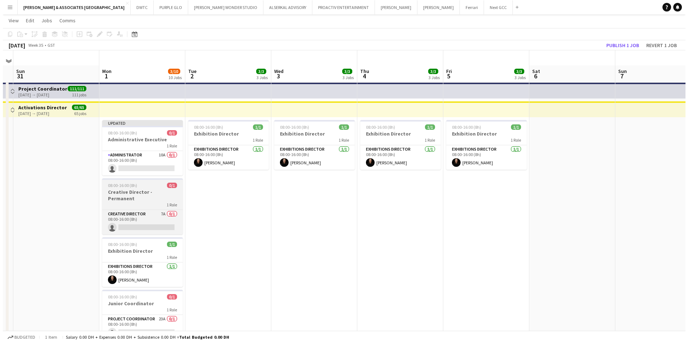
scroll to position [0, 0]
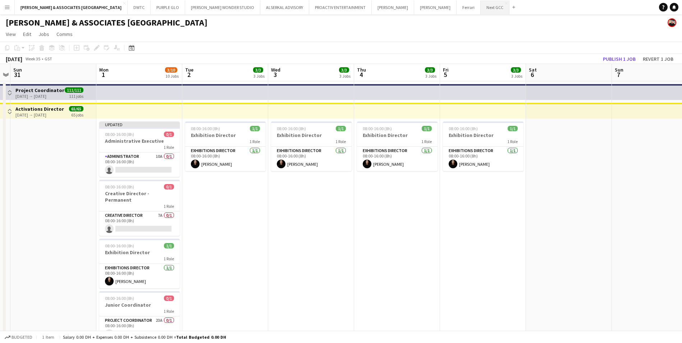
click at [481, 9] on button "Next GCC Close" at bounding box center [495, 7] width 29 height 14
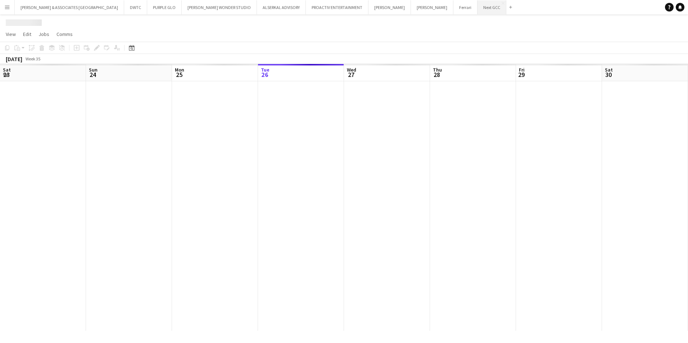
scroll to position [0, 172]
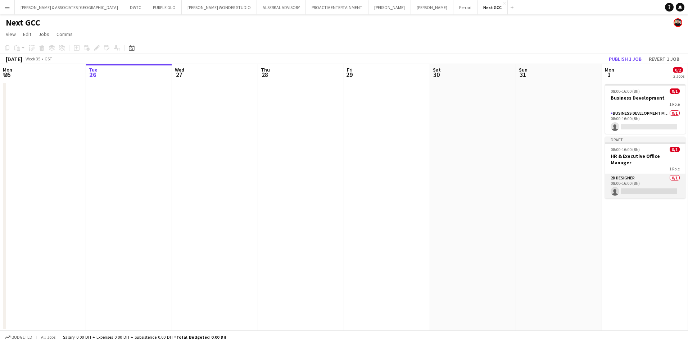
click at [643, 175] on app-card-role "2D Designer 0/1 08:00-16:00 (8h) single-neutral-actions" at bounding box center [645, 186] width 81 height 24
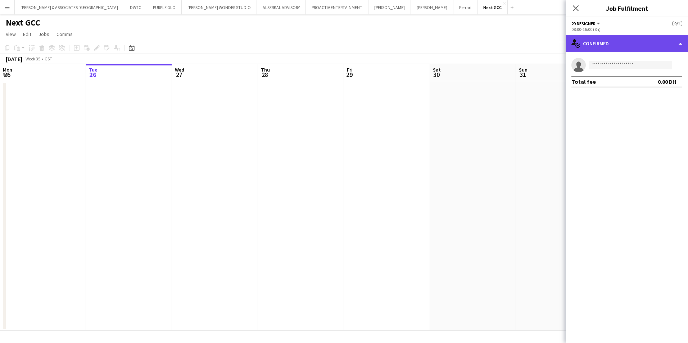
click at [621, 45] on div "single-neutral-actions-check-2 Confirmed" at bounding box center [626, 43] width 122 height 17
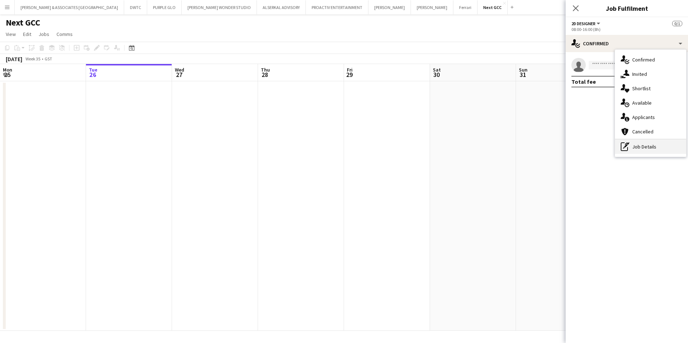
click at [647, 148] on div "pen-write Job Details" at bounding box center [650, 147] width 71 height 14
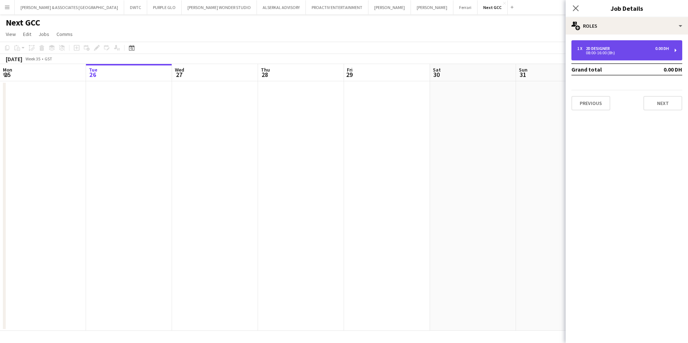
click at [610, 51] on div "08:00-16:00 (8h)" at bounding box center [623, 53] width 92 height 4
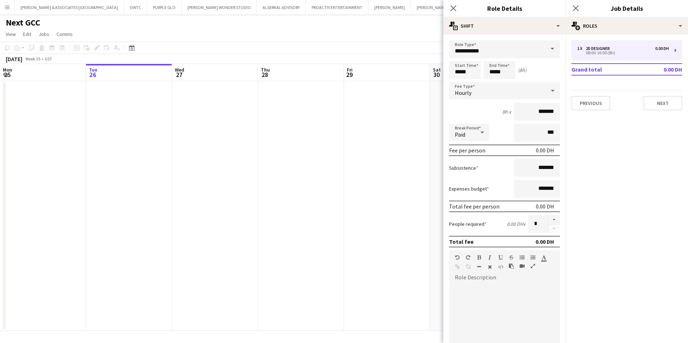
click at [544, 57] on span at bounding box center [551, 48] width 15 height 17
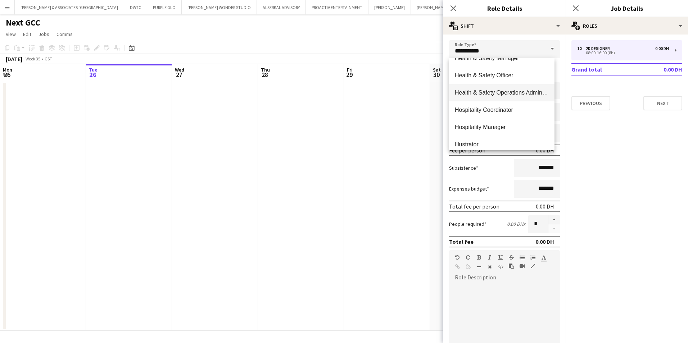
scroll to position [1115, 0]
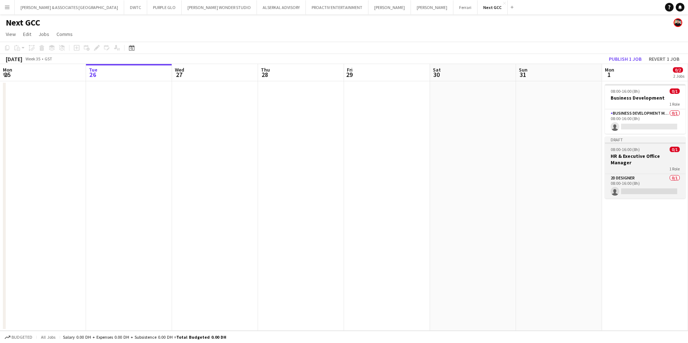
click at [646, 166] on div "1 Role" at bounding box center [645, 169] width 81 height 6
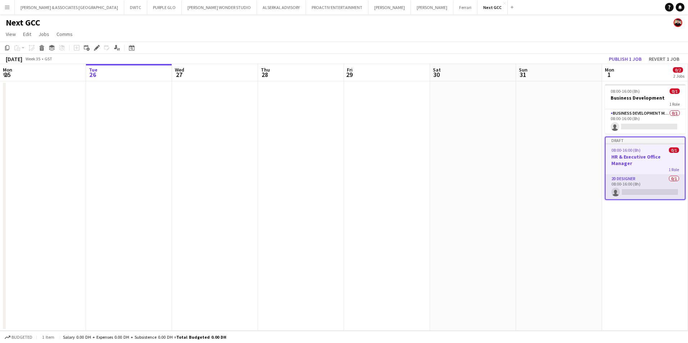
click at [645, 175] on app-card-role "2D Designer 0/1 08:00-16:00 (8h) single-neutral-actions" at bounding box center [644, 187] width 79 height 24
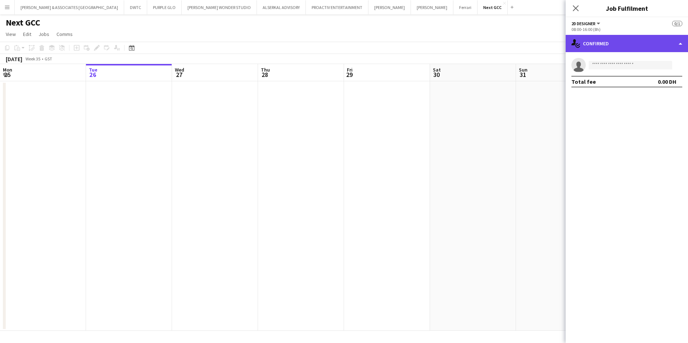
click at [614, 46] on div "single-neutral-actions-check-2 Confirmed" at bounding box center [626, 43] width 122 height 17
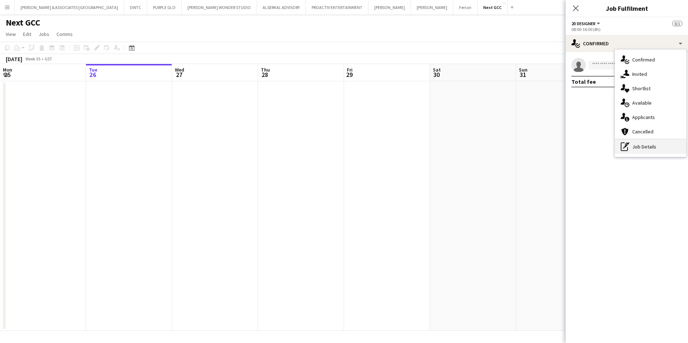
click at [650, 145] on div "pen-write Job Details" at bounding box center [650, 147] width 71 height 14
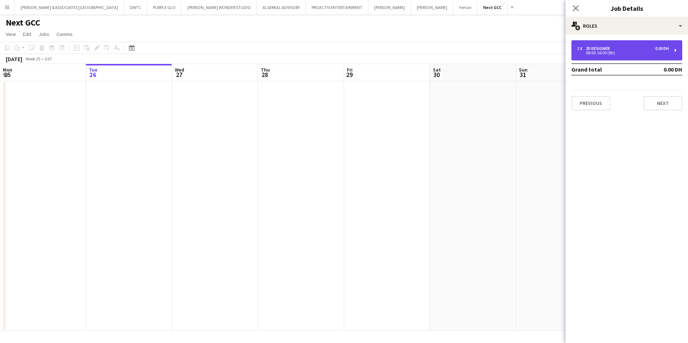
click at [623, 43] on div "1 x 2D Designer 0.00 DH 08:00-16:00 (8h)" at bounding box center [626, 50] width 111 height 20
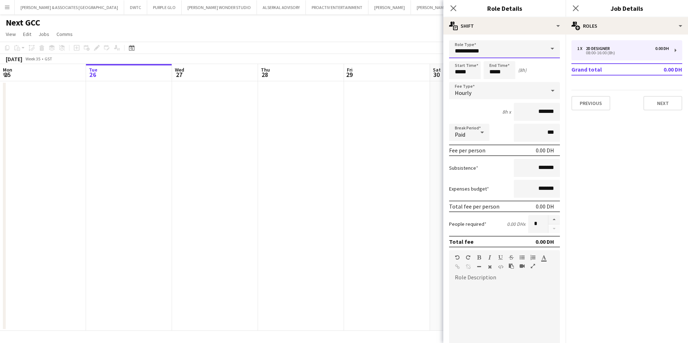
click at [494, 41] on input "**********" at bounding box center [504, 49] width 111 height 18
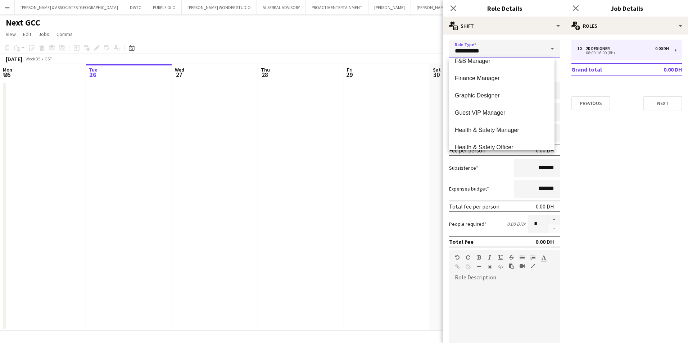
scroll to position [1223, 0]
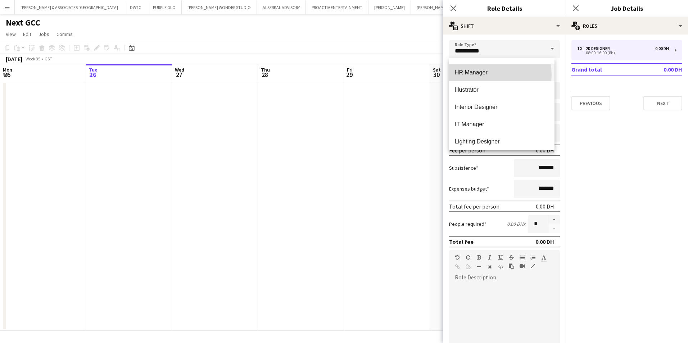
click at [500, 75] on span "HR Manager" at bounding box center [502, 72] width 94 height 7
type input "**********"
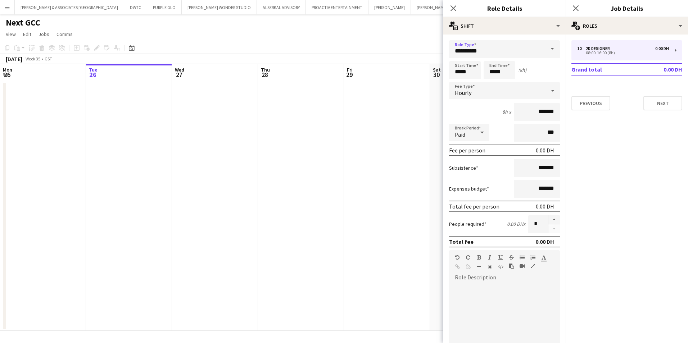
click at [497, 93] on div "Hourly" at bounding box center [497, 90] width 96 height 17
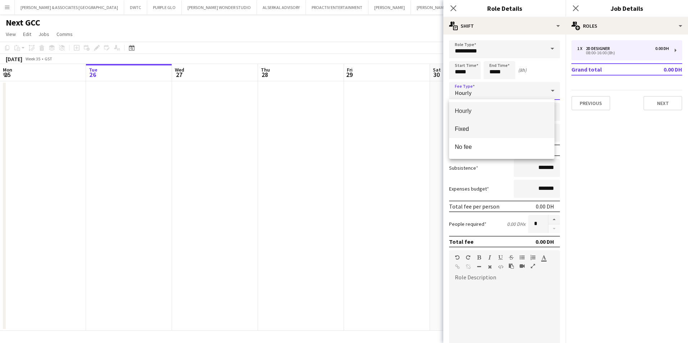
click at [482, 131] on span "Fixed" at bounding box center [502, 129] width 94 height 7
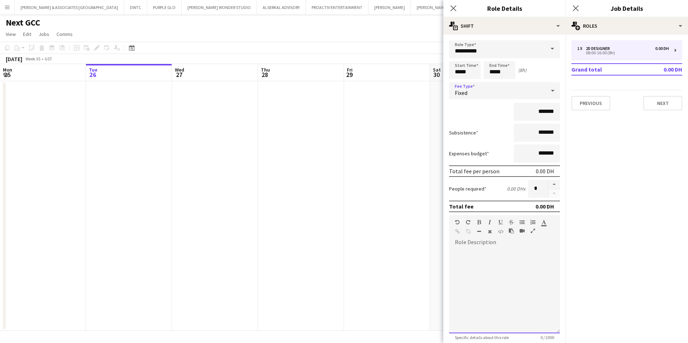
click at [478, 257] on div at bounding box center [504, 290] width 111 height 86
click at [576, 10] on icon "Close pop-in" at bounding box center [575, 8] width 7 height 7
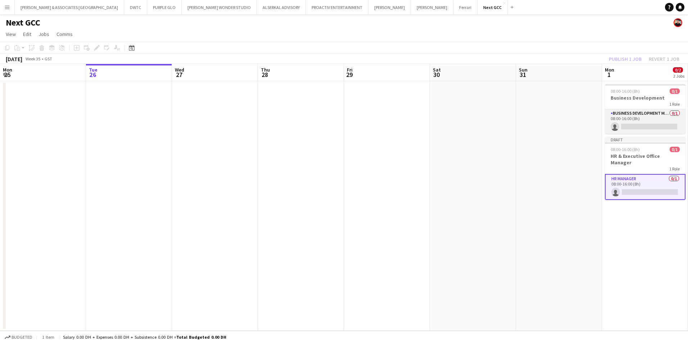
click at [651, 115] on app-card-role "Business Development Manager 0/1 08:00-16:00 (8h) single-neutral-actions" at bounding box center [645, 121] width 81 height 24
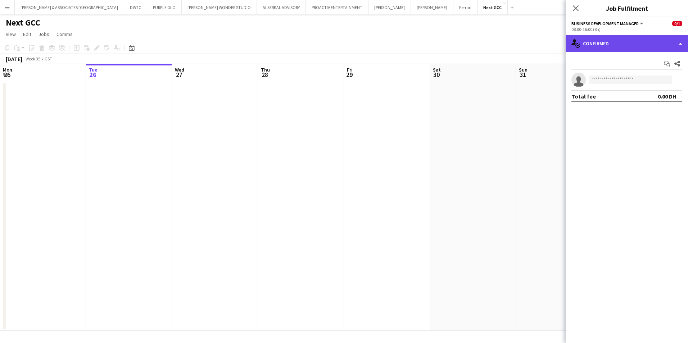
click at [611, 42] on div "single-neutral-actions-check-2 Confirmed" at bounding box center [626, 43] width 122 height 17
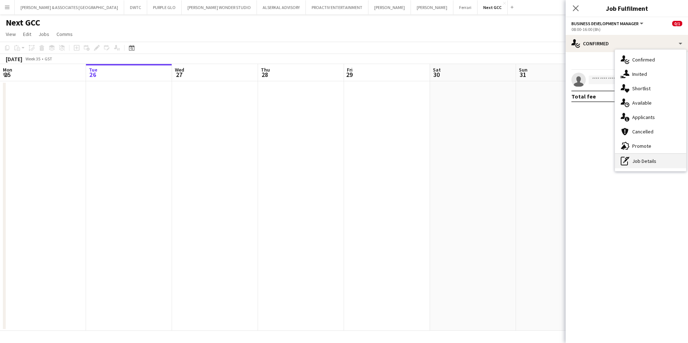
click at [648, 160] on div "pen-write Job Details" at bounding box center [650, 161] width 71 height 14
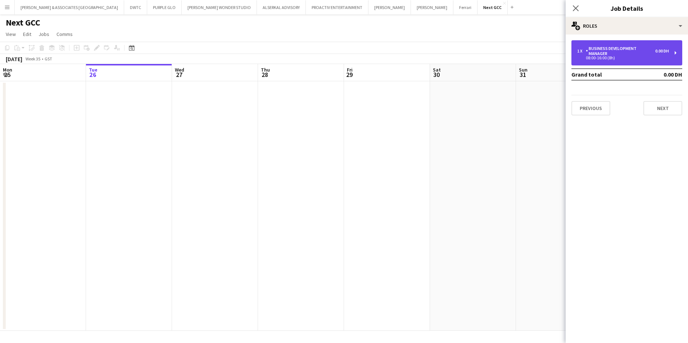
click at [637, 45] on div "1 x Business Development Manager 0.00 DH 08:00-16:00 (8h)" at bounding box center [626, 52] width 111 height 25
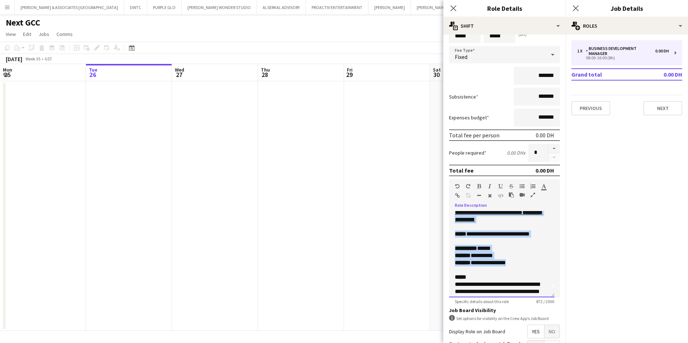
scroll to position [0, 0]
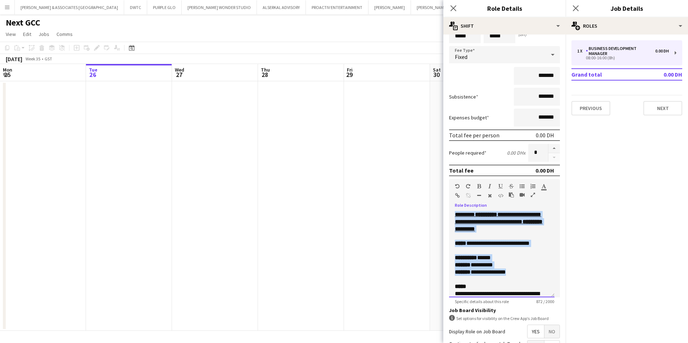
drag, startPoint x: 523, startPoint y: 246, endPoint x: 449, endPoint y: 206, distance: 83.8
click at [449, 206] on div "**********" at bounding box center [504, 251] width 111 height 91
click at [574, 6] on icon at bounding box center [575, 8] width 7 height 7
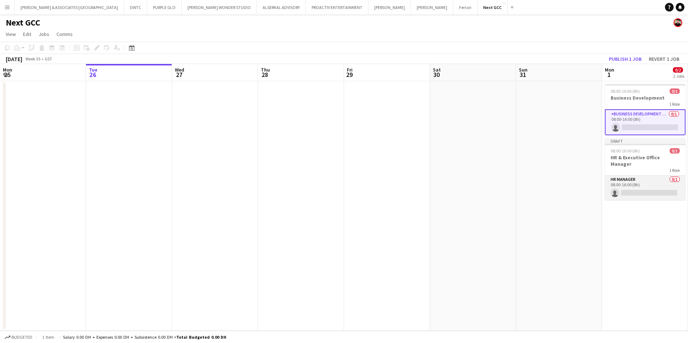
click at [629, 175] on app-card-role "HR Manager 0/1 08:00-16:00 (8h) single-neutral-actions" at bounding box center [645, 187] width 81 height 24
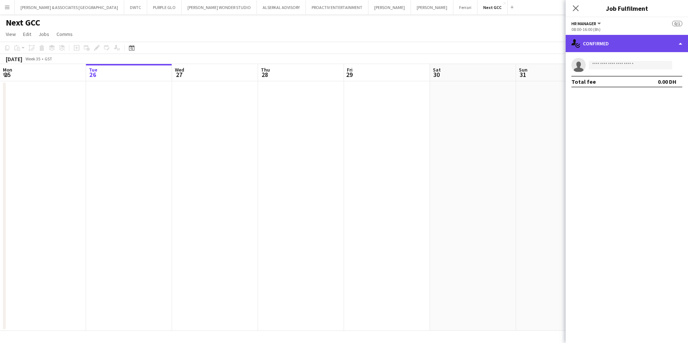
click at [618, 46] on div "single-neutral-actions-check-2 Confirmed" at bounding box center [626, 43] width 122 height 17
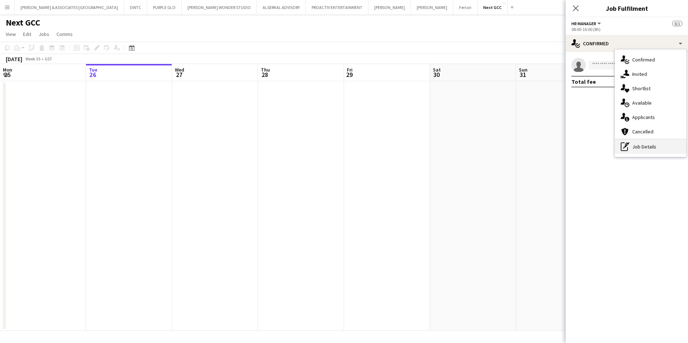
click at [647, 151] on div "pen-write Job Details" at bounding box center [650, 147] width 71 height 14
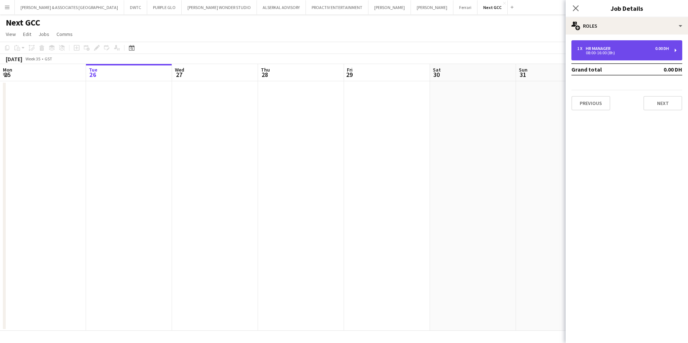
click at [616, 53] on div "08:00-16:00 (8h)" at bounding box center [623, 53] width 92 height 4
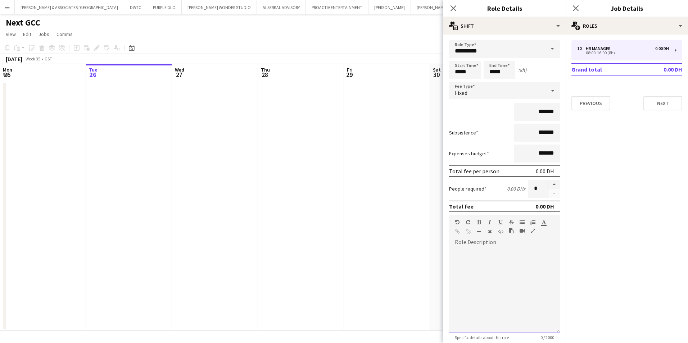
click at [494, 266] on div at bounding box center [504, 290] width 111 height 86
paste div
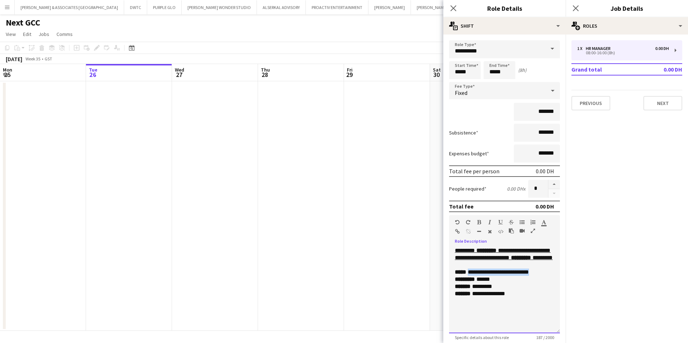
drag, startPoint x: 547, startPoint y: 278, endPoint x: 469, endPoint y: 278, distance: 78.0
click at [469, 276] on div "**********" at bounding box center [502, 272] width 94 height 7
click at [537, 283] on div "**********" at bounding box center [502, 276] width 94 height 14
click at [518, 283] on div "**********" at bounding box center [502, 276] width 94 height 14
click at [476, 305] on div "**********" at bounding box center [502, 300] width 94 height 7
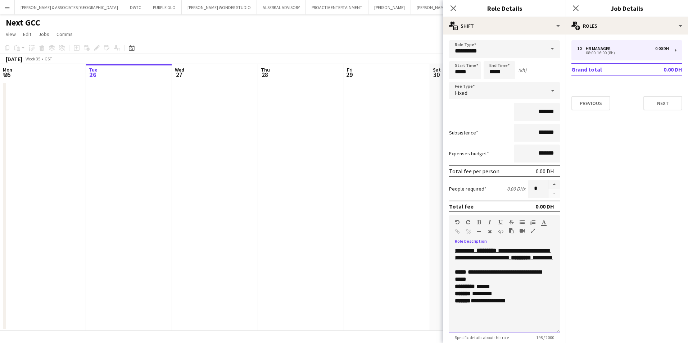
click at [498, 269] on div at bounding box center [504, 264] width 99 height 7
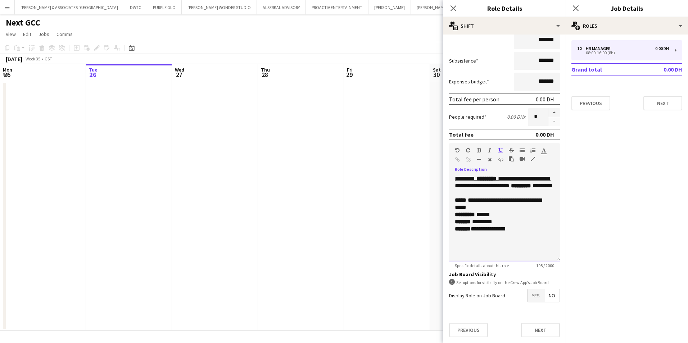
click at [467, 243] on div "**********" at bounding box center [504, 218] width 111 height 86
click at [480, 251] on div "**********" at bounding box center [504, 218] width 111 height 86
click at [539, 244] on div "**********" at bounding box center [504, 218] width 111 height 86
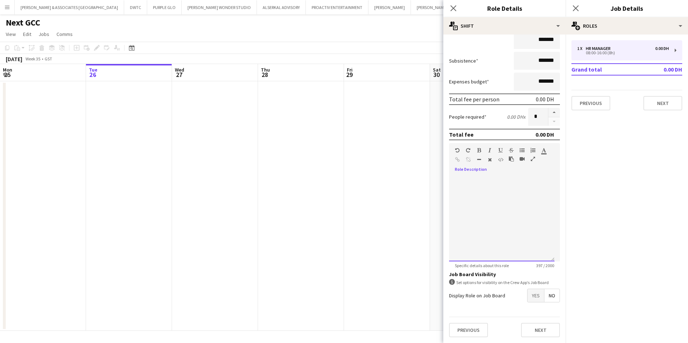
scroll to position [0, 0]
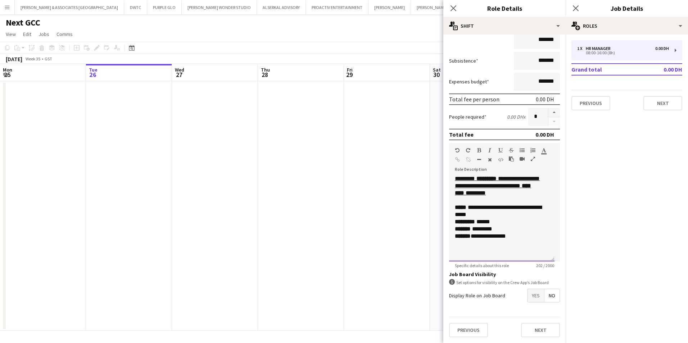
click at [466, 253] on div at bounding box center [502, 250] width 94 height 7
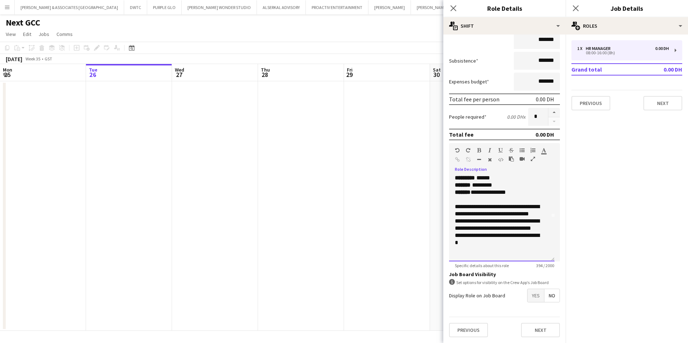
click at [453, 225] on div "**********" at bounding box center [501, 218] width 105 height 86
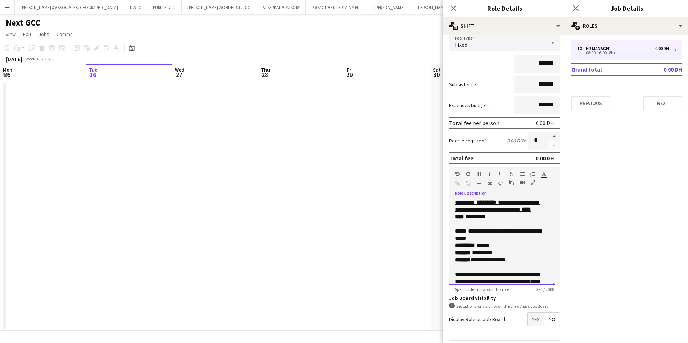
scroll to position [36, 0]
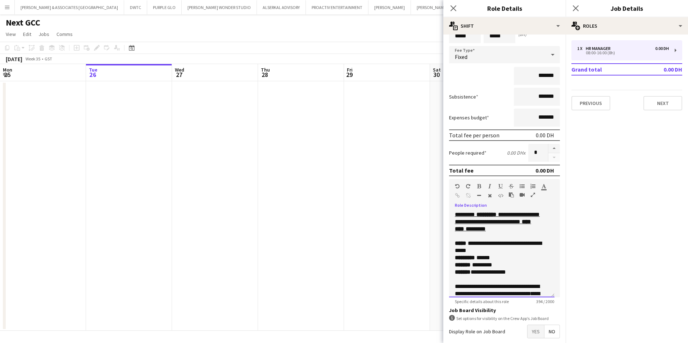
click at [479, 236] on div at bounding box center [502, 236] width 94 height 7
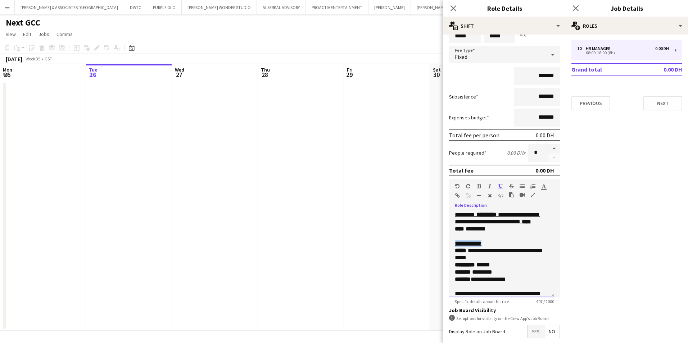
drag, startPoint x: 499, startPoint y: 239, endPoint x: 492, endPoint y: 240, distance: 7.2
click at [492, 240] on div "**********" at bounding box center [501, 254] width 105 height 86
click at [479, 187] on icon "button" at bounding box center [479, 186] width 4 height 5
click at [501, 243] on div "**********" at bounding box center [502, 243] width 94 height 7
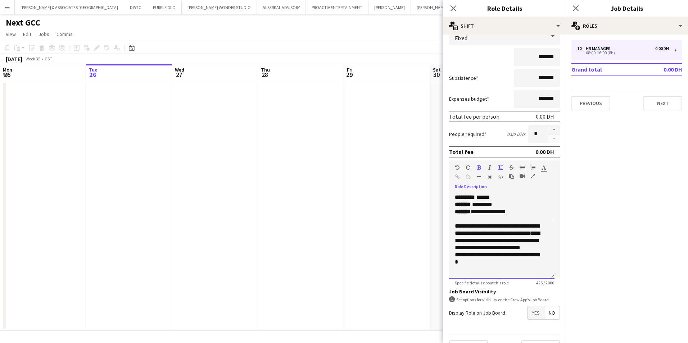
scroll to position [72, 0]
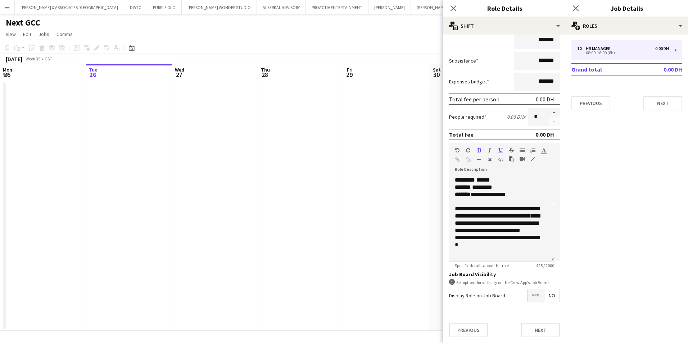
click at [504, 255] on p "**********" at bounding box center [499, 230] width 88 height 50
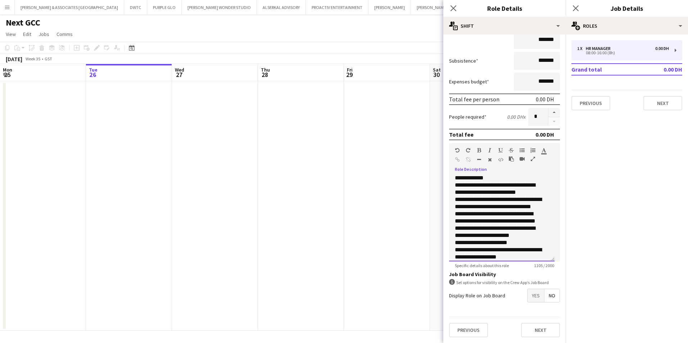
scroll to position [130, 0]
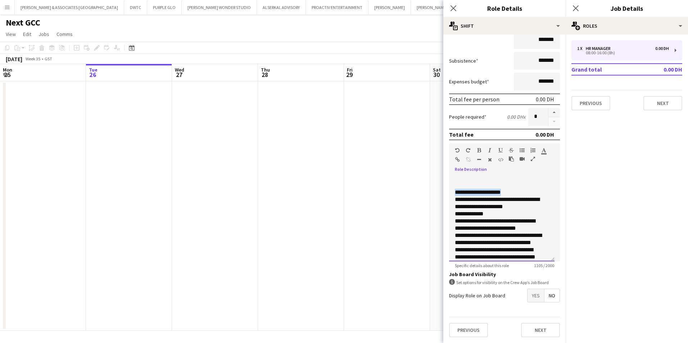
drag, startPoint x: 510, startPoint y: 190, endPoint x: 442, endPoint y: 192, distance: 68.7
click at [442, 192] on body "Menu Boards Boards Boards All jobs Status Workforce Workforce My Workforce Recr…" at bounding box center [344, 171] width 688 height 343
click at [454, 223] on div "**********" at bounding box center [501, 218] width 105 height 86
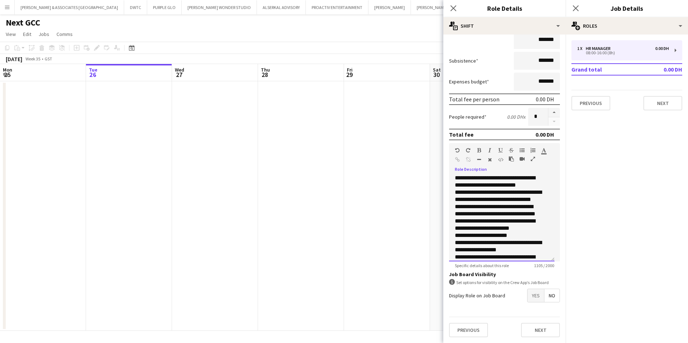
click at [454, 228] on div "**********" at bounding box center [501, 218] width 105 height 86
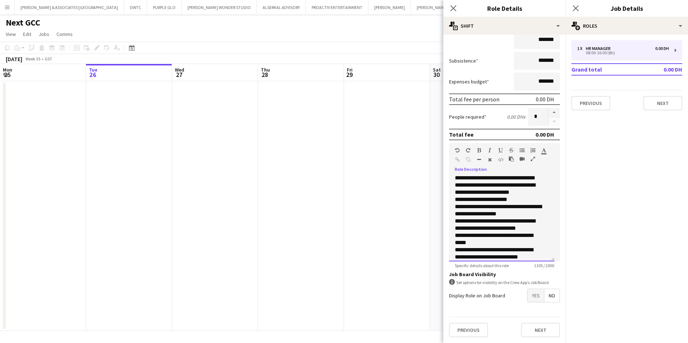
click at [524, 215] on p "**********" at bounding box center [499, 203] width 88 height 173
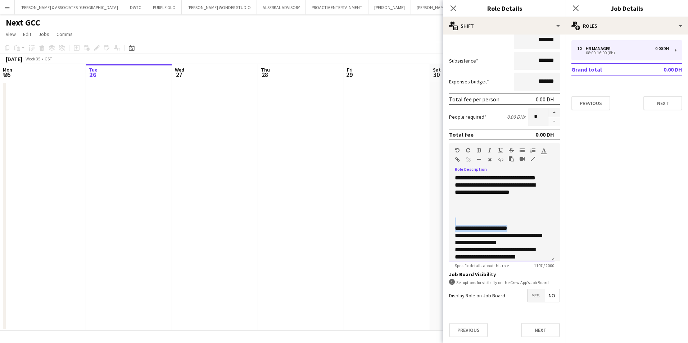
drag, startPoint x: 522, startPoint y: 225, endPoint x: 450, endPoint y: 224, distance: 71.9
click at [450, 224] on div "**********" at bounding box center [501, 218] width 105 height 86
click at [478, 152] on icon "button" at bounding box center [479, 150] width 4 height 5
click at [501, 151] on icon "button" at bounding box center [500, 150] width 4 height 5
click at [522, 227] on p "**********" at bounding box center [499, 257] width 88 height 79
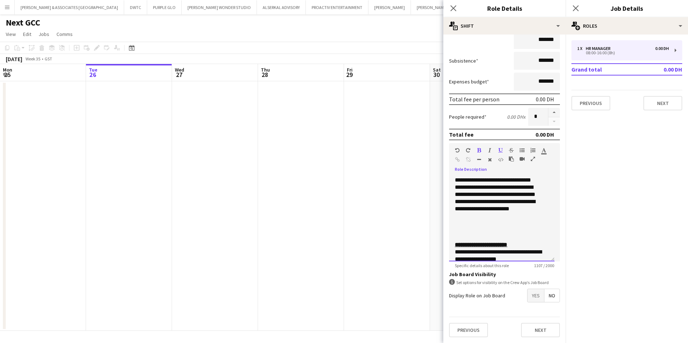
scroll to position [243, 0]
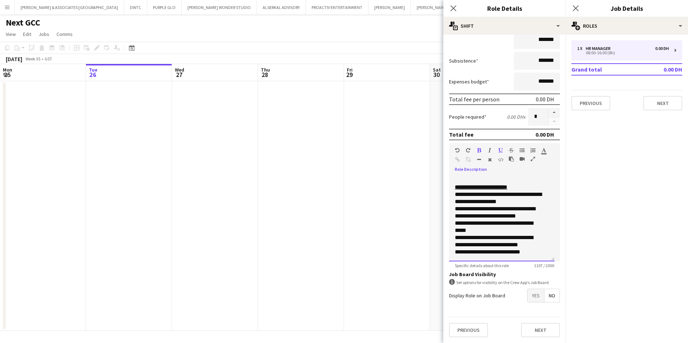
click at [455, 231] on p "**********" at bounding box center [499, 216] width 88 height 79
drag, startPoint x: 530, startPoint y: 254, endPoint x: 459, endPoint y: 256, distance: 72.0
click at [459, 256] on div "**********" at bounding box center [501, 218] width 105 height 86
click at [477, 150] on icon "button" at bounding box center [479, 150] width 4 height 5
click at [530, 254] on p "**********" at bounding box center [499, 216] width 88 height 79
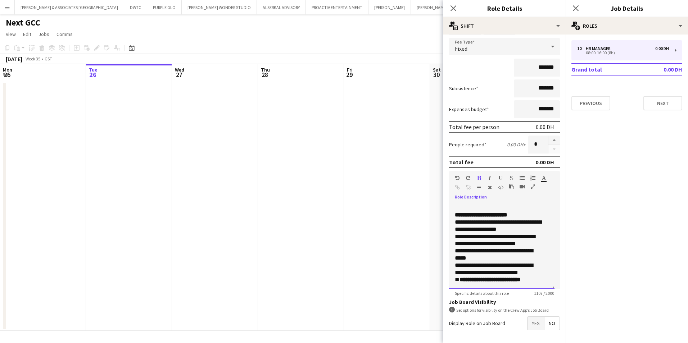
scroll to position [72, 0]
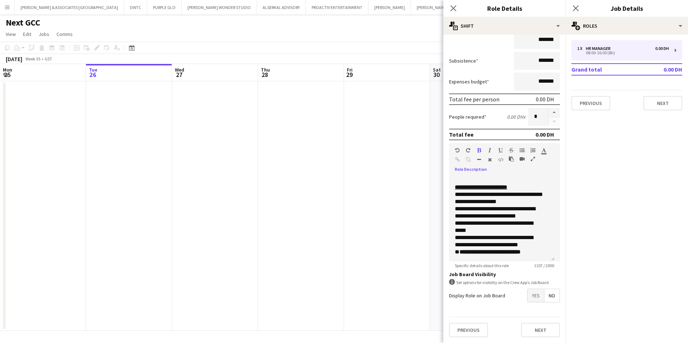
click at [528, 299] on span "Yes" at bounding box center [535, 295] width 17 height 13
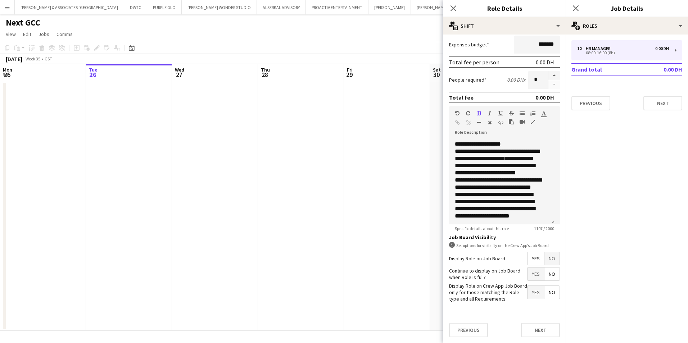
scroll to position [180, 0]
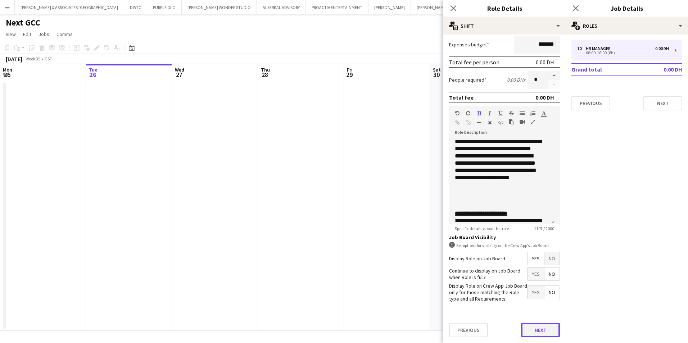
click at [542, 333] on button "Next" at bounding box center [540, 330] width 39 height 14
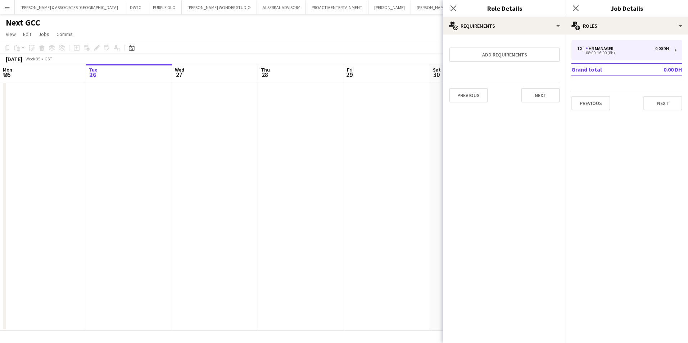
scroll to position [0, 0]
click at [513, 59] on button "Add requirements" at bounding box center [504, 54] width 111 height 14
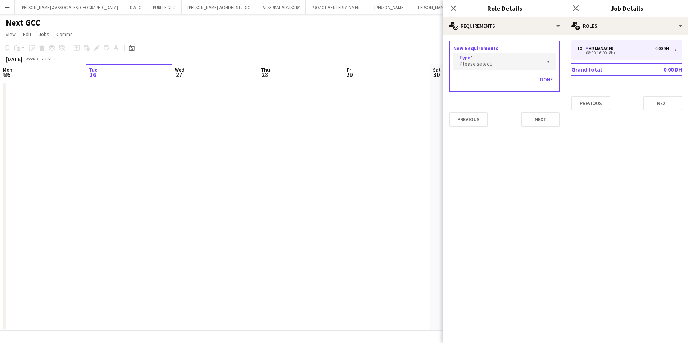
click at [513, 59] on div "Please select" at bounding box center [497, 61] width 88 height 17
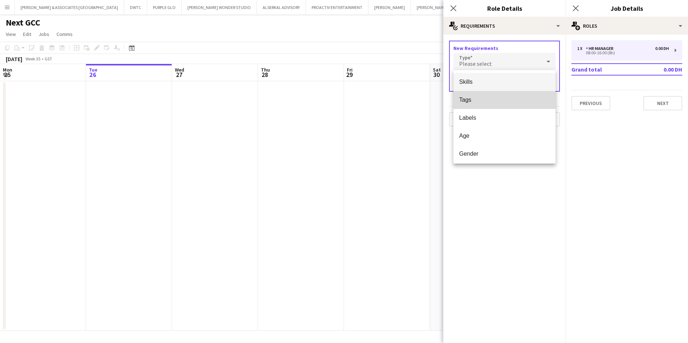
click at [506, 102] on span "Tags" at bounding box center [504, 99] width 91 height 7
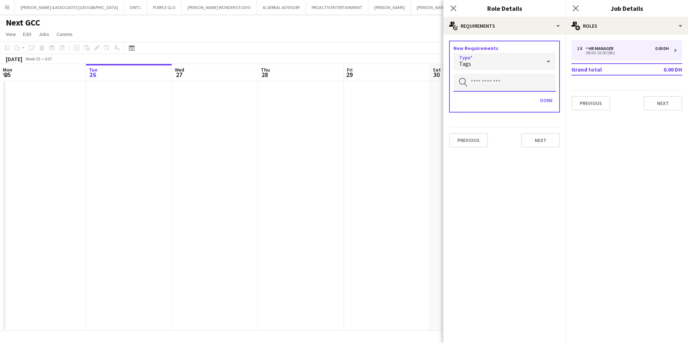
click at [502, 84] on input "text" at bounding box center [504, 83] width 102 height 18
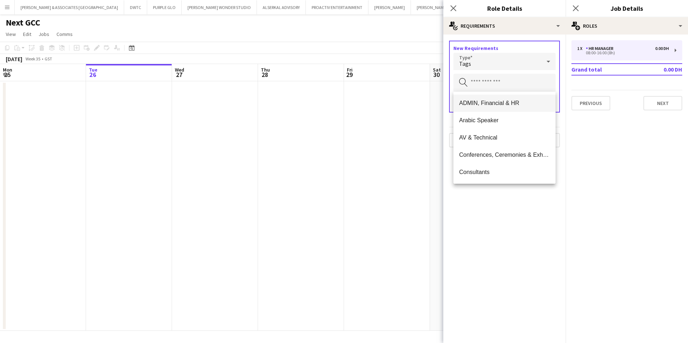
click at [503, 102] on span "ADMIN, Financial & HR" at bounding box center [504, 103] width 91 height 7
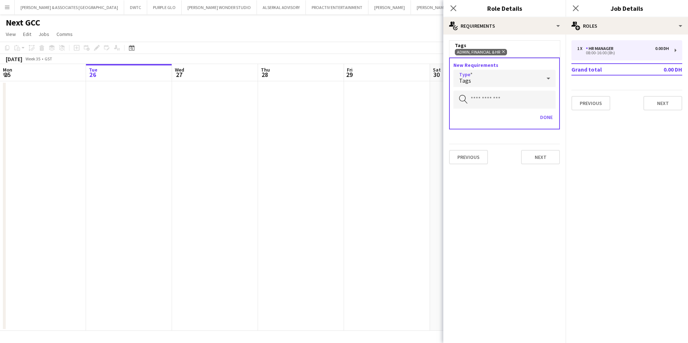
click at [511, 84] on div "Tags" at bounding box center [497, 78] width 88 height 17
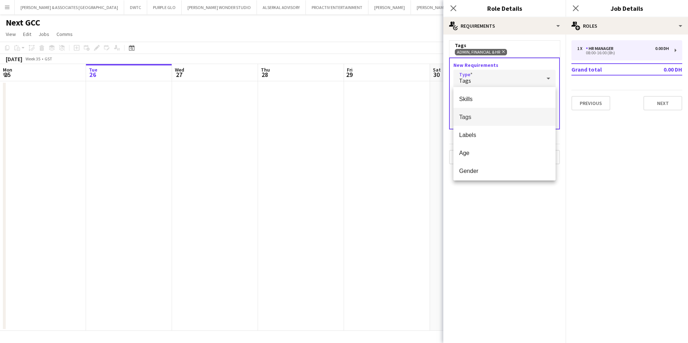
click at [512, 118] on span "Tags" at bounding box center [504, 117] width 91 height 7
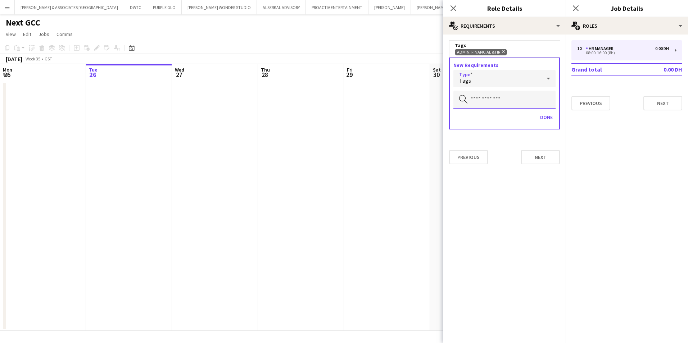
click at [512, 103] on input "text" at bounding box center [504, 100] width 102 height 18
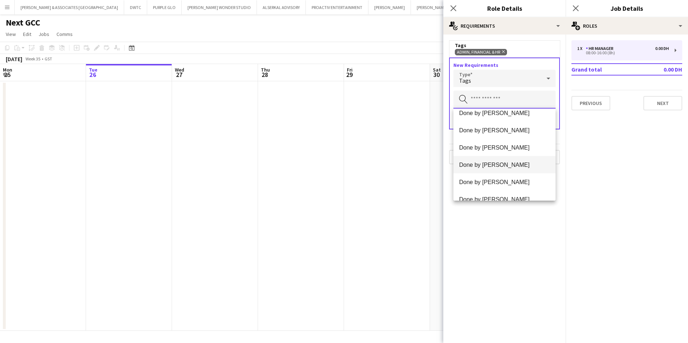
scroll to position [324, 0]
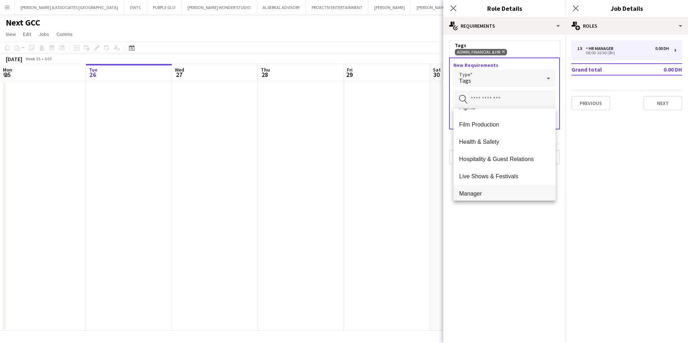
click at [509, 188] on mat-option "Manager" at bounding box center [504, 193] width 102 height 17
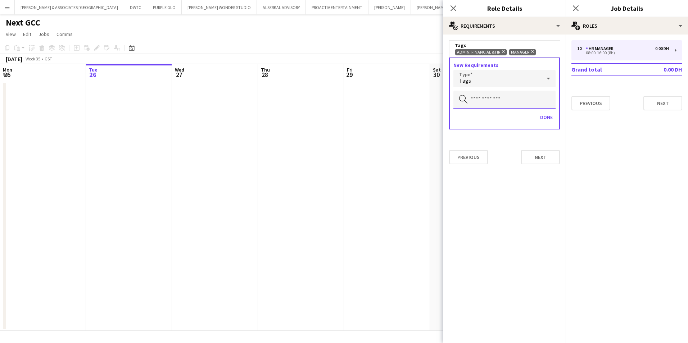
click at [506, 101] on input "text" at bounding box center [504, 100] width 102 height 18
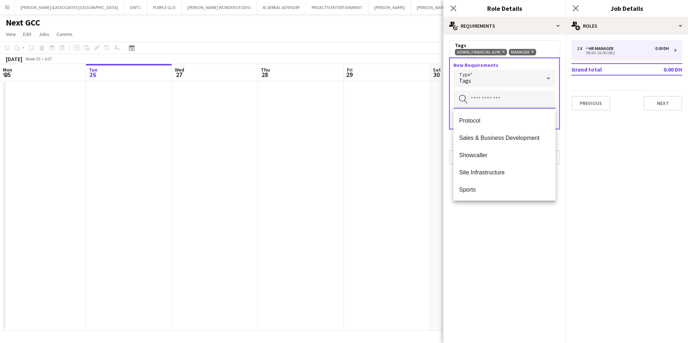
scroll to position [489, 0]
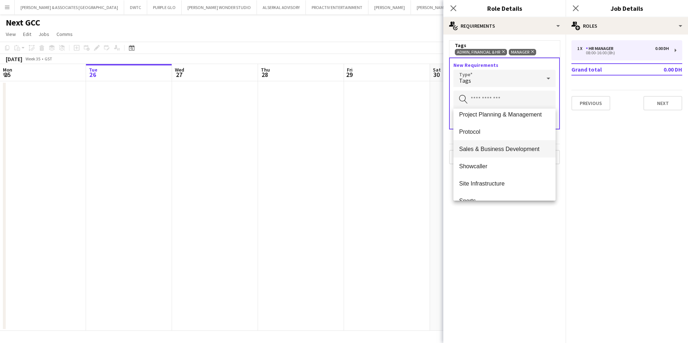
click at [524, 152] on mat-option "Sales & Business Development" at bounding box center [504, 148] width 102 height 17
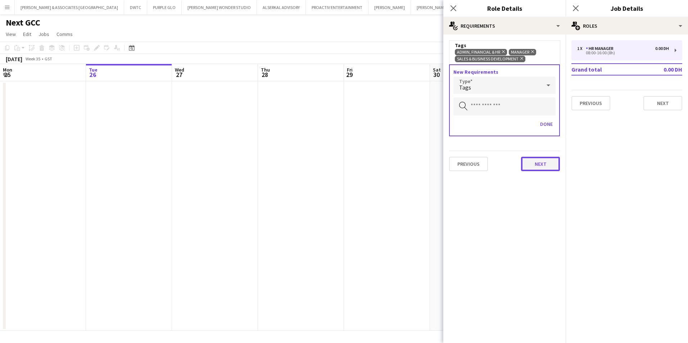
click at [537, 167] on button "Next" at bounding box center [540, 164] width 39 height 14
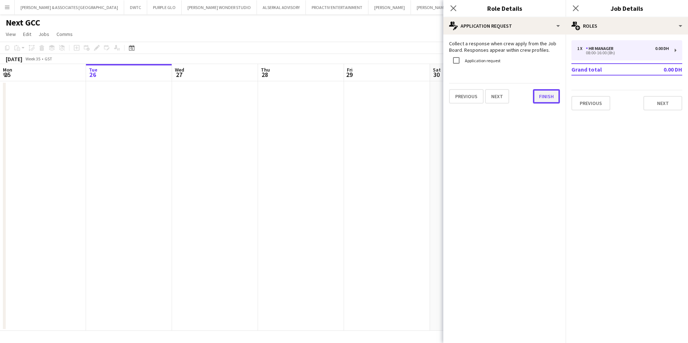
click at [545, 98] on button "Finish" at bounding box center [546, 96] width 27 height 14
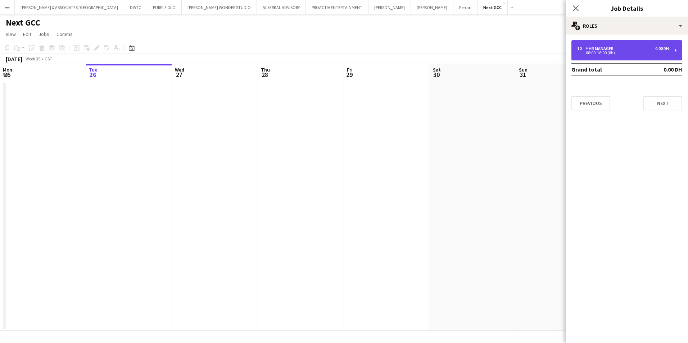
click at [601, 45] on div "1 x HR Manager 0.00 DH 08:00-16:00 (8h)" at bounding box center [626, 50] width 111 height 20
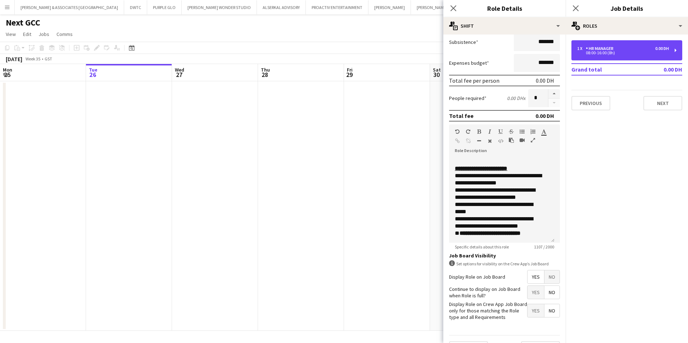
scroll to position [108, 0]
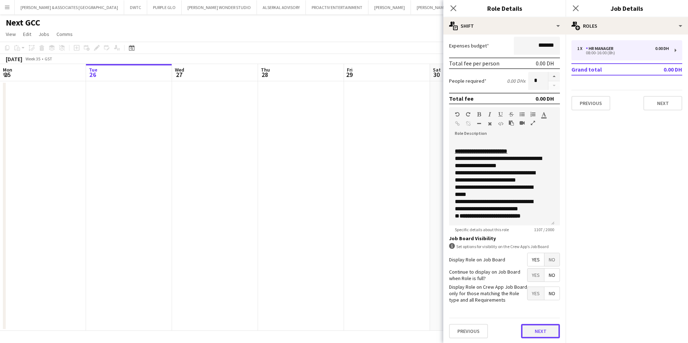
click at [534, 329] on button "Next" at bounding box center [540, 331] width 39 height 14
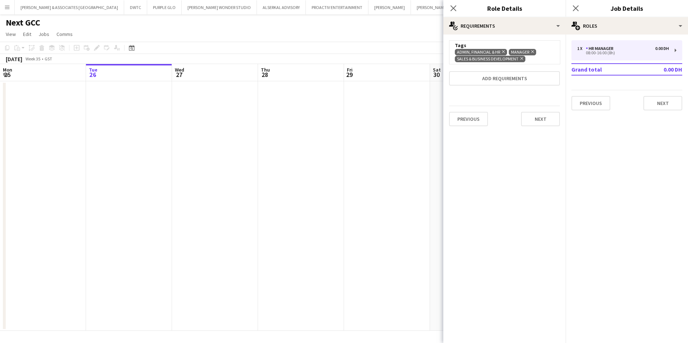
scroll to position [0, 0]
click at [546, 118] on button "Next" at bounding box center [540, 119] width 39 height 14
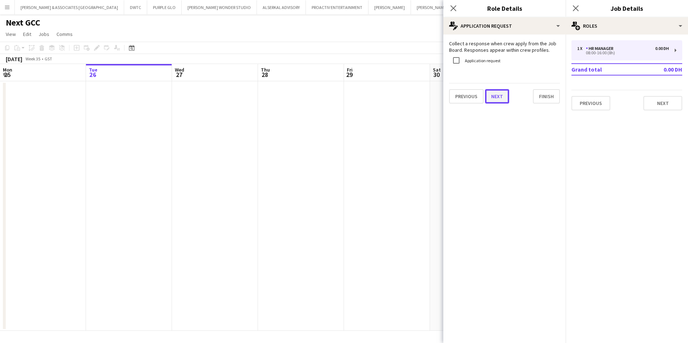
click at [492, 98] on button "Next" at bounding box center [497, 96] width 24 height 14
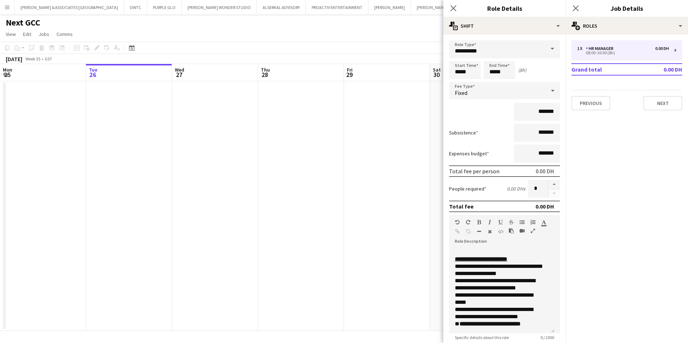
scroll to position [243, 0]
click at [665, 104] on button "Next" at bounding box center [662, 103] width 39 height 14
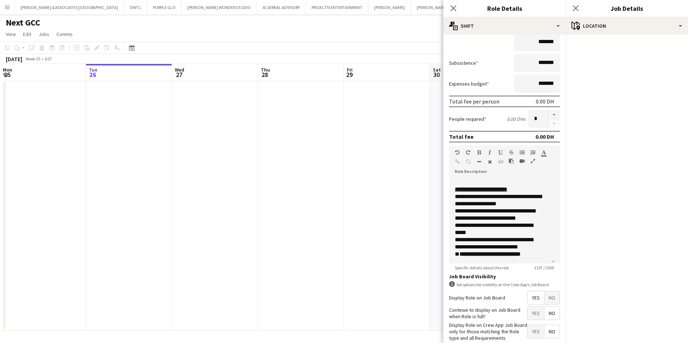
scroll to position [109, 0]
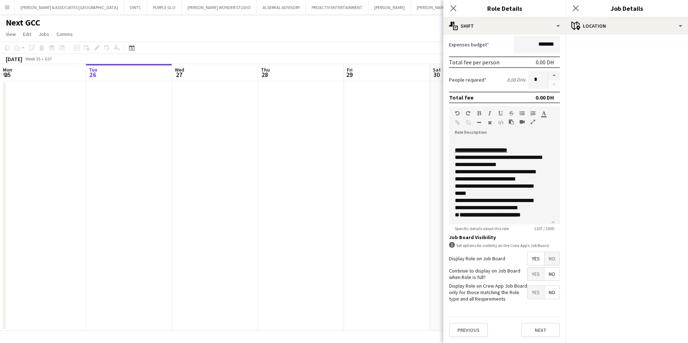
click at [542, 339] on div "Previous Next" at bounding box center [504, 330] width 111 height 26
click at [538, 328] on button "Next" at bounding box center [540, 330] width 39 height 14
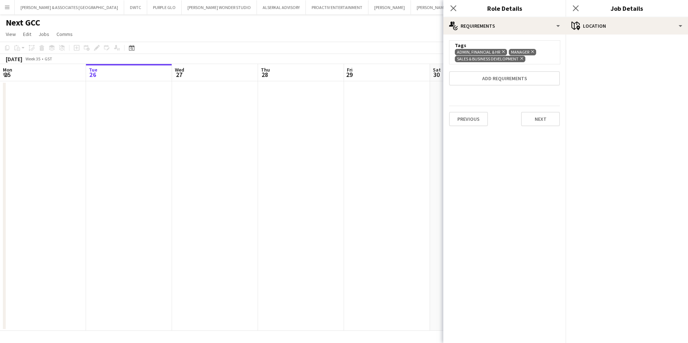
scroll to position [0, 0]
click at [555, 124] on button "Next" at bounding box center [540, 119] width 39 height 14
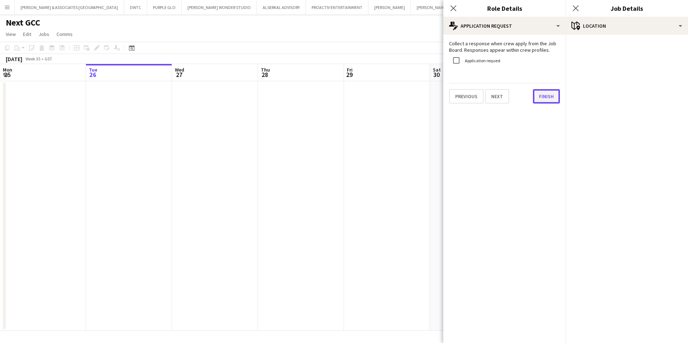
click at [542, 97] on button "Finish" at bounding box center [546, 96] width 27 height 14
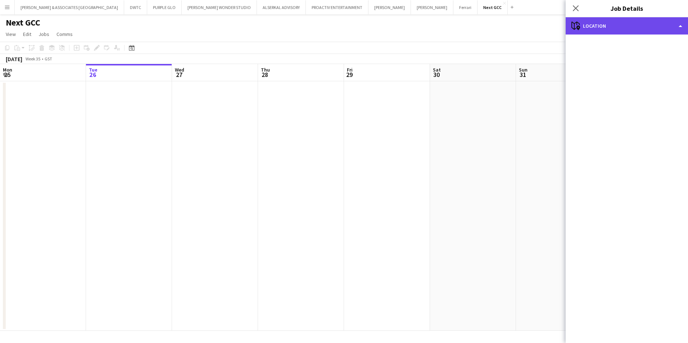
click at [613, 22] on div "maps-pin-1 Location" at bounding box center [626, 25] width 122 height 17
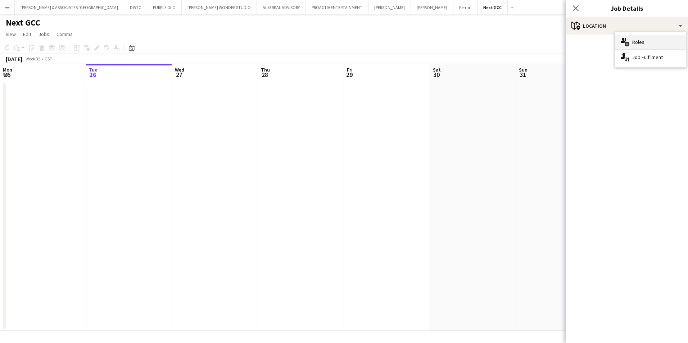
click at [650, 42] on div "multiple-users-add Roles" at bounding box center [650, 42] width 71 height 14
click at [576, 10] on icon at bounding box center [575, 8] width 7 height 7
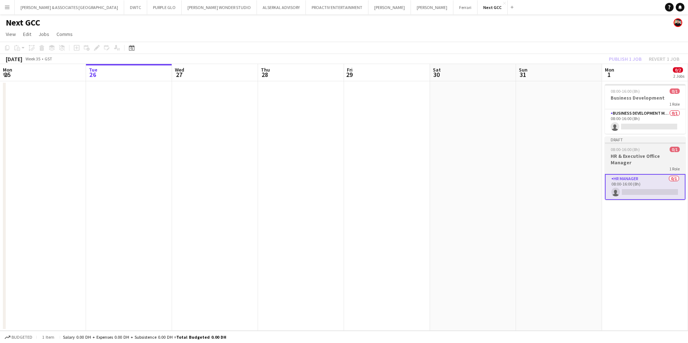
click at [666, 156] on h3 "HR & Executive Office Manager" at bounding box center [645, 159] width 81 height 13
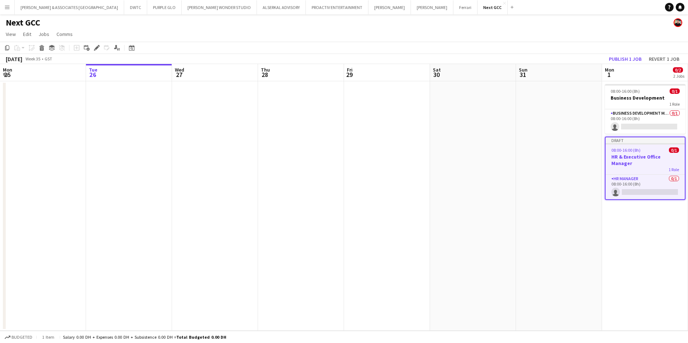
click at [642, 76] on app-board-header-date "Mon 1 0/2 2 Jobs" at bounding box center [645, 72] width 86 height 17
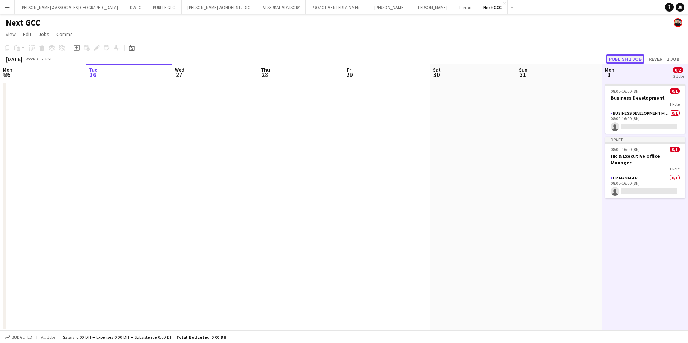
click at [633, 57] on button "Publish 1 job" at bounding box center [625, 58] width 38 height 9
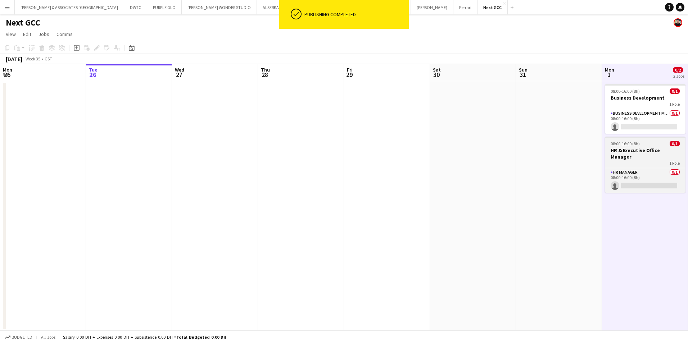
click at [662, 147] on h3 "HR & Executive Office Manager" at bounding box center [645, 153] width 81 height 13
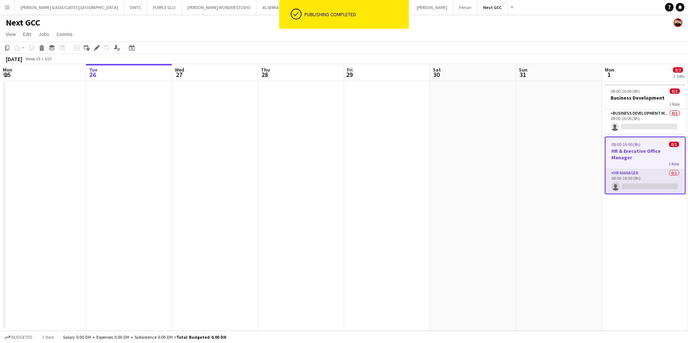
click at [653, 169] on app-card-role "HR Manager 0/1 08:00-16:00 (8h) single-neutral-actions" at bounding box center [644, 181] width 79 height 24
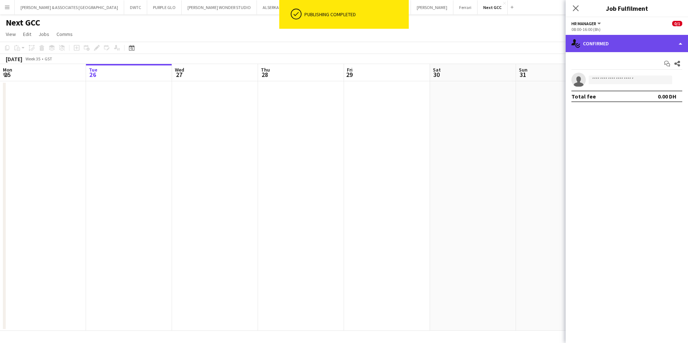
click at [636, 44] on div "single-neutral-actions-check-2 Confirmed" at bounding box center [626, 43] width 122 height 17
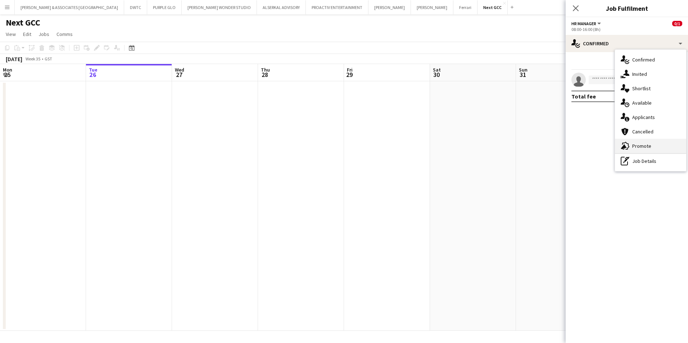
click at [651, 140] on div "advertising-megaphone Promote" at bounding box center [650, 146] width 71 height 14
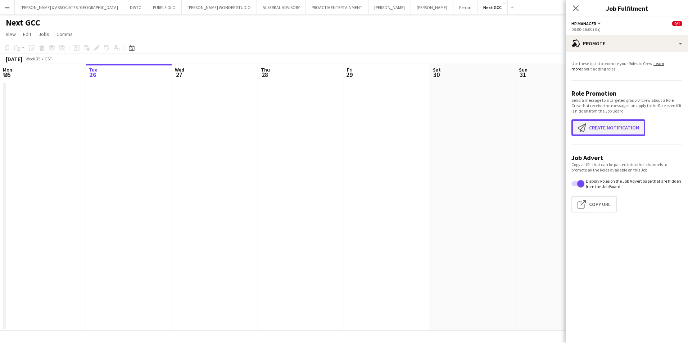
click at [636, 125] on button "Create notification Create notification" at bounding box center [608, 127] width 74 height 17
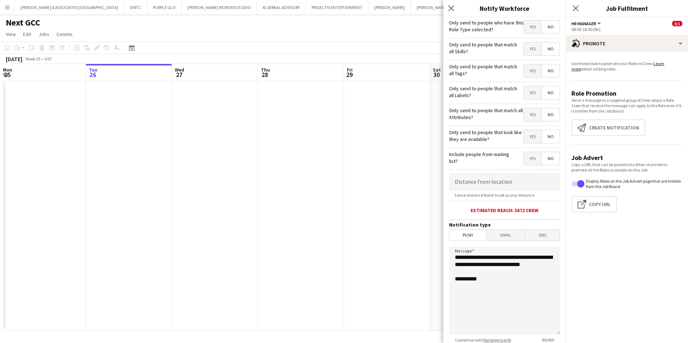
click at [530, 29] on span "Yes" at bounding box center [533, 26] width 18 height 13
click at [544, 28] on span "No" at bounding box center [551, 26] width 18 height 13
click at [530, 49] on span "Yes" at bounding box center [533, 48] width 18 height 13
click at [529, 76] on span "Yes" at bounding box center [533, 70] width 18 height 13
click at [548, 74] on span "No" at bounding box center [551, 70] width 18 height 13
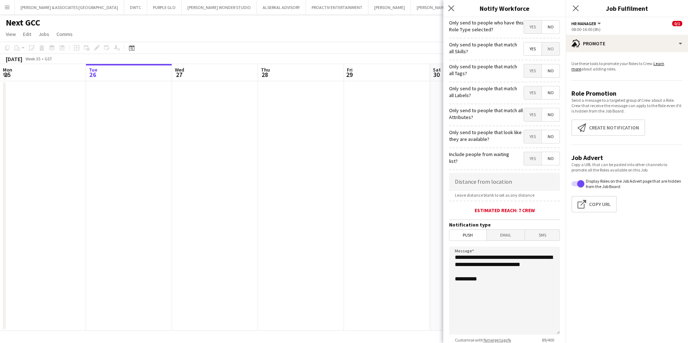
click at [524, 90] on span "Yes" at bounding box center [533, 92] width 18 height 13
click at [527, 118] on span "Yes" at bounding box center [533, 114] width 18 height 13
click at [530, 137] on span "Yes" at bounding box center [533, 136] width 18 height 13
click at [530, 160] on span "Yes" at bounding box center [533, 158] width 18 height 13
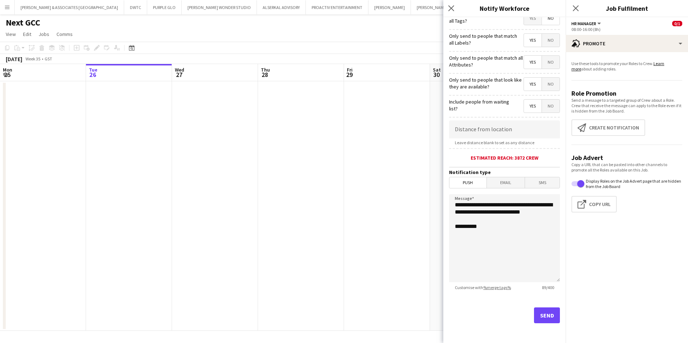
scroll to position [53, 0]
click at [547, 313] on button "Send" at bounding box center [547, 315] width 26 height 16
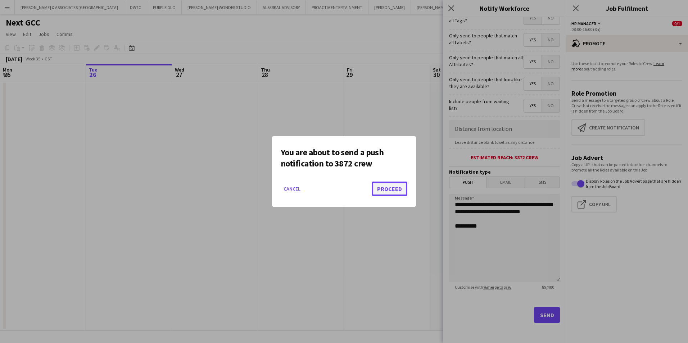
click at [387, 186] on button "Proceed" at bounding box center [389, 189] width 36 height 14
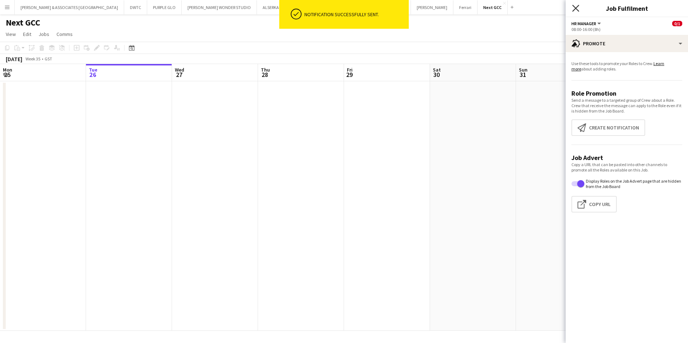
click at [573, 9] on icon "Close pop-in" at bounding box center [575, 8] width 7 height 7
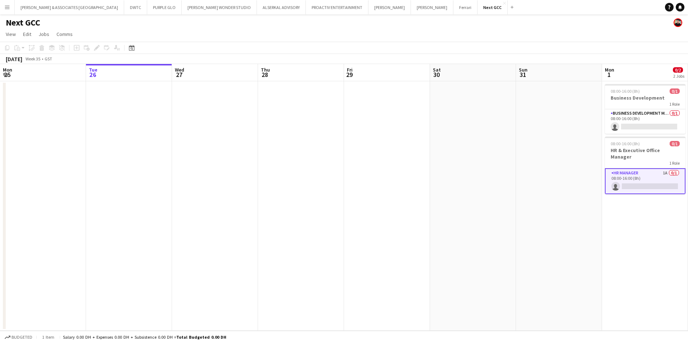
click at [640, 168] on app-card-role "HR Manager 1A 0/1 08:00-16:00 (8h) single-neutral-actions" at bounding box center [645, 181] width 81 height 26
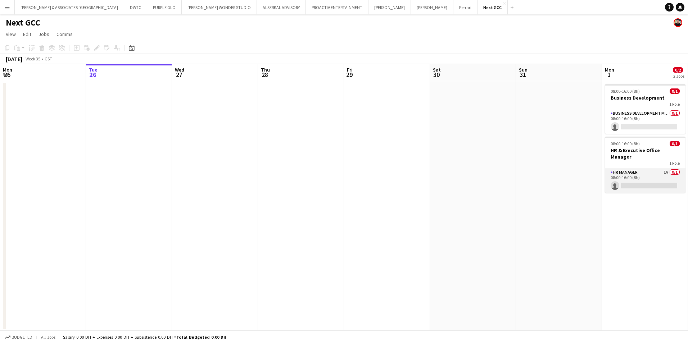
click at [640, 168] on app-card-role "HR Manager 1A 0/1 08:00-16:00 (8h) single-neutral-actions" at bounding box center [645, 180] width 81 height 24
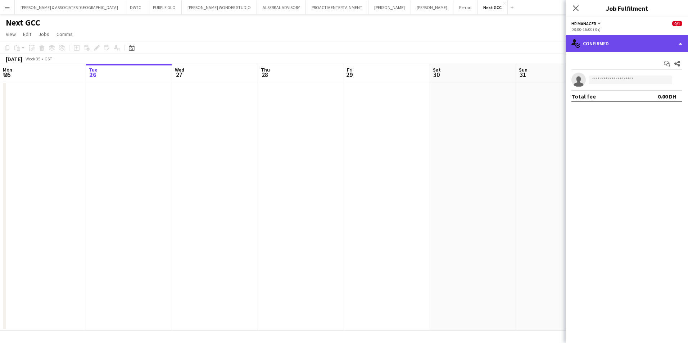
click at [610, 44] on div "single-neutral-actions-check-2 Confirmed" at bounding box center [626, 43] width 122 height 17
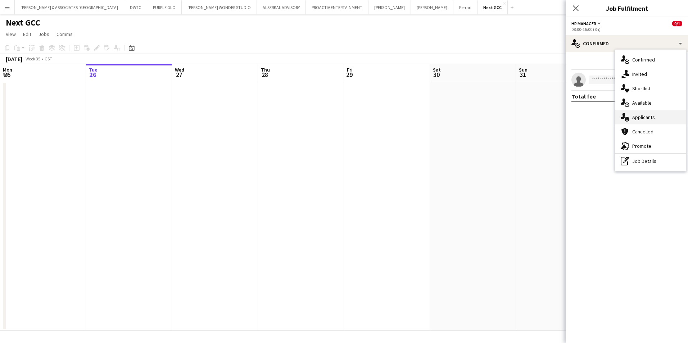
click at [654, 115] on div "single-neutral-actions-information Applicants" at bounding box center [650, 117] width 71 height 14
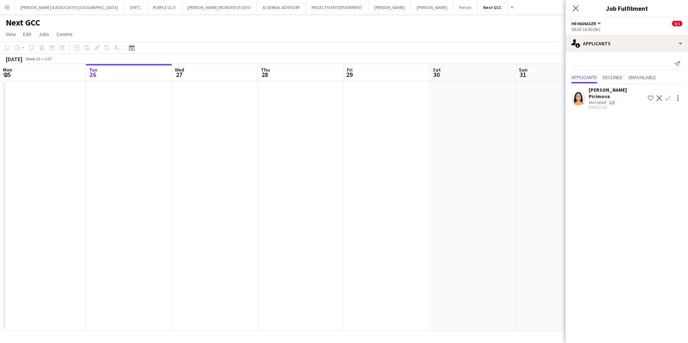
click at [598, 100] on div "Not rated" at bounding box center [597, 102] width 19 height 5
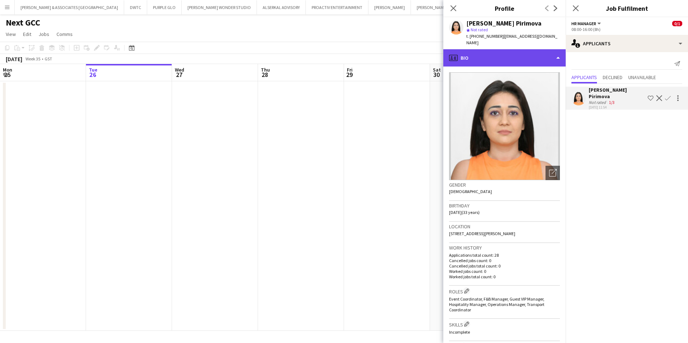
click at [544, 51] on div "profile Bio" at bounding box center [504, 57] width 122 height 17
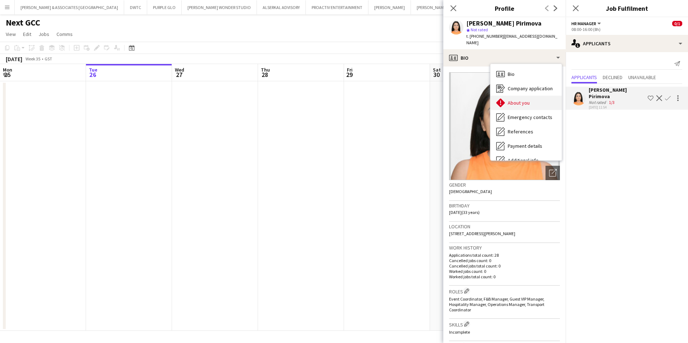
click at [531, 98] on div "About you About you" at bounding box center [525, 103] width 71 height 14
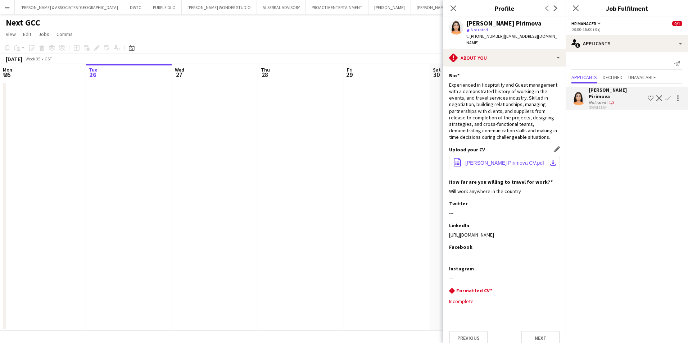
click at [506, 167] on button "office-file-sheet Laman Pirimova CV.pdf download-bottom" at bounding box center [504, 163] width 111 height 14
click at [453, 5] on icon "Close pop-in" at bounding box center [453, 8] width 7 height 7
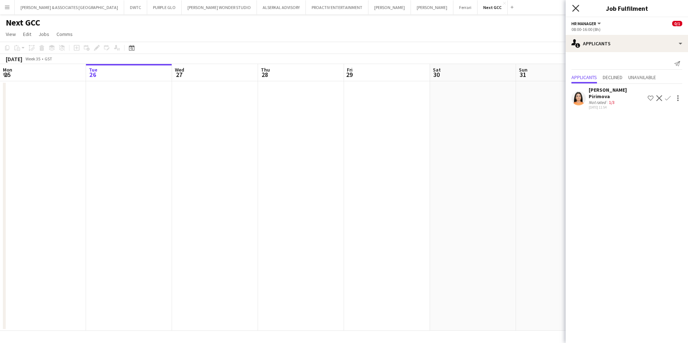
click at [578, 6] on icon at bounding box center [575, 8] width 7 height 7
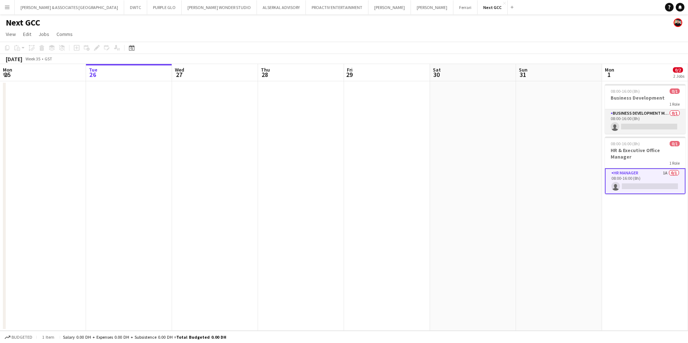
click at [647, 117] on app-card-role "Business Development Manager 0/1 08:00-16:00 (8h) single-neutral-actions" at bounding box center [645, 121] width 81 height 24
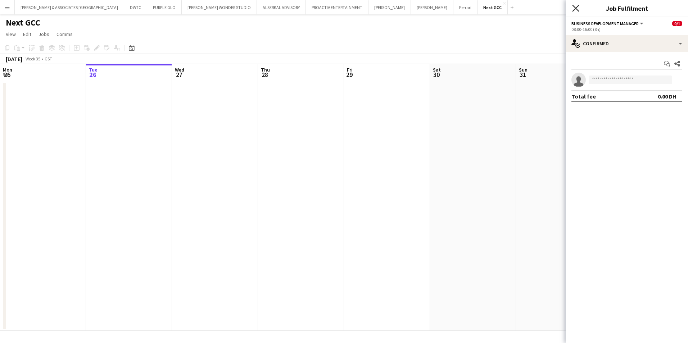
click at [578, 9] on icon "Close pop-in" at bounding box center [575, 8] width 7 height 7
